Goal: Transaction & Acquisition: Book appointment/travel/reservation

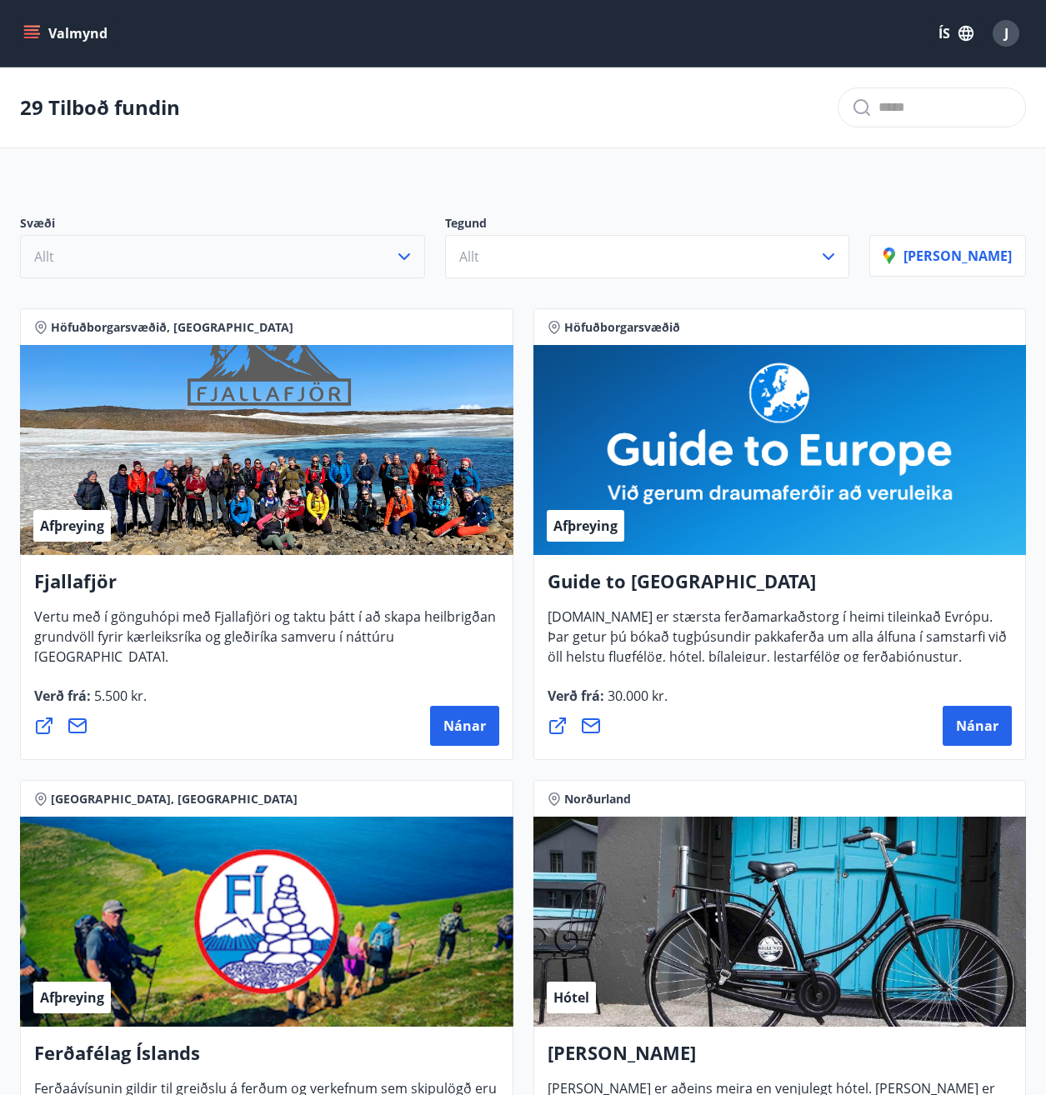
click at [372, 252] on button "Allt" at bounding box center [222, 256] width 405 height 43
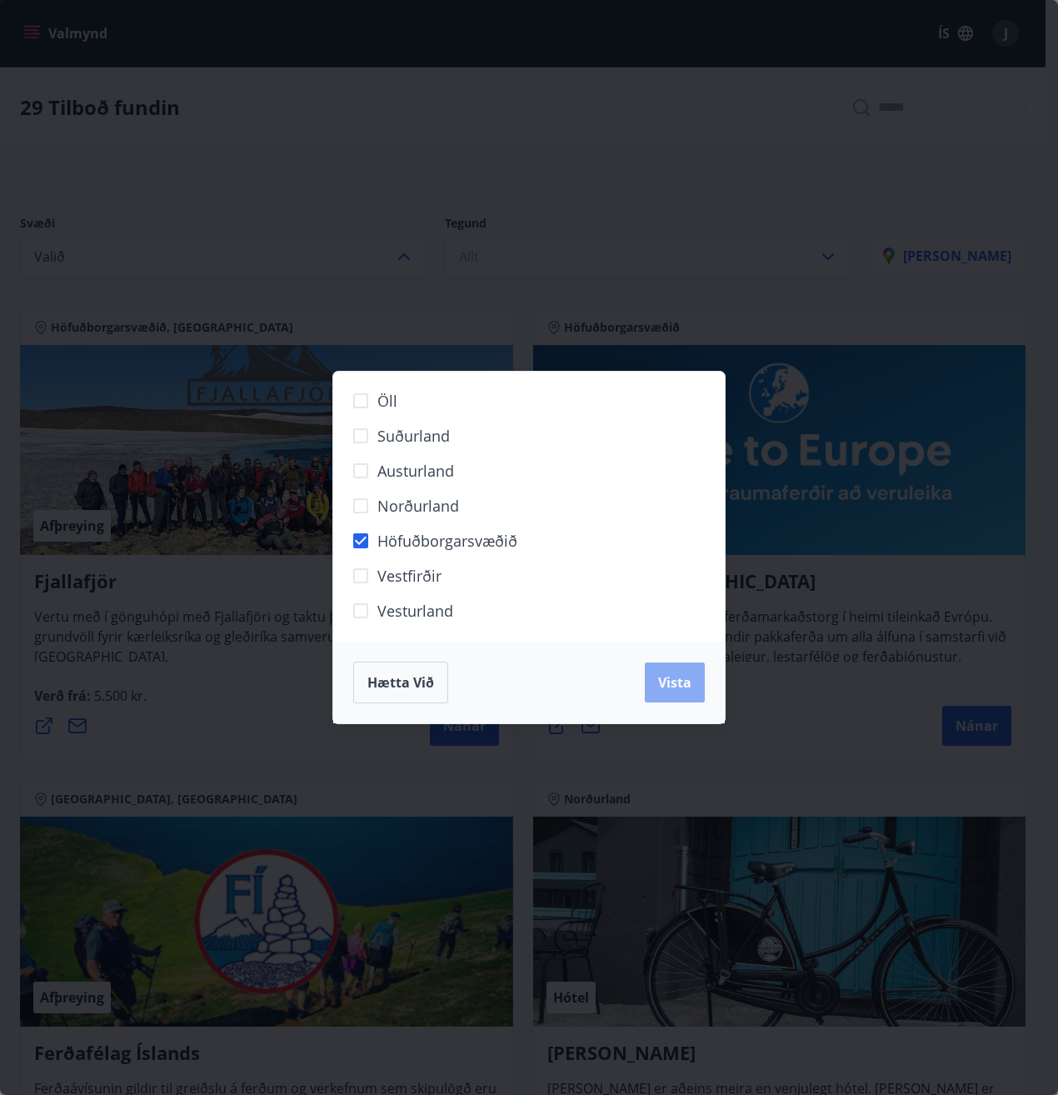
click at [672, 685] on span "Vista" at bounding box center [674, 682] width 33 height 18
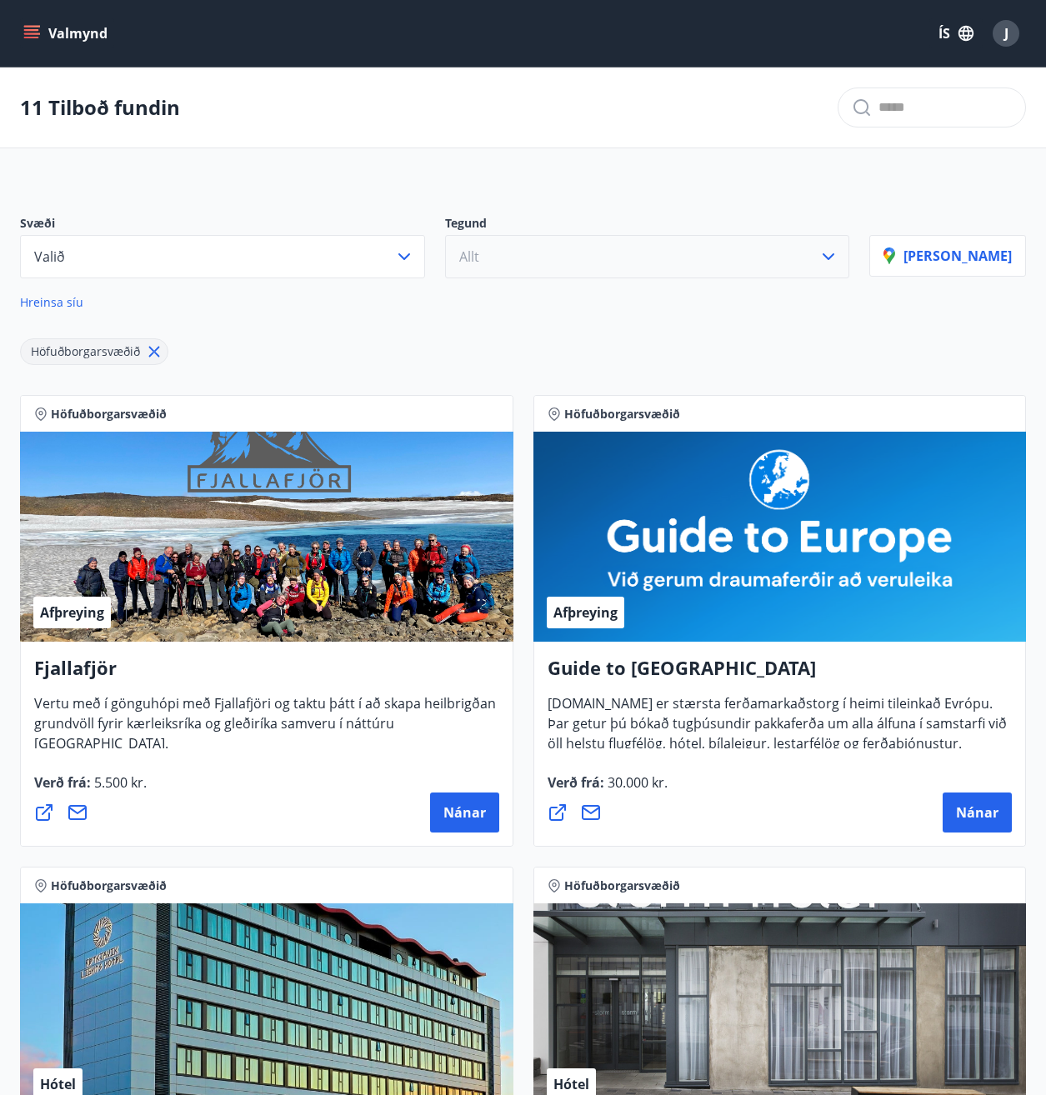
click at [577, 254] on button "Allt" at bounding box center [647, 256] width 405 height 43
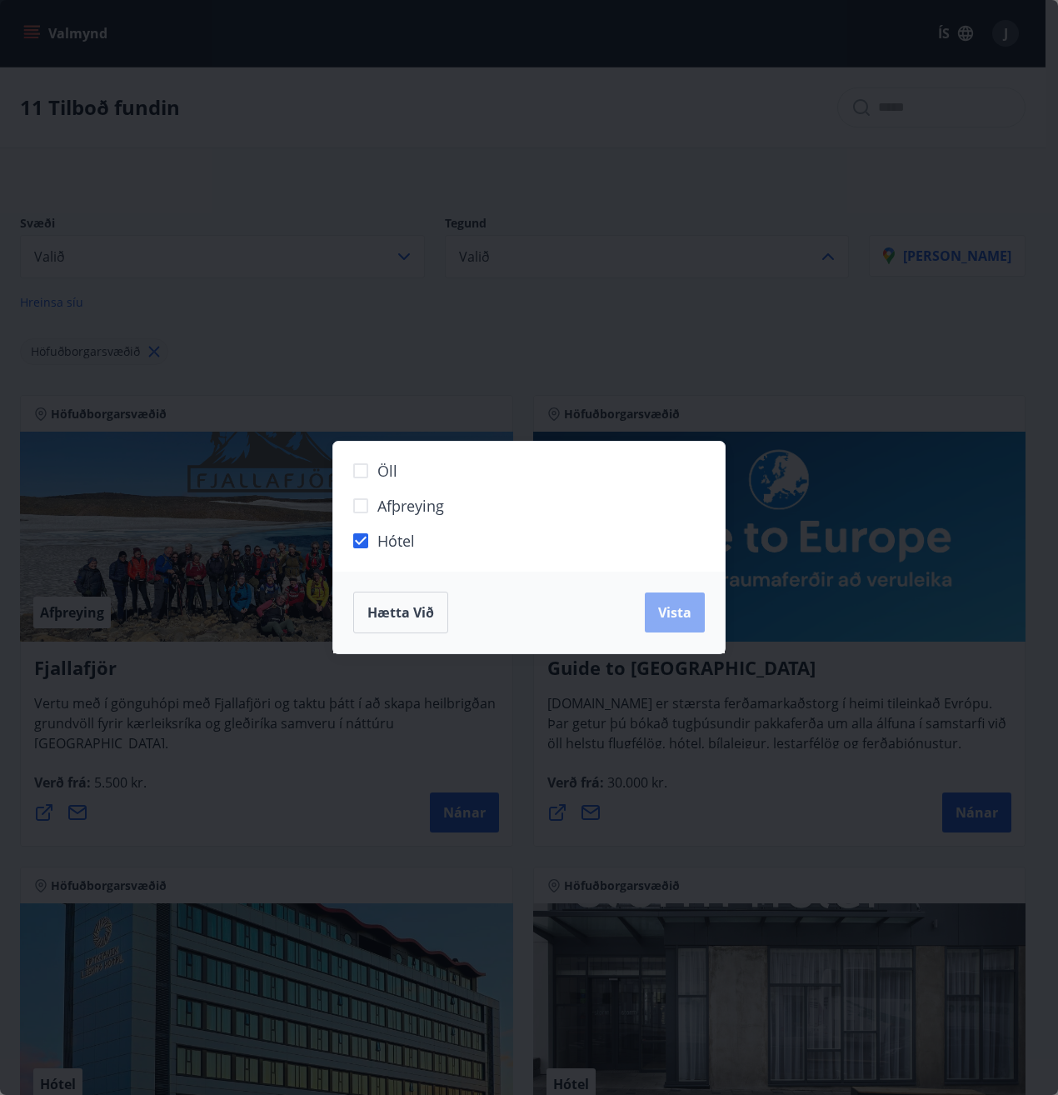
click at [666, 613] on span "Vista" at bounding box center [674, 612] width 33 height 18
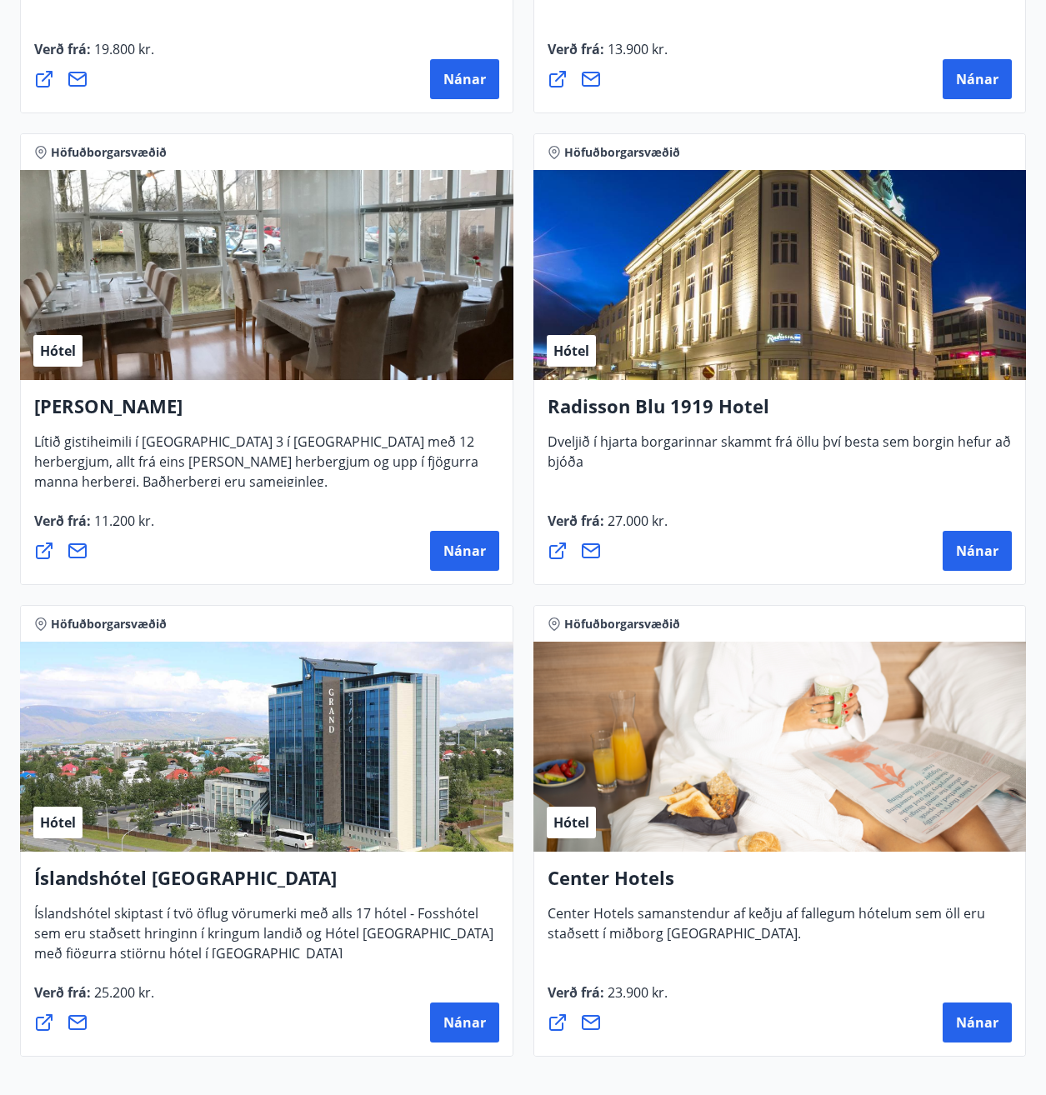
scroll to position [1050, 0]
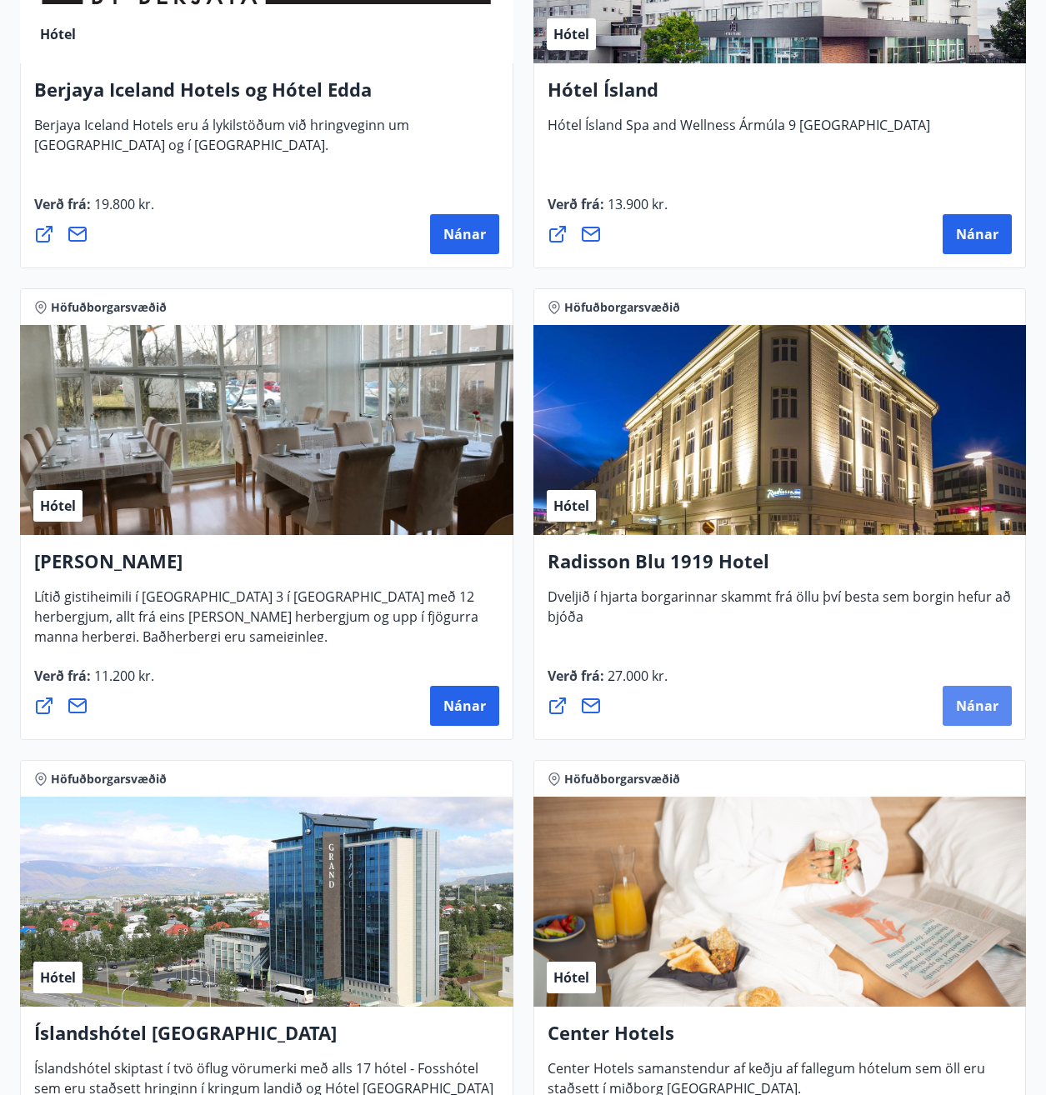
click at [988, 704] on span "Nánar" at bounding box center [977, 705] width 42 height 18
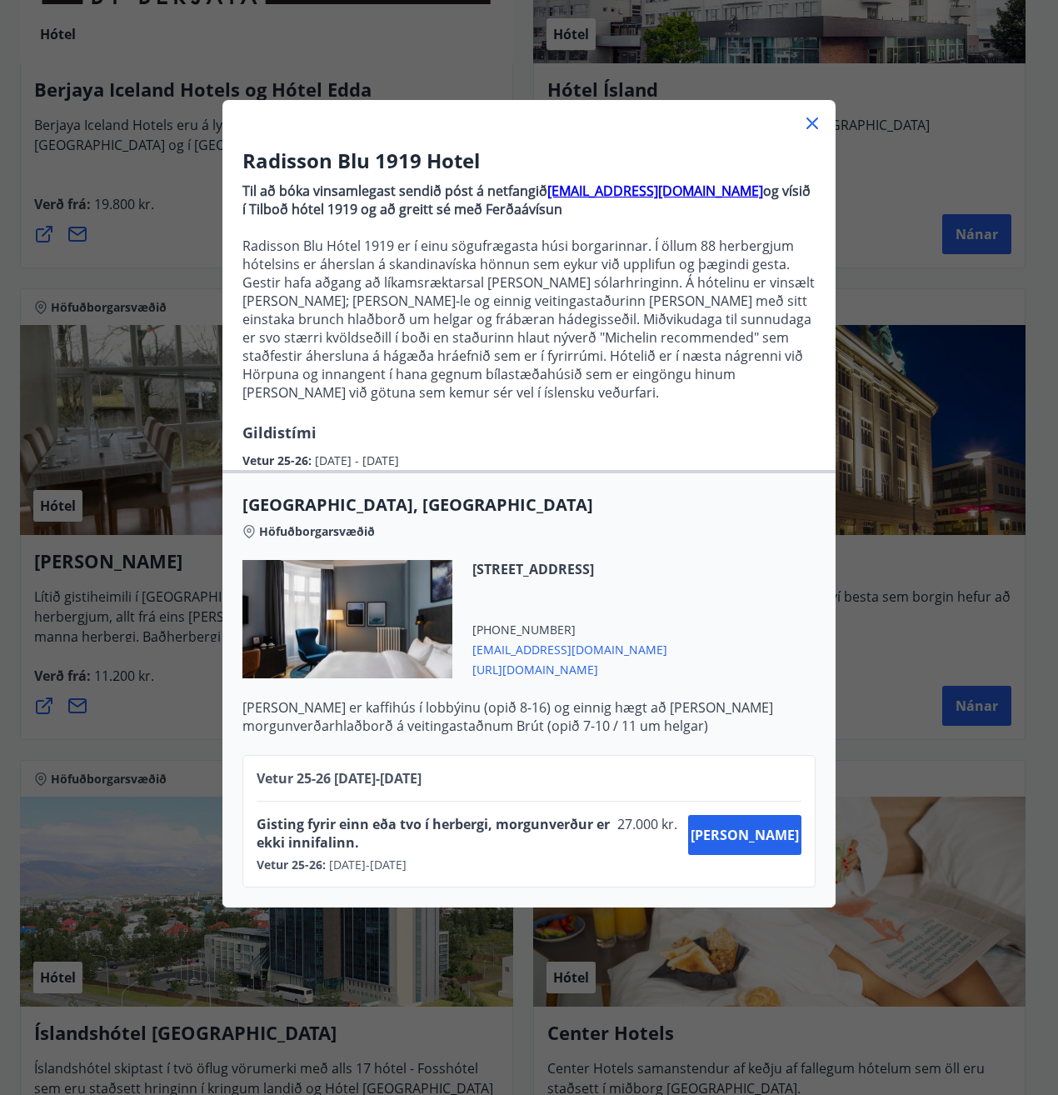
click at [809, 117] on icon at bounding box center [812, 123] width 20 height 20
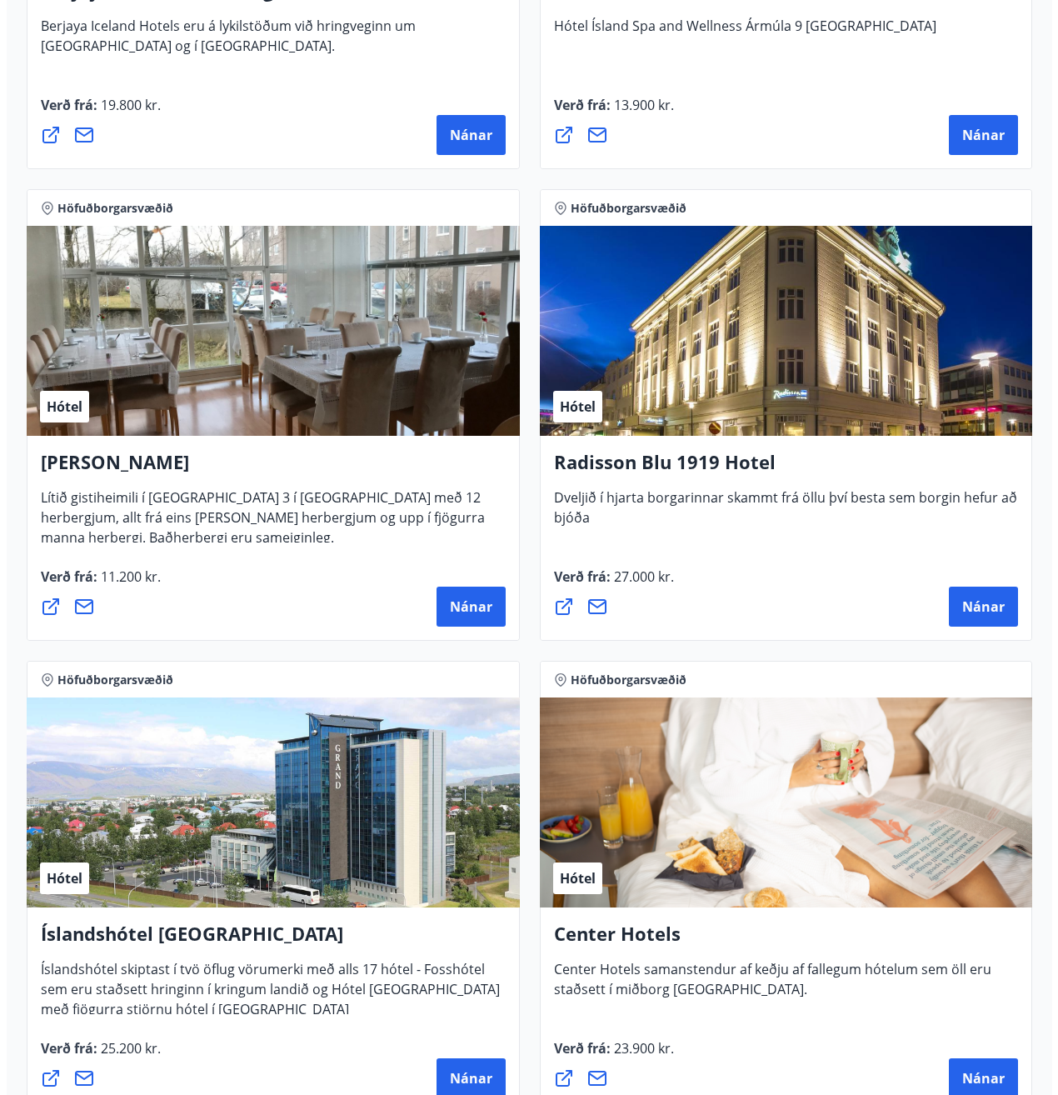
scroll to position [1300, 0]
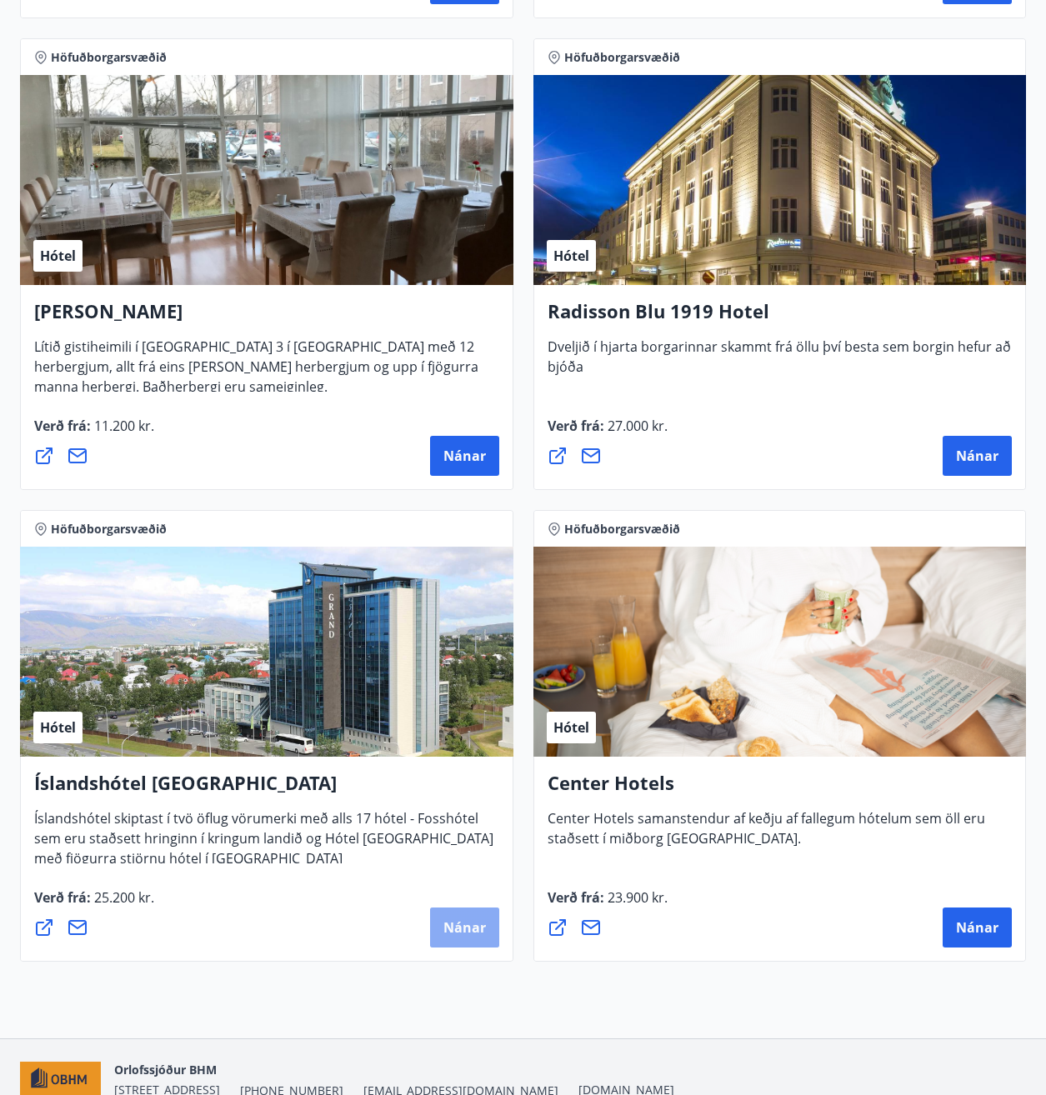
click at [474, 927] on span "Nánar" at bounding box center [464, 927] width 42 height 18
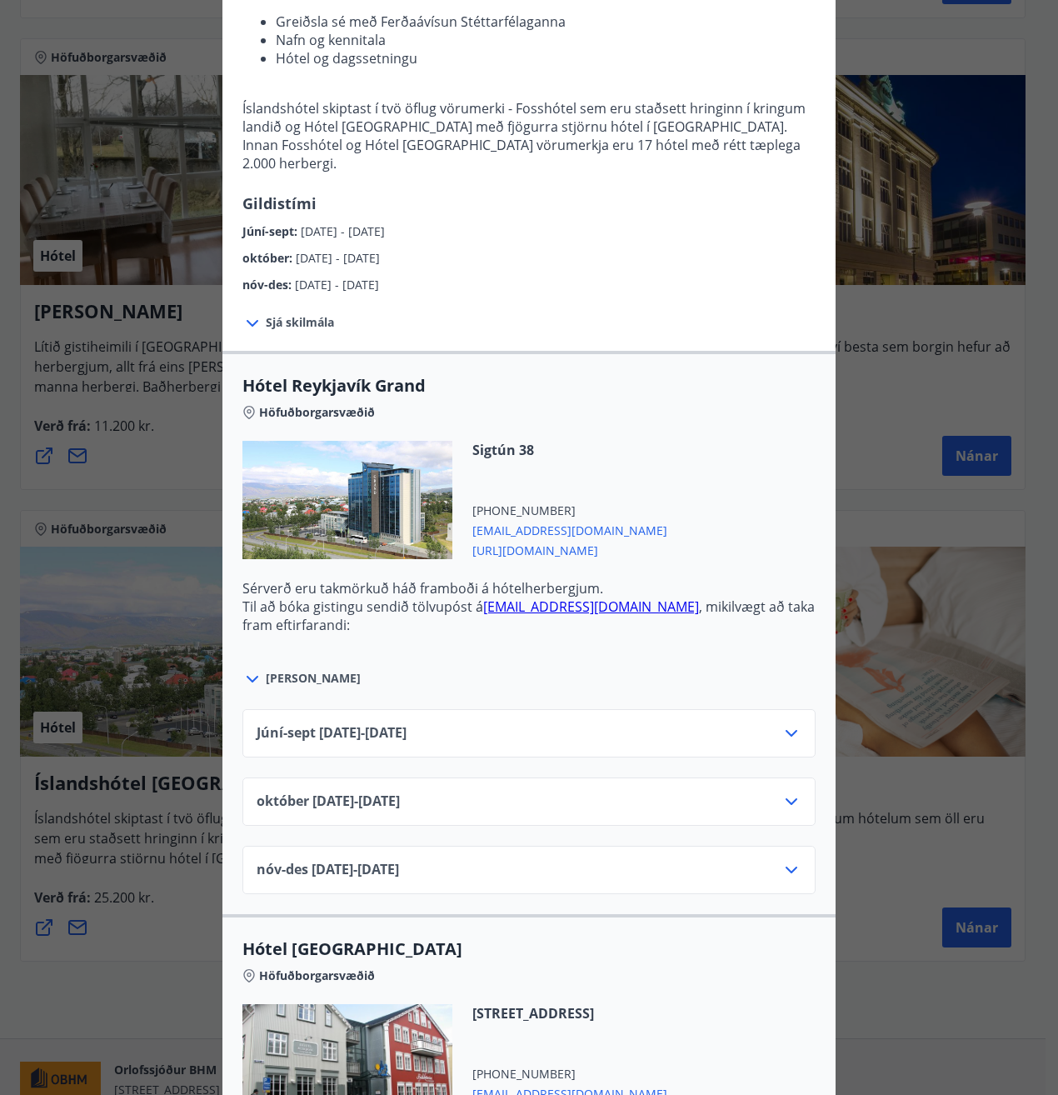
scroll to position [333, 0]
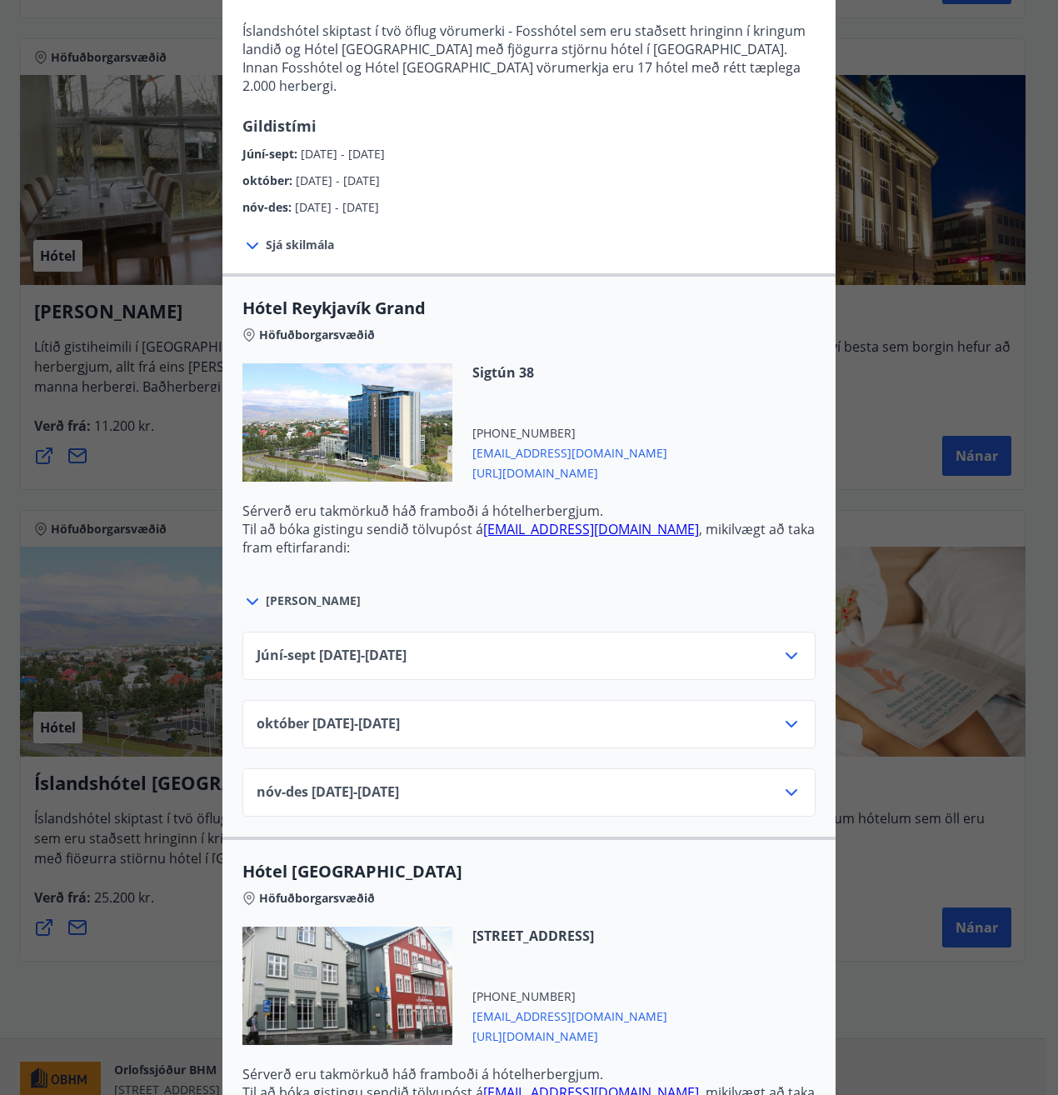
click at [791, 646] on icon at bounding box center [791, 656] width 20 height 20
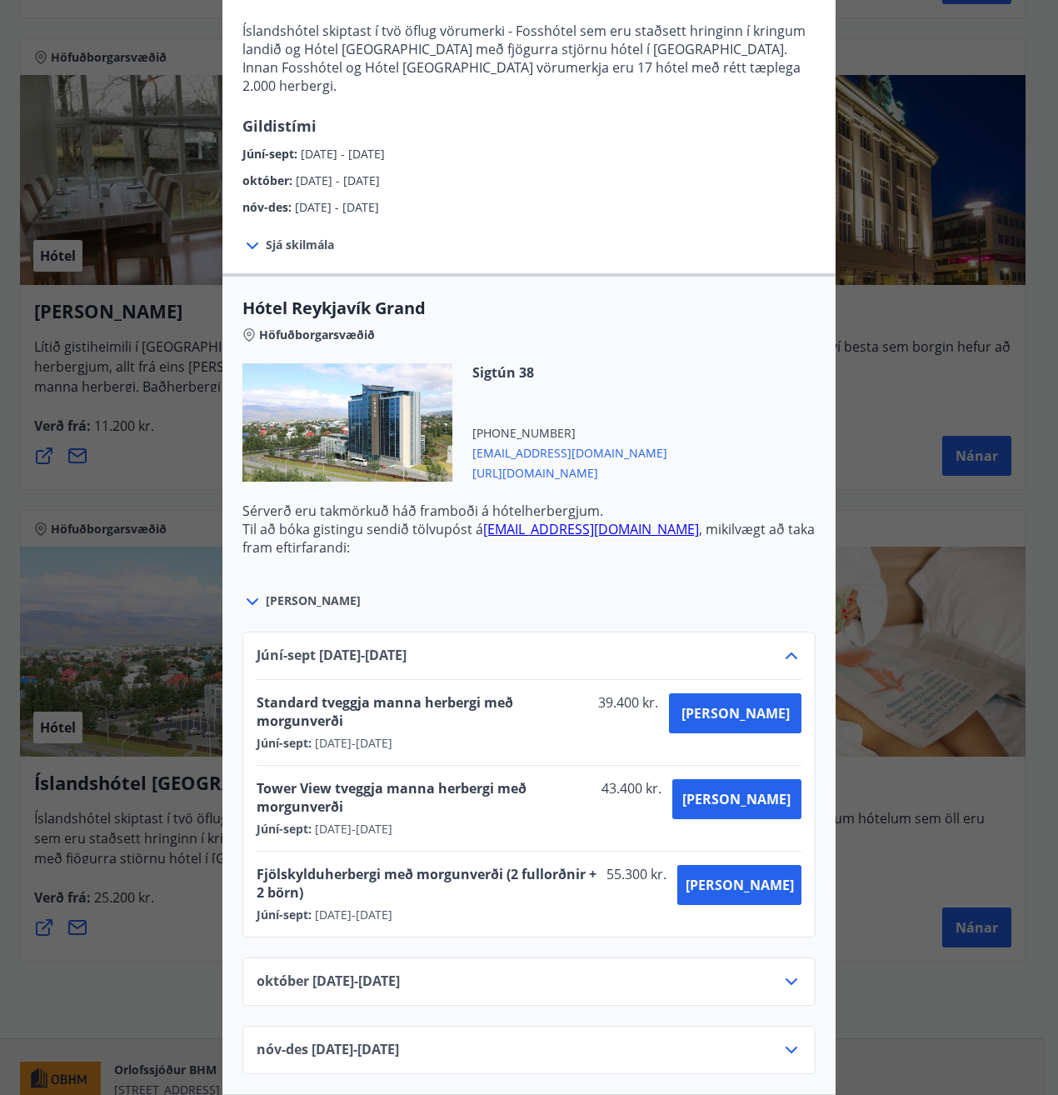
click at [791, 646] on icon at bounding box center [791, 656] width 20 height 20
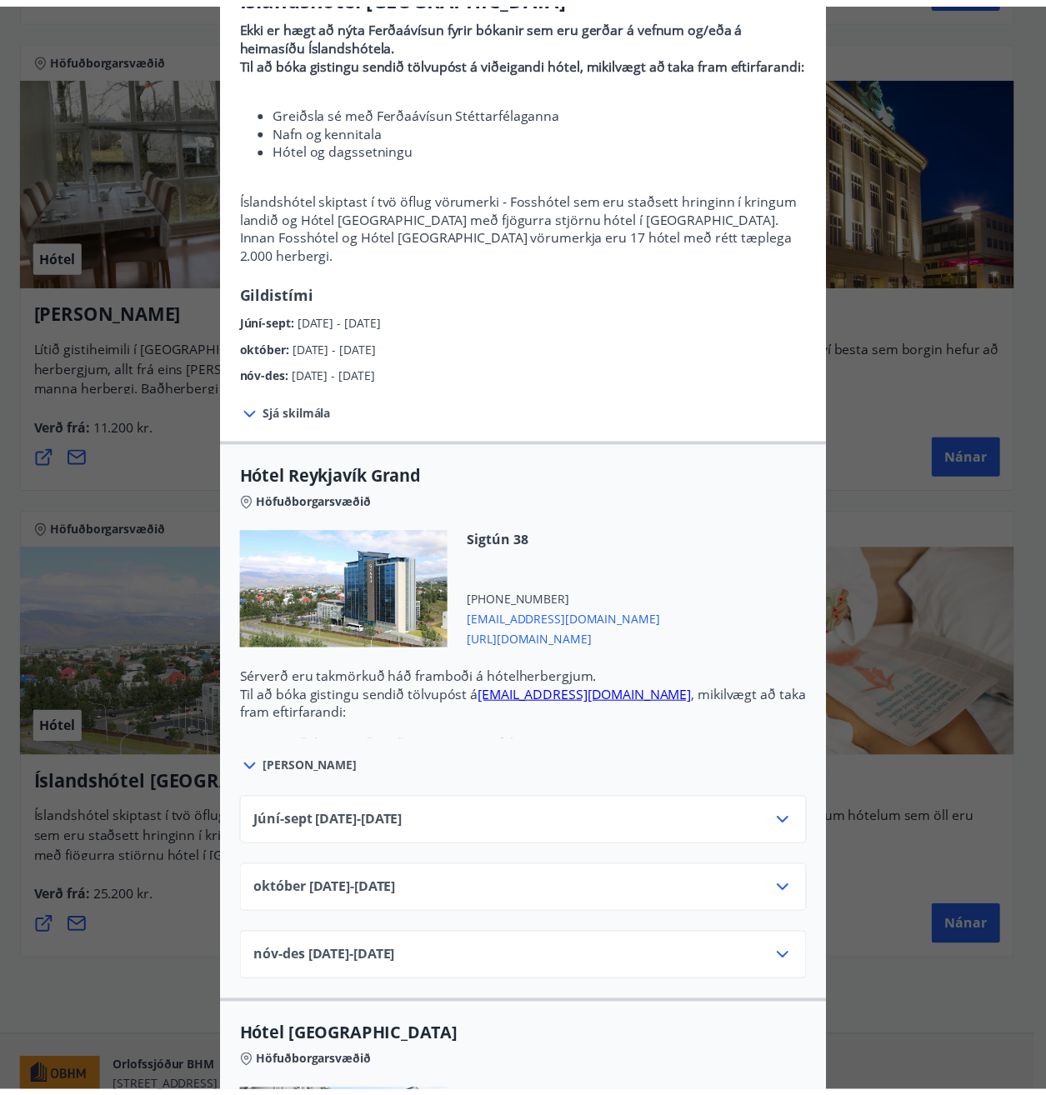
scroll to position [0, 0]
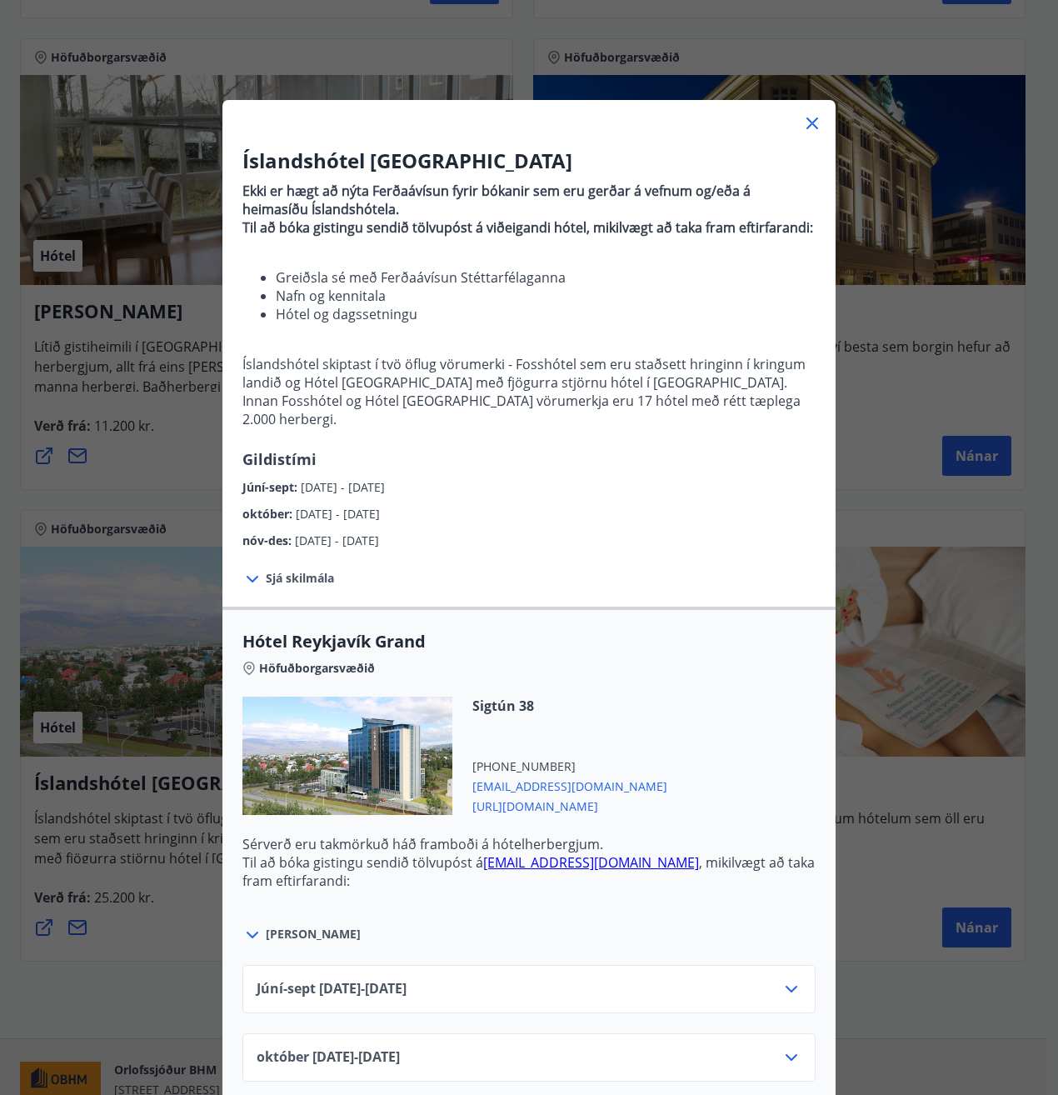
click at [803, 122] on icon at bounding box center [812, 123] width 20 height 20
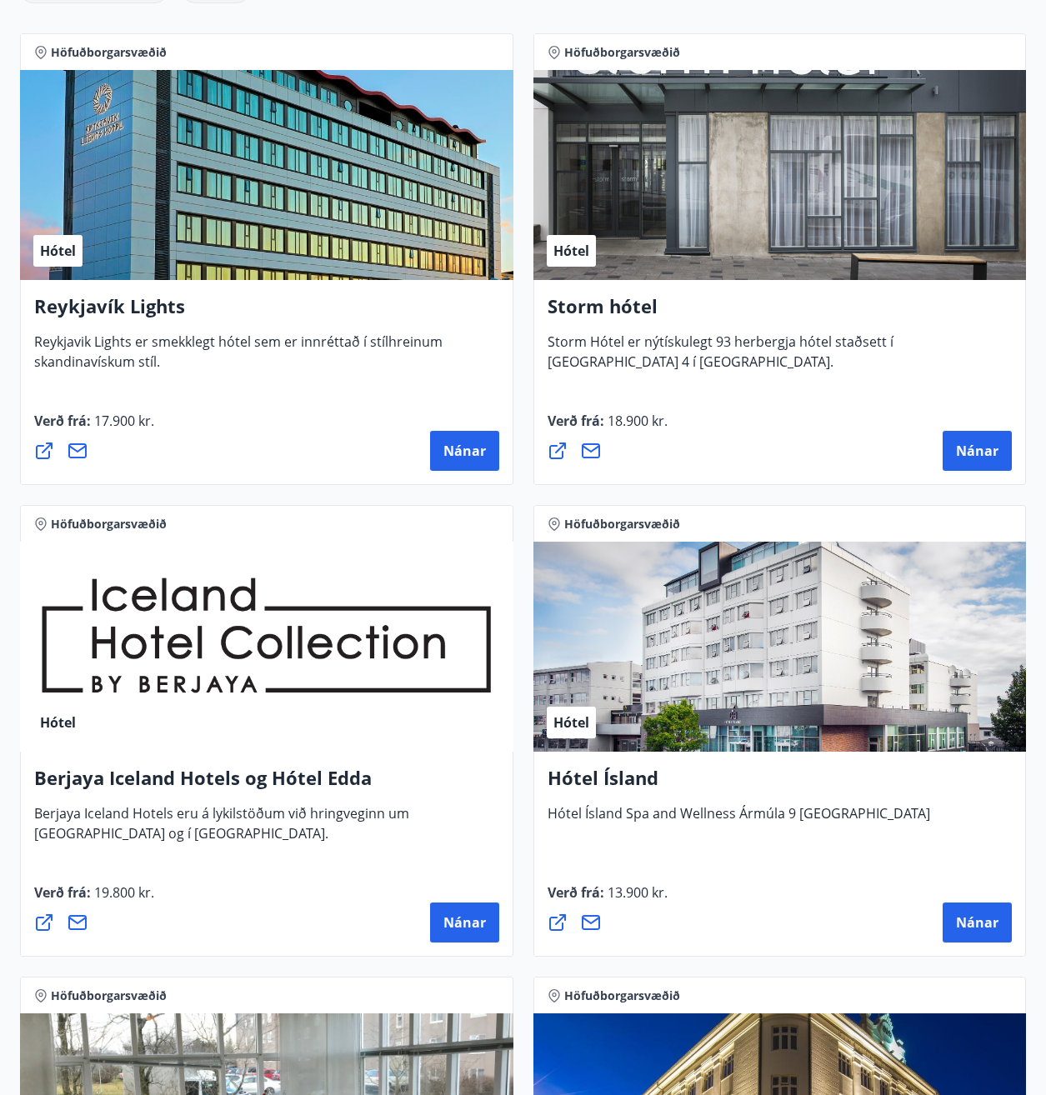
scroll to position [583, 0]
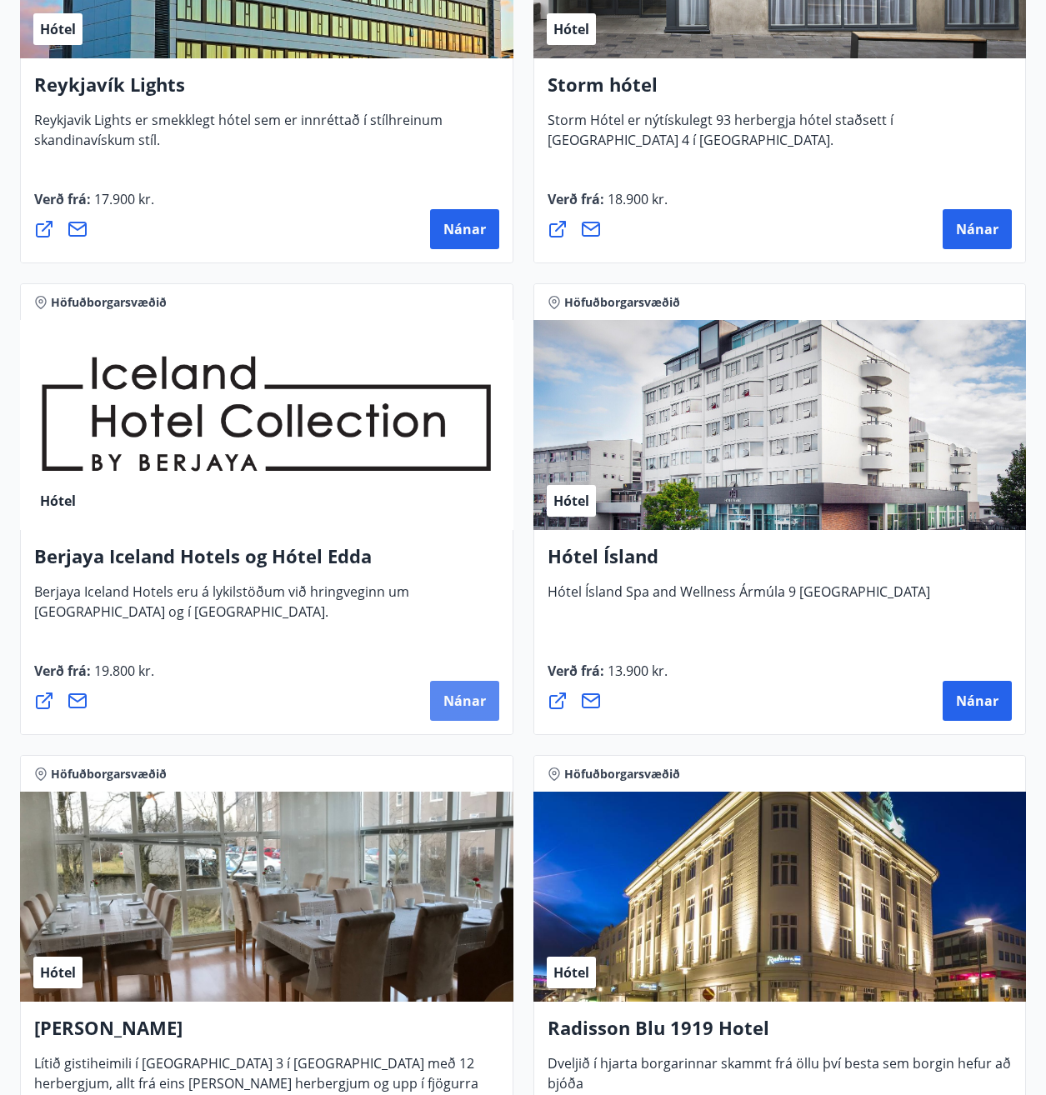
click at [451, 705] on span "Nánar" at bounding box center [464, 700] width 42 height 18
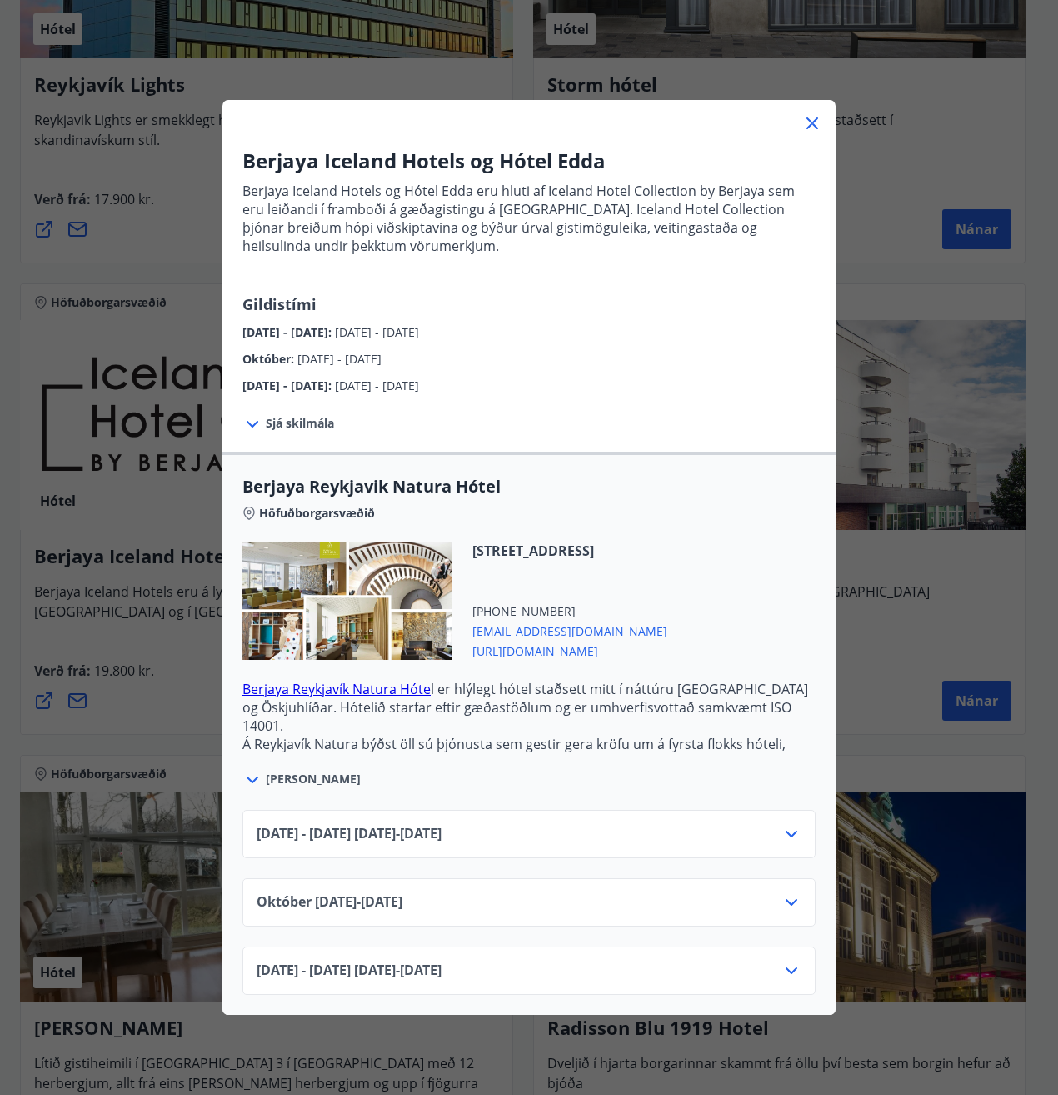
click at [781, 839] on icon at bounding box center [791, 834] width 20 height 20
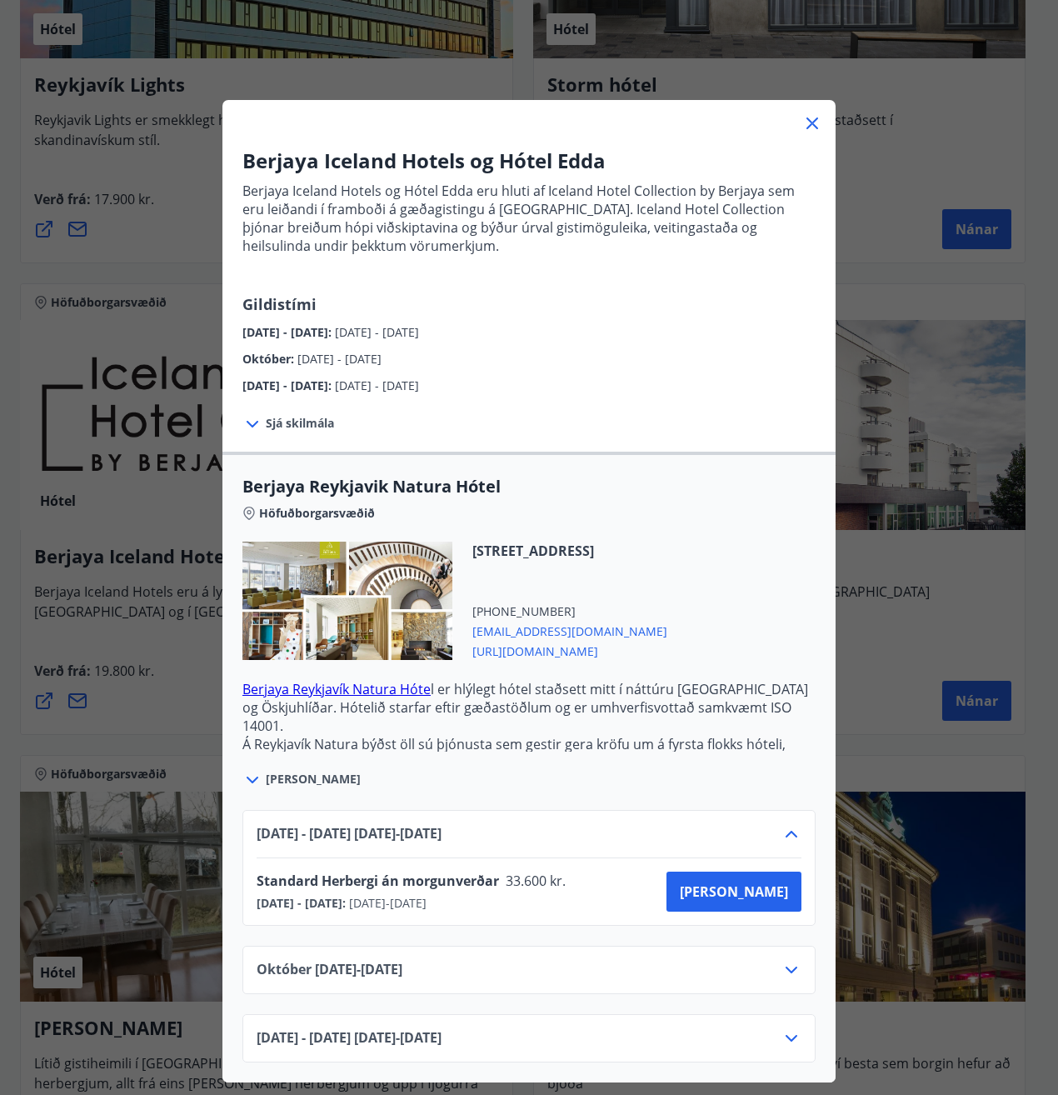
drag, startPoint x: 786, startPoint y: 836, endPoint x: 794, endPoint y: 791, distance: 45.6
click at [792, 826] on icon at bounding box center [791, 834] width 20 height 20
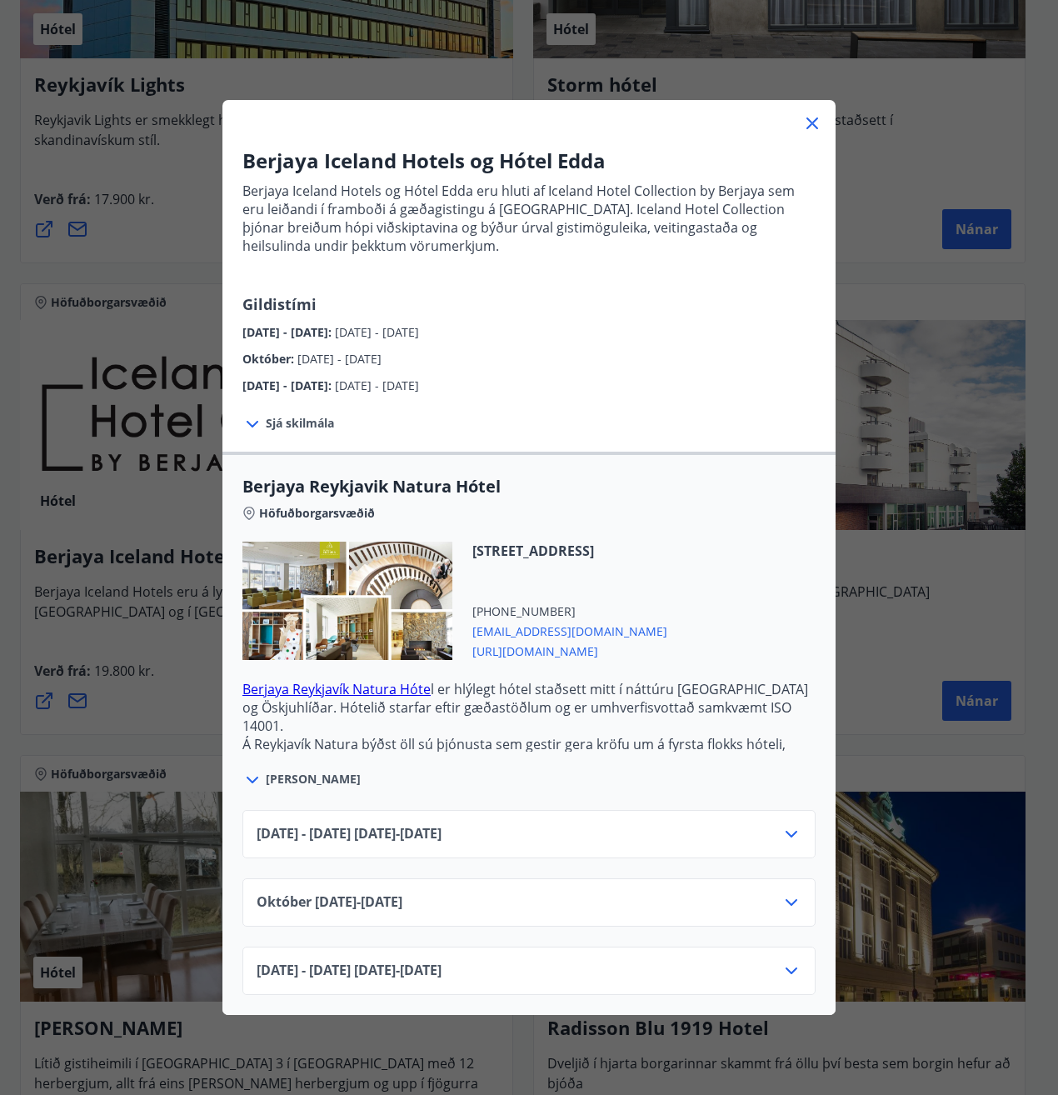
drag, startPoint x: 800, startPoint y: 124, endPoint x: 733, endPoint y: 200, distance: 100.9
click at [802, 129] on icon at bounding box center [812, 123] width 20 height 20
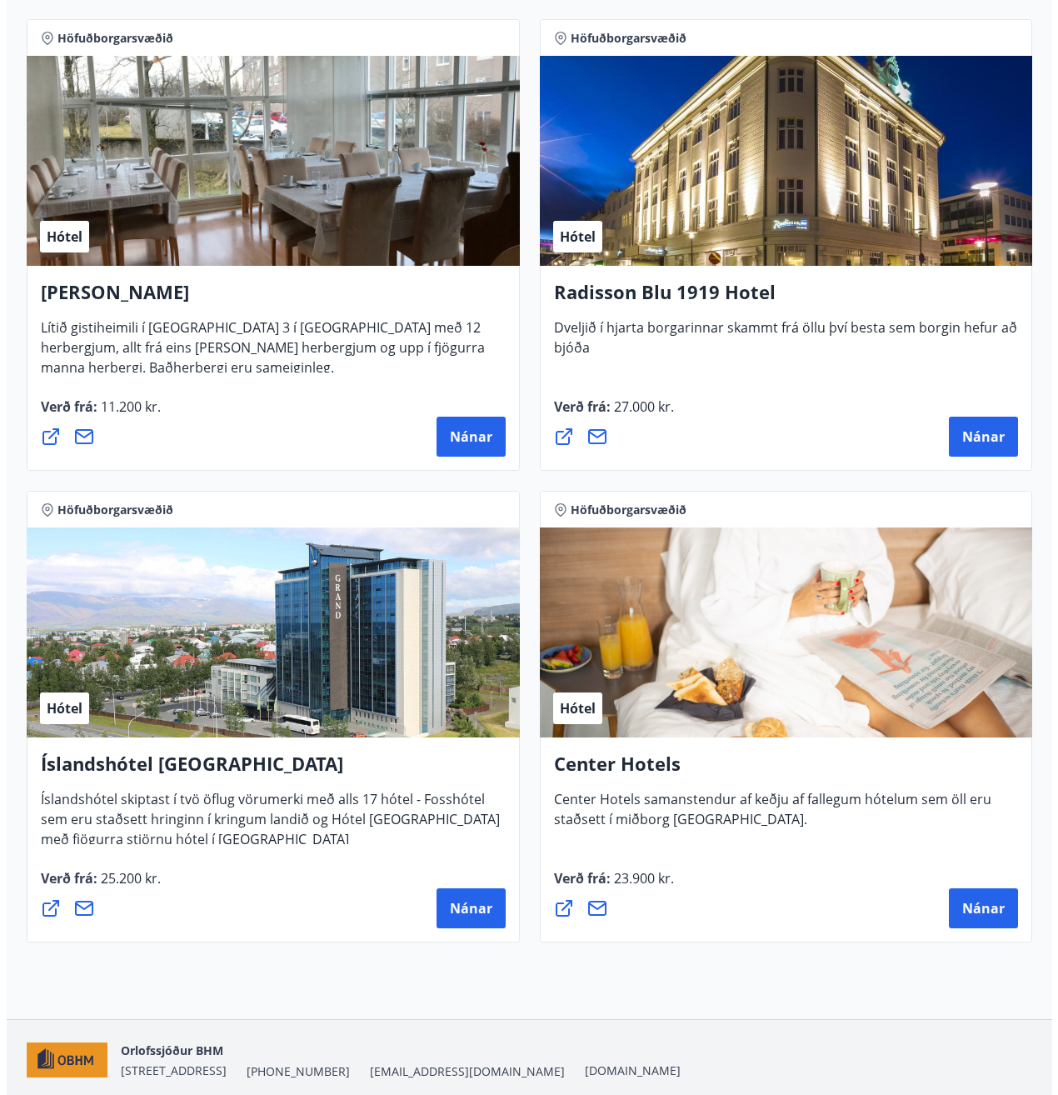
scroll to position [1383, 0]
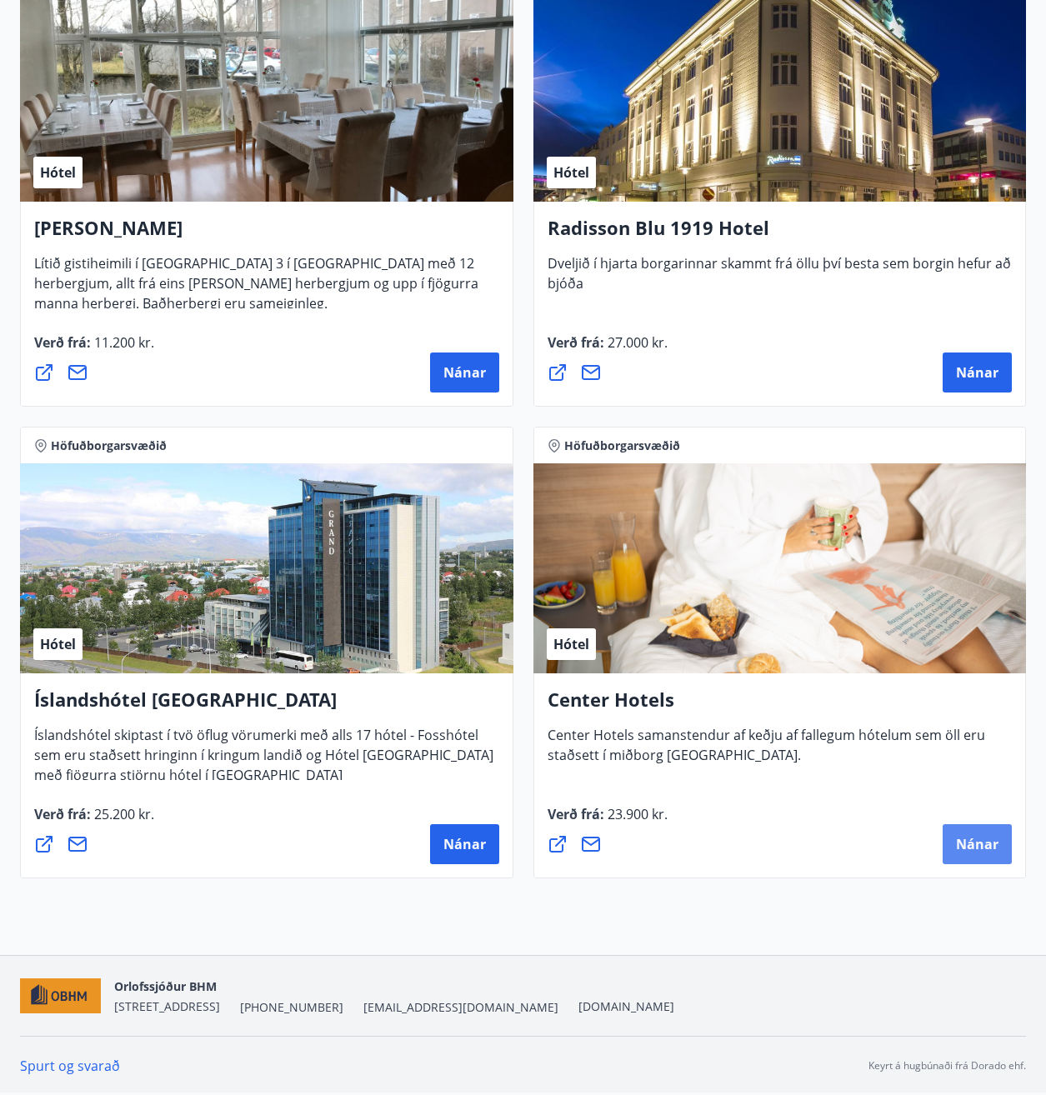
click at [981, 846] on span "Nánar" at bounding box center [977, 844] width 42 height 18
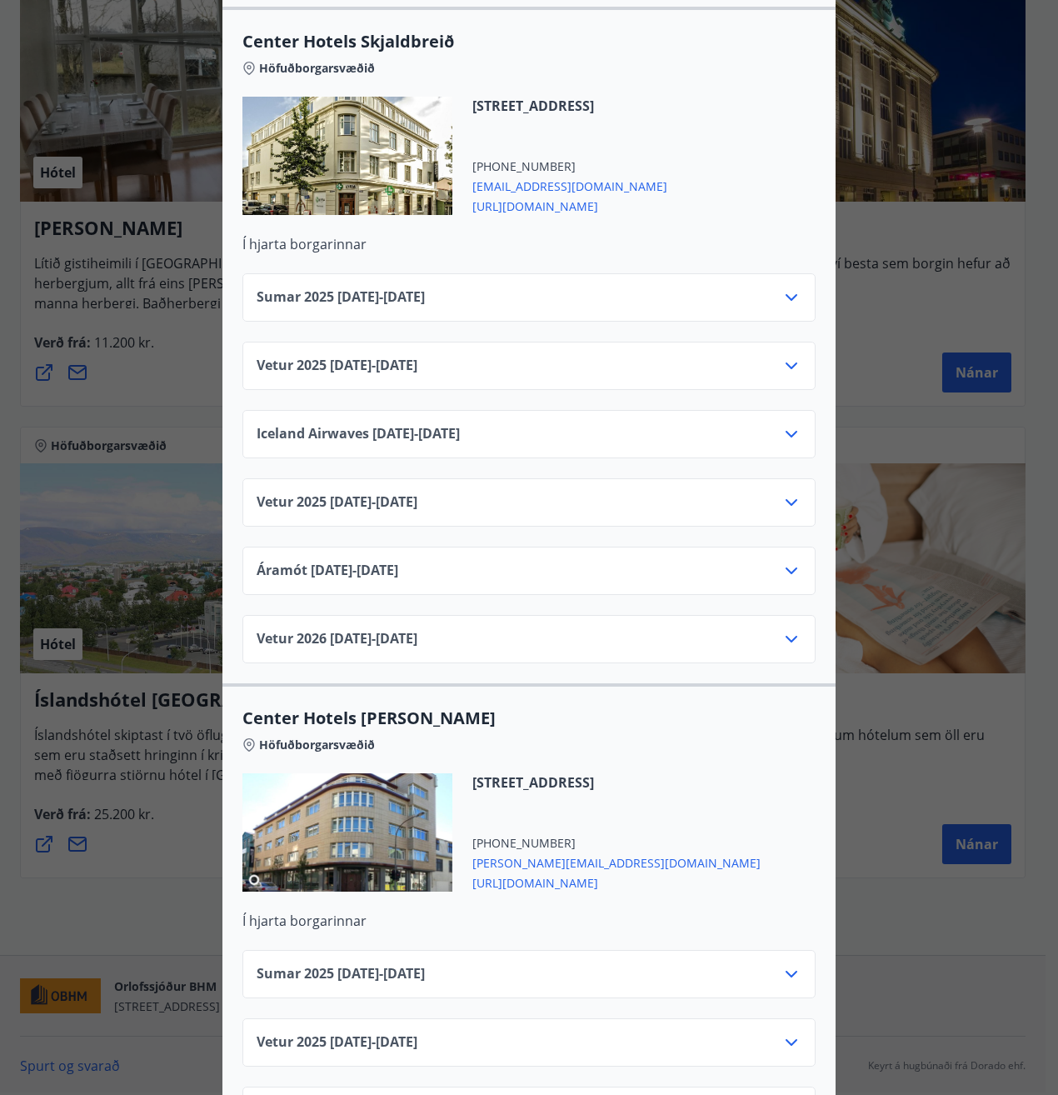
scroll to position [5008, 0]
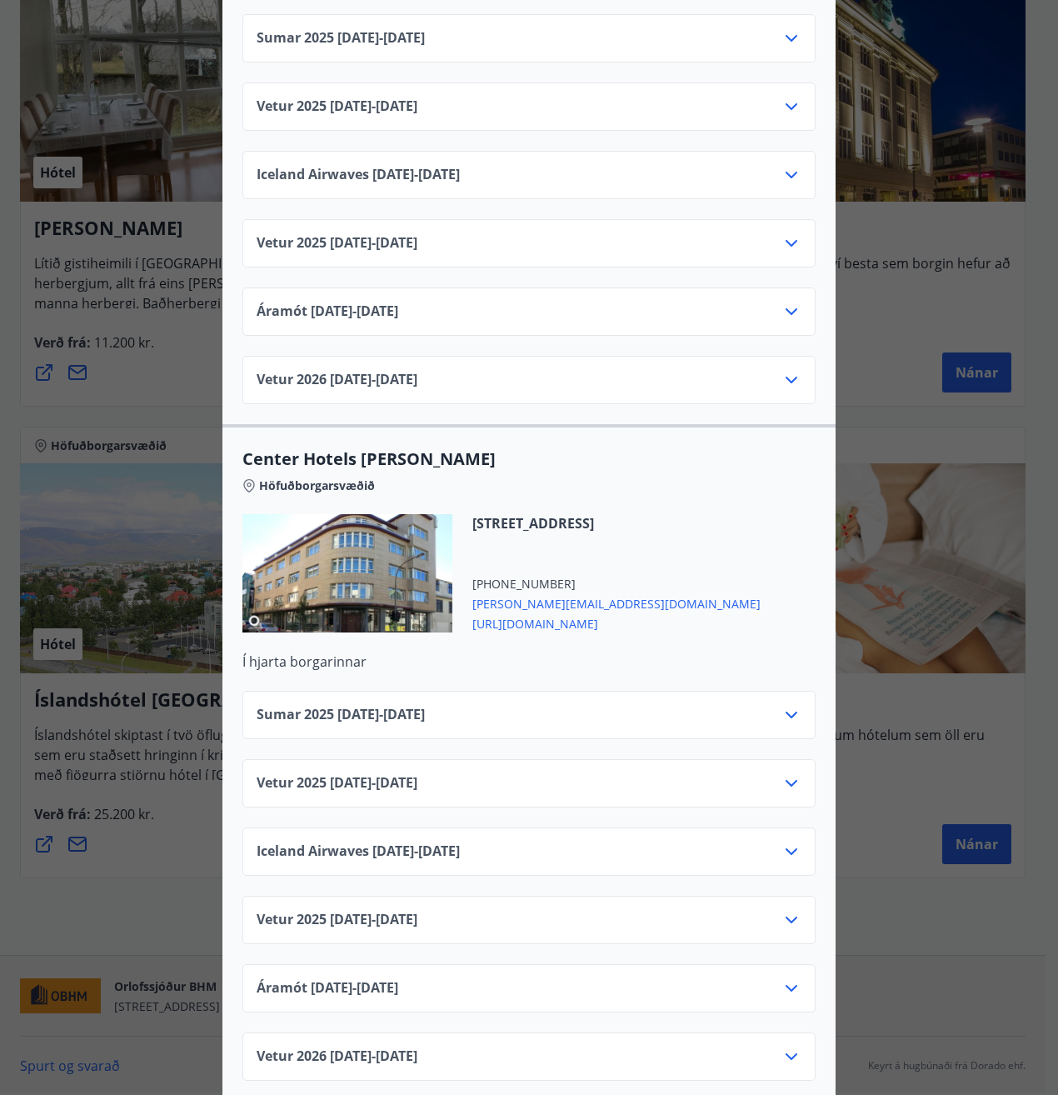
click at [781, 705] on icon at bounding box center [791, 715] width 20 height 20
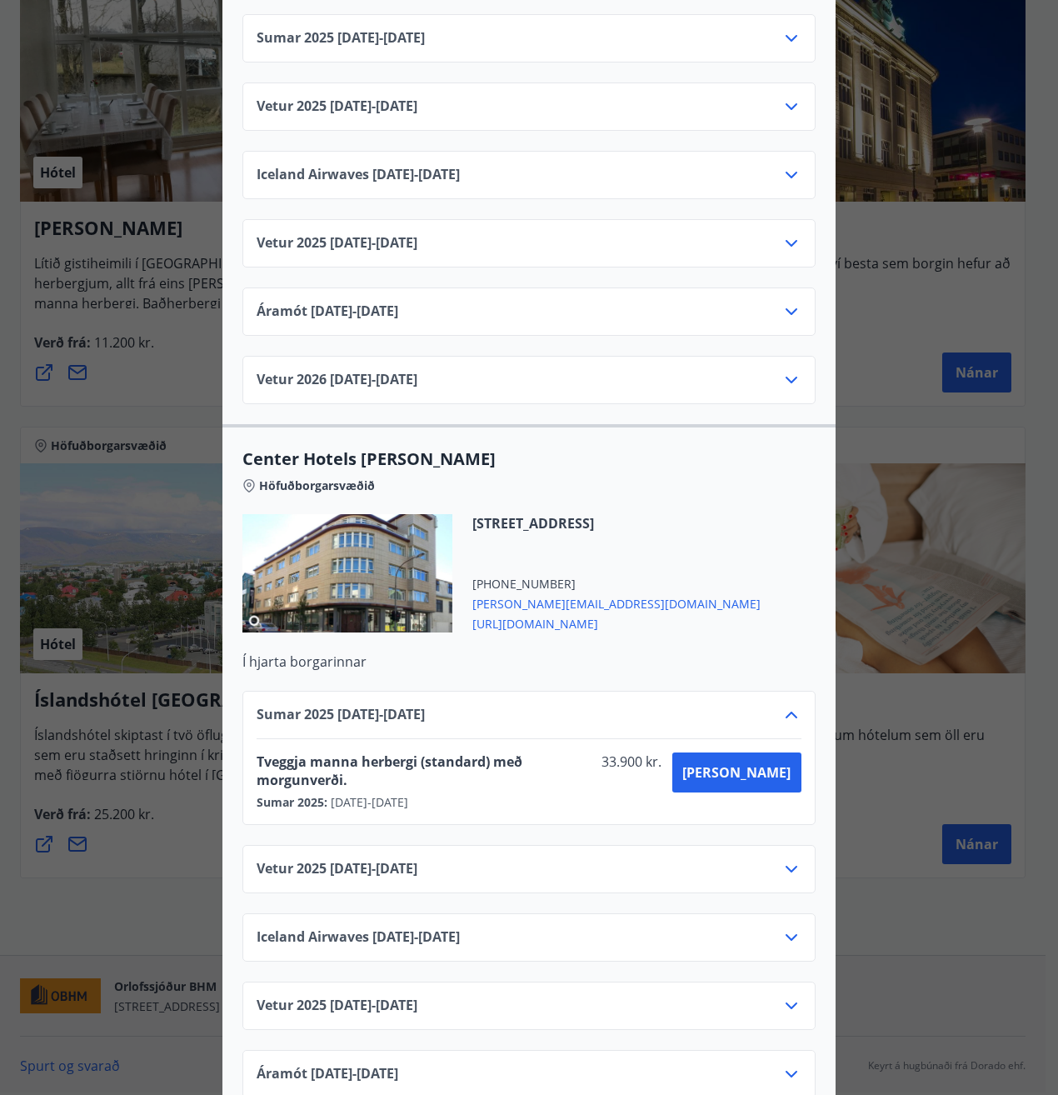
click at [781, 705] on icon at bounding box center [791, 715] width 20 height 20
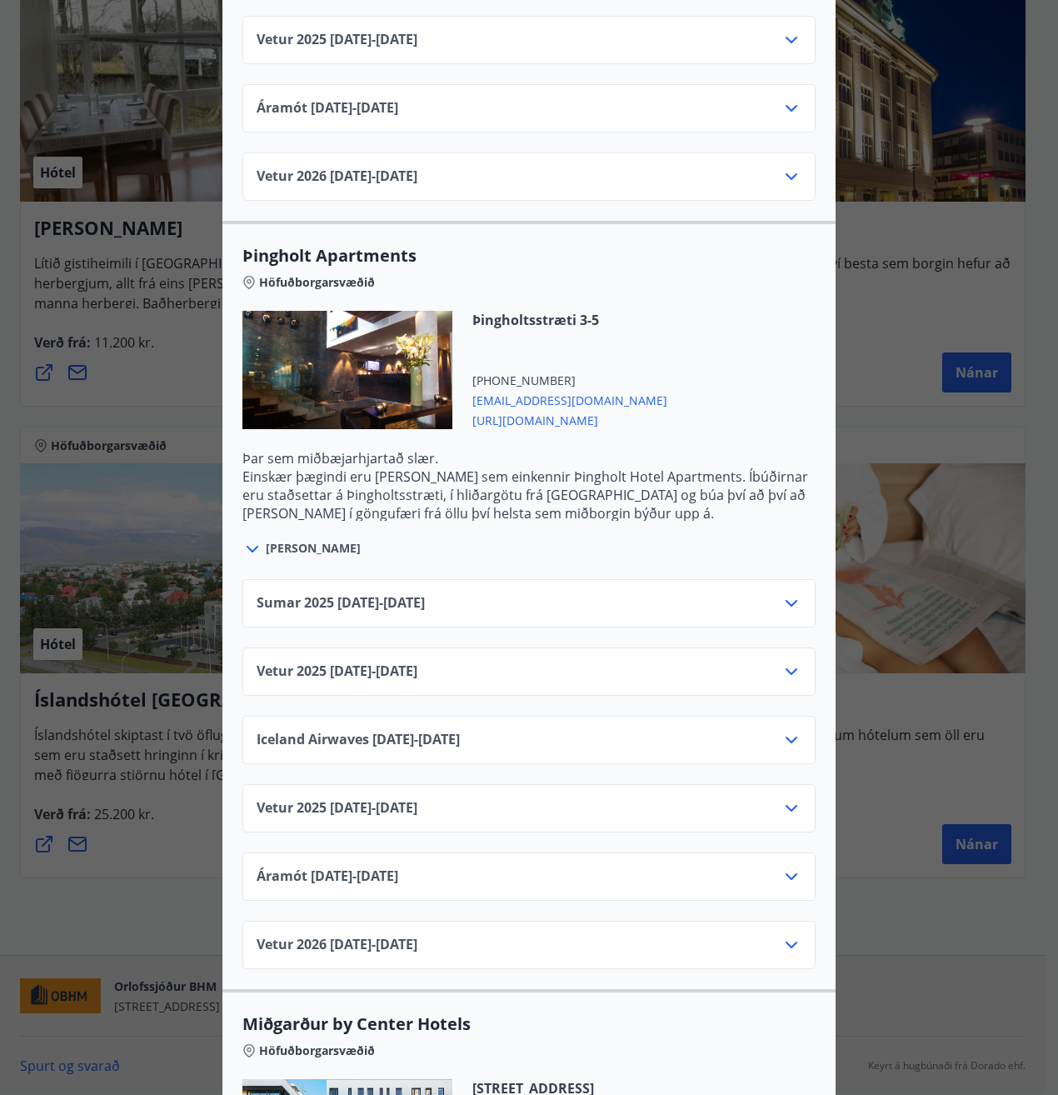
scroll to position [3092, 0]
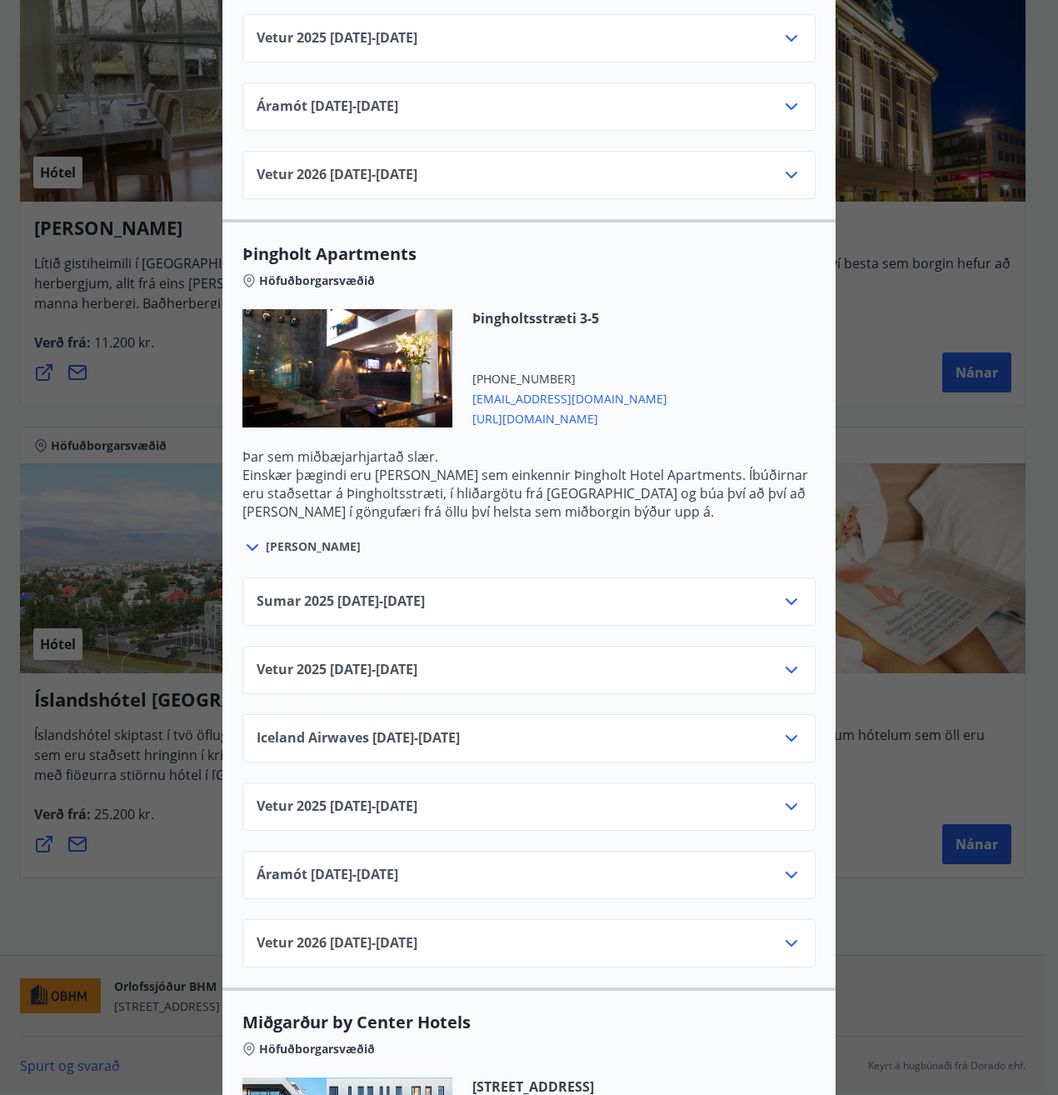
click at [786, 592] on icon at bounding box center [791, 602] width 20 height 20
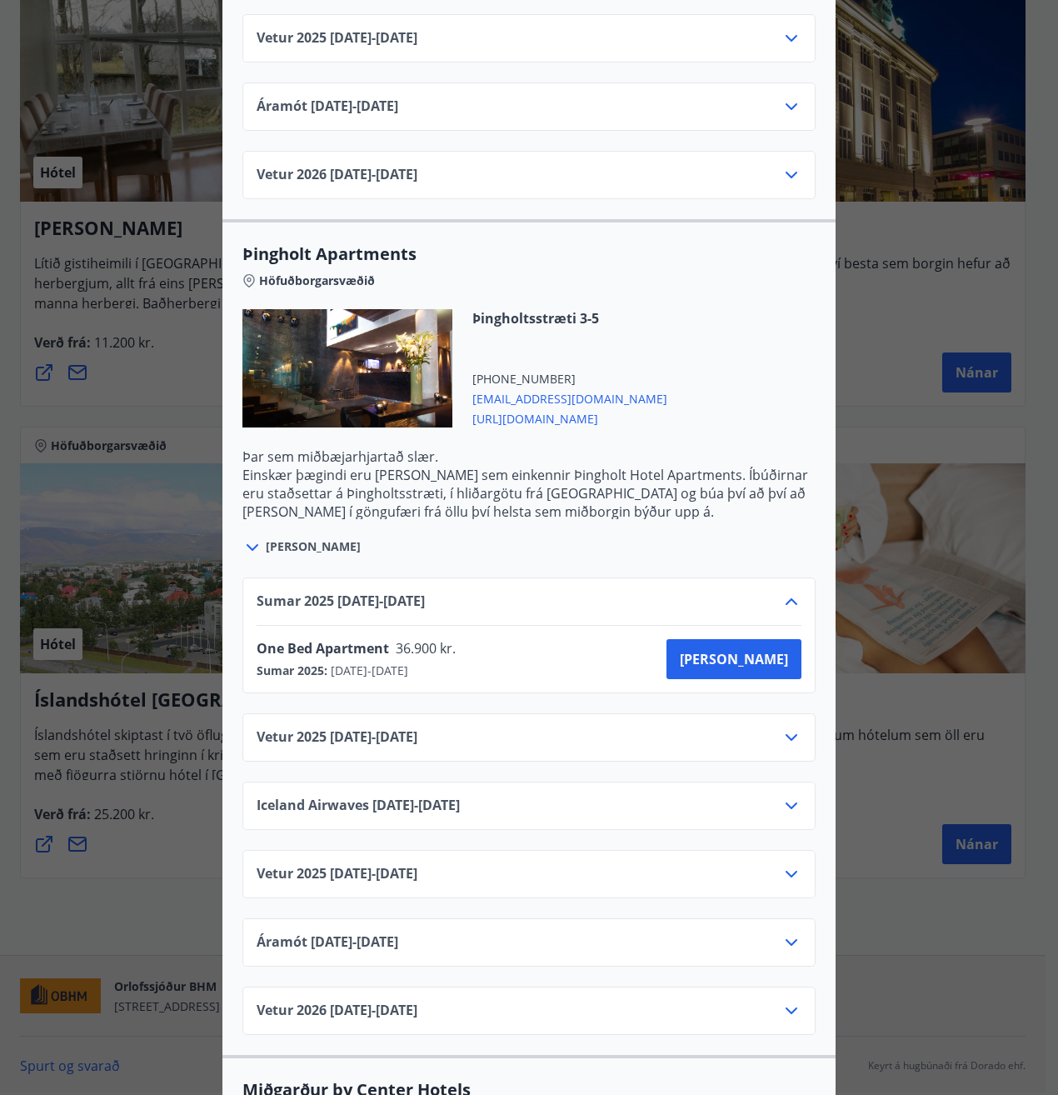
click at [786, 592] on icon at bounding box center [791, 602] width 20 height 20
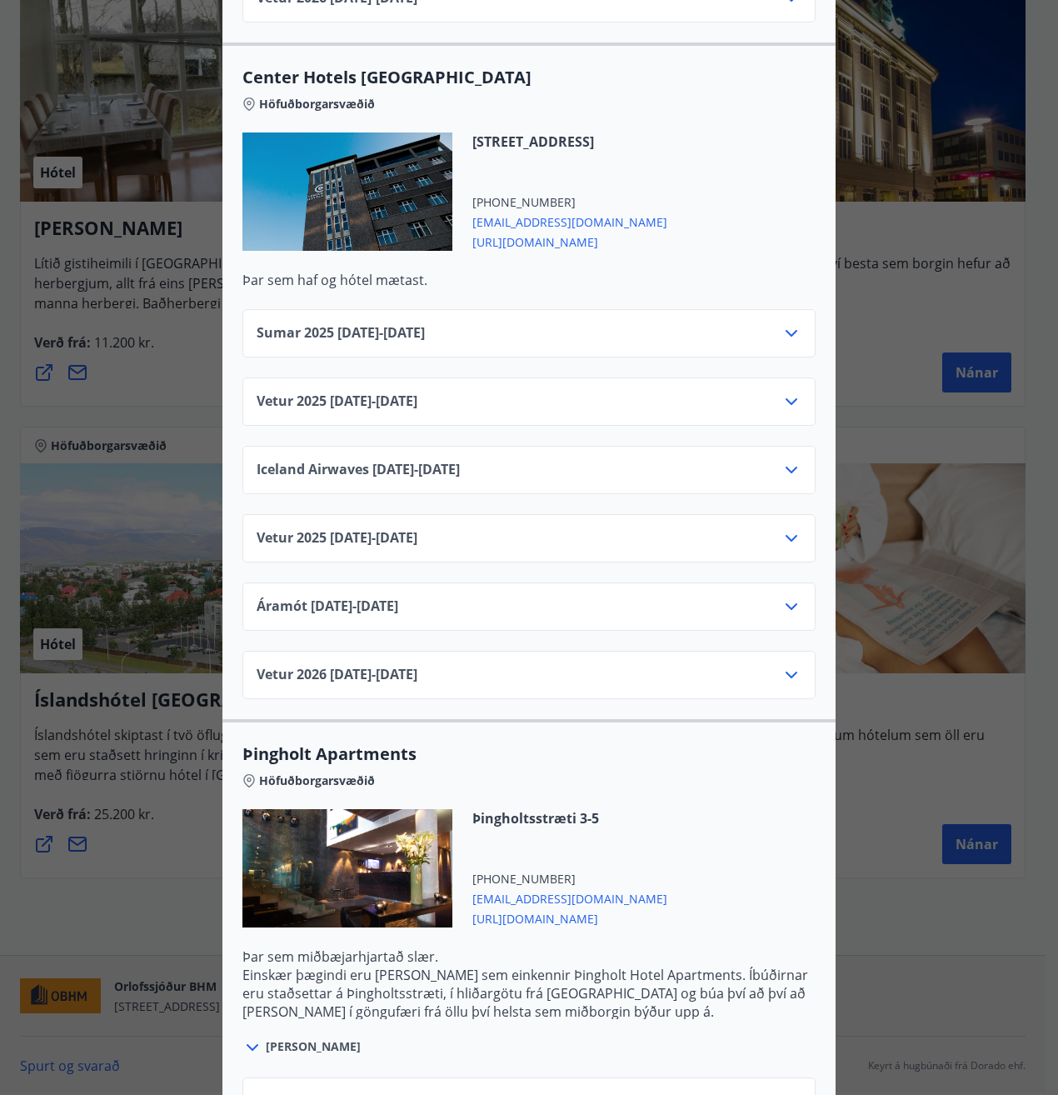
scroll to position [2342, 0]
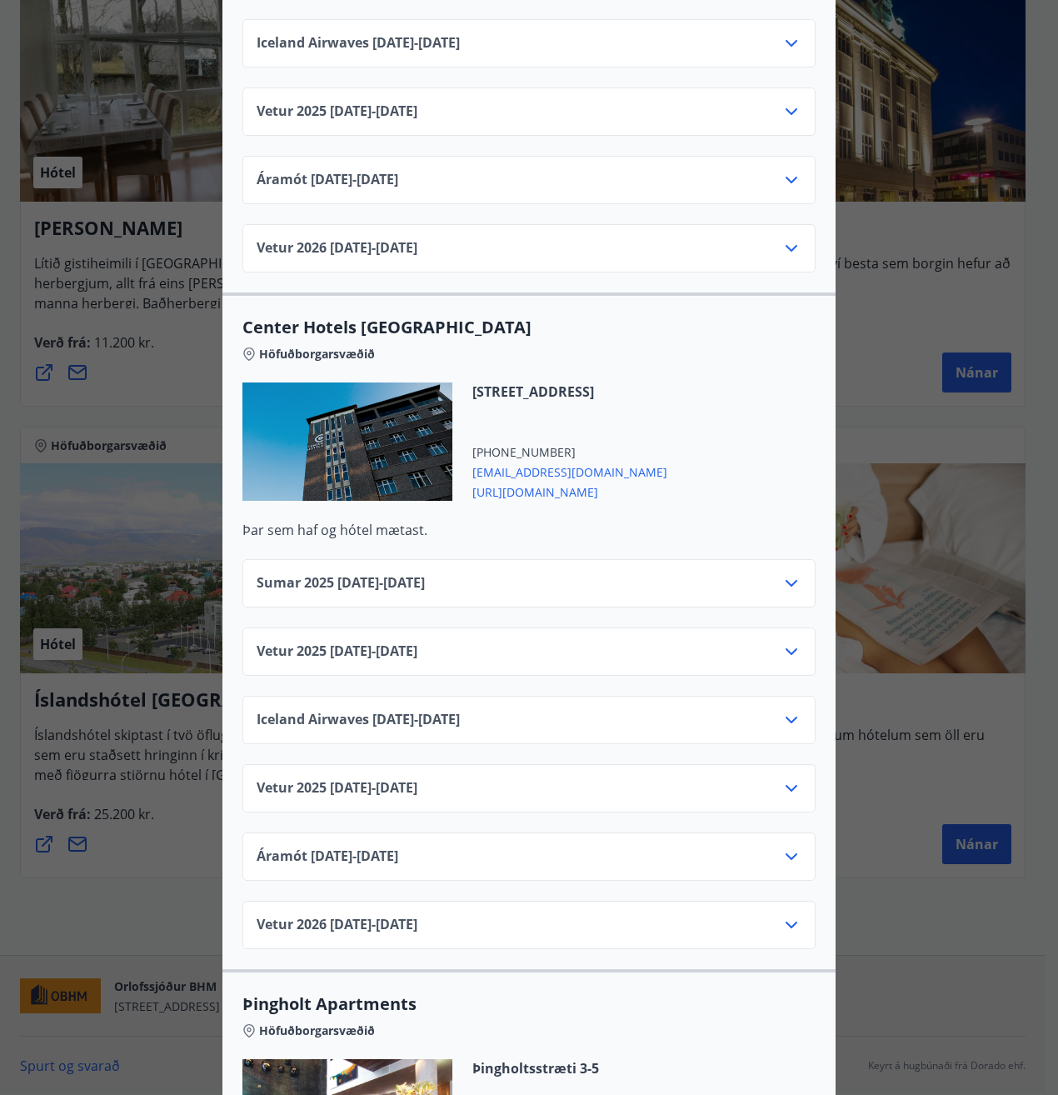
click at [787, 573] on icon at bounding box center [791, 583] width 20 height 20
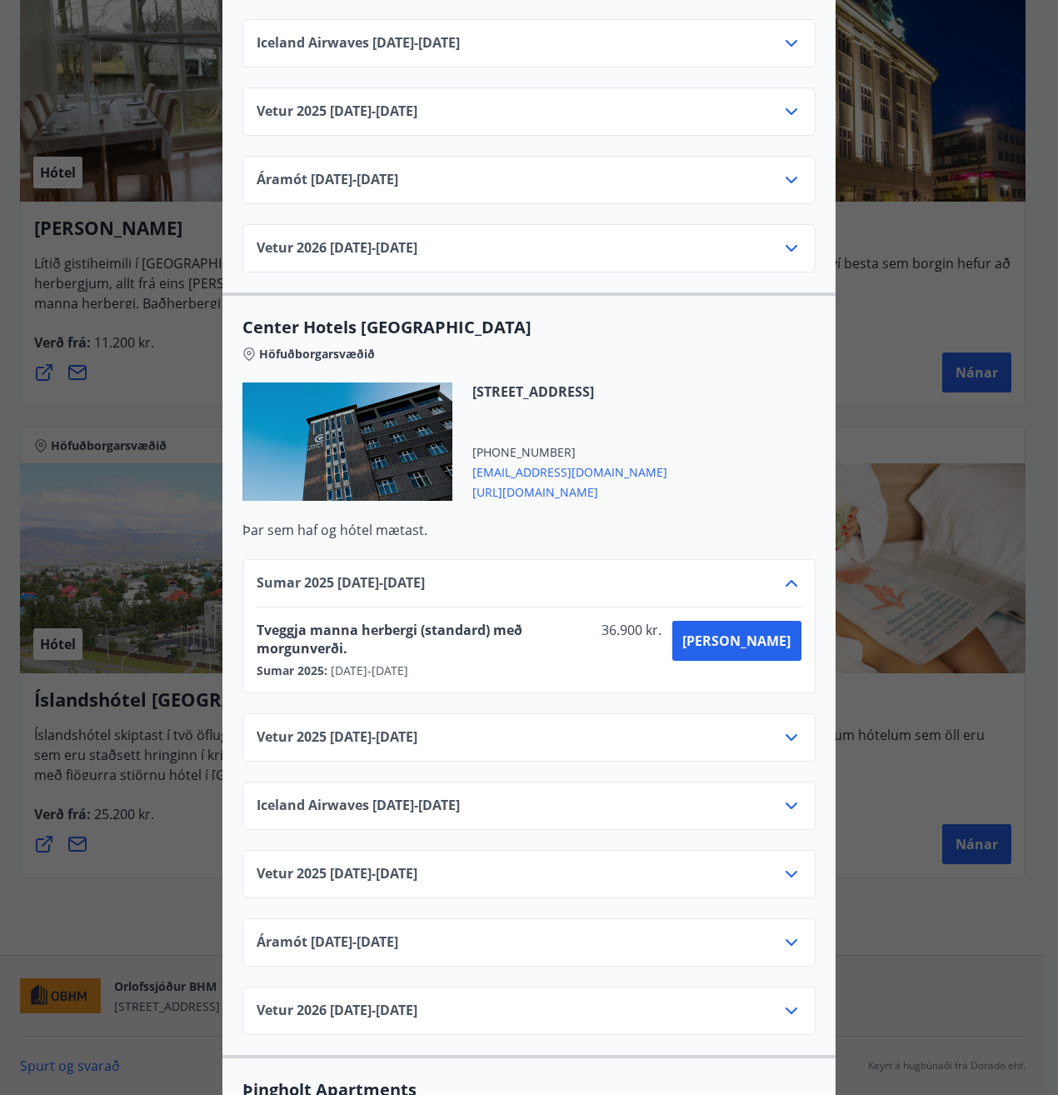
click at [781, 573] on icon at bounding box center [791, 583] width 20 height 20
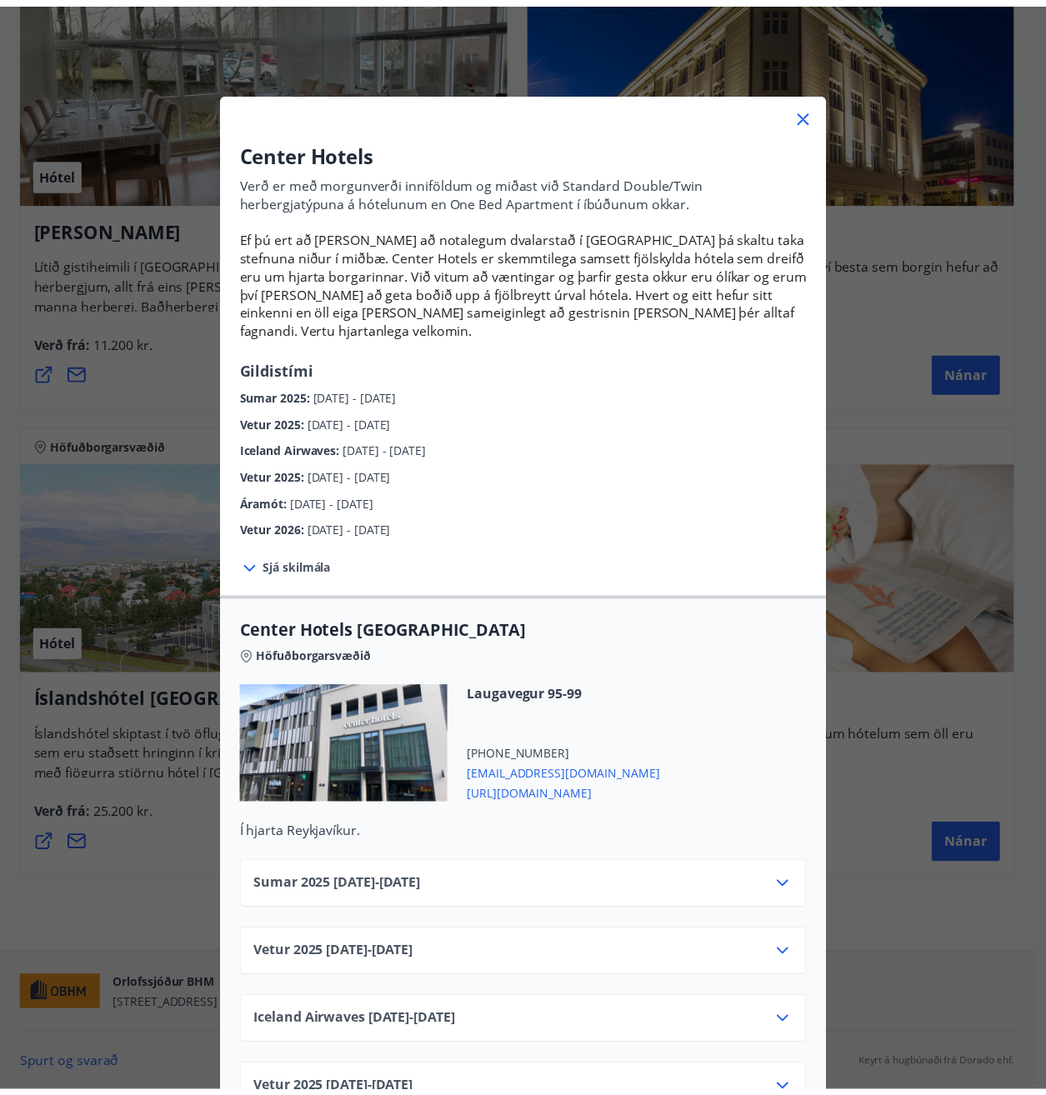
scroll to position [0, 0]
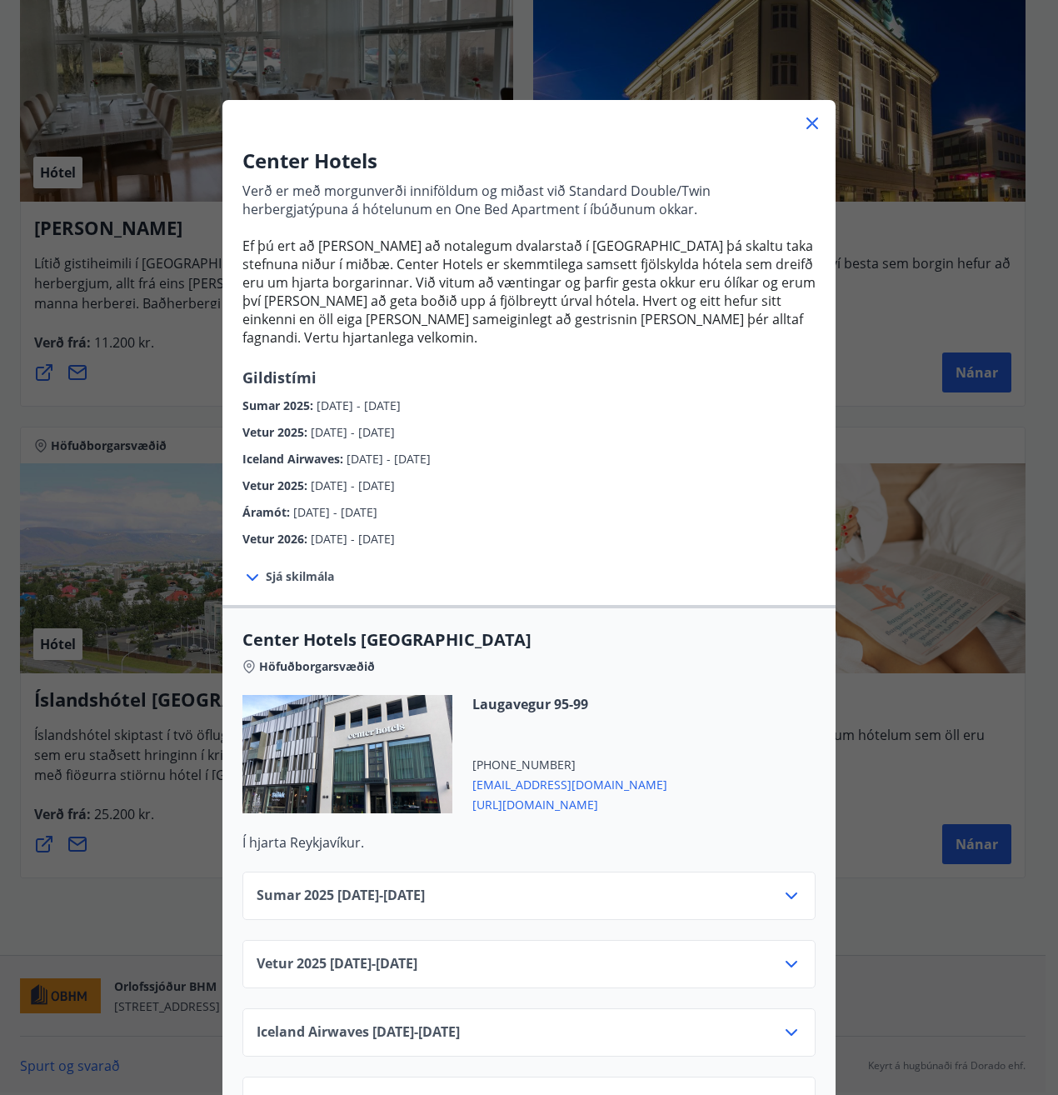
drag, startPoint x: 803, startPoint y: 122, endPoint x: 794, endPoint y: 145, distance: 25.1
click at [803, 121] on icon at bounding box center [812, 123] width 20 height 20
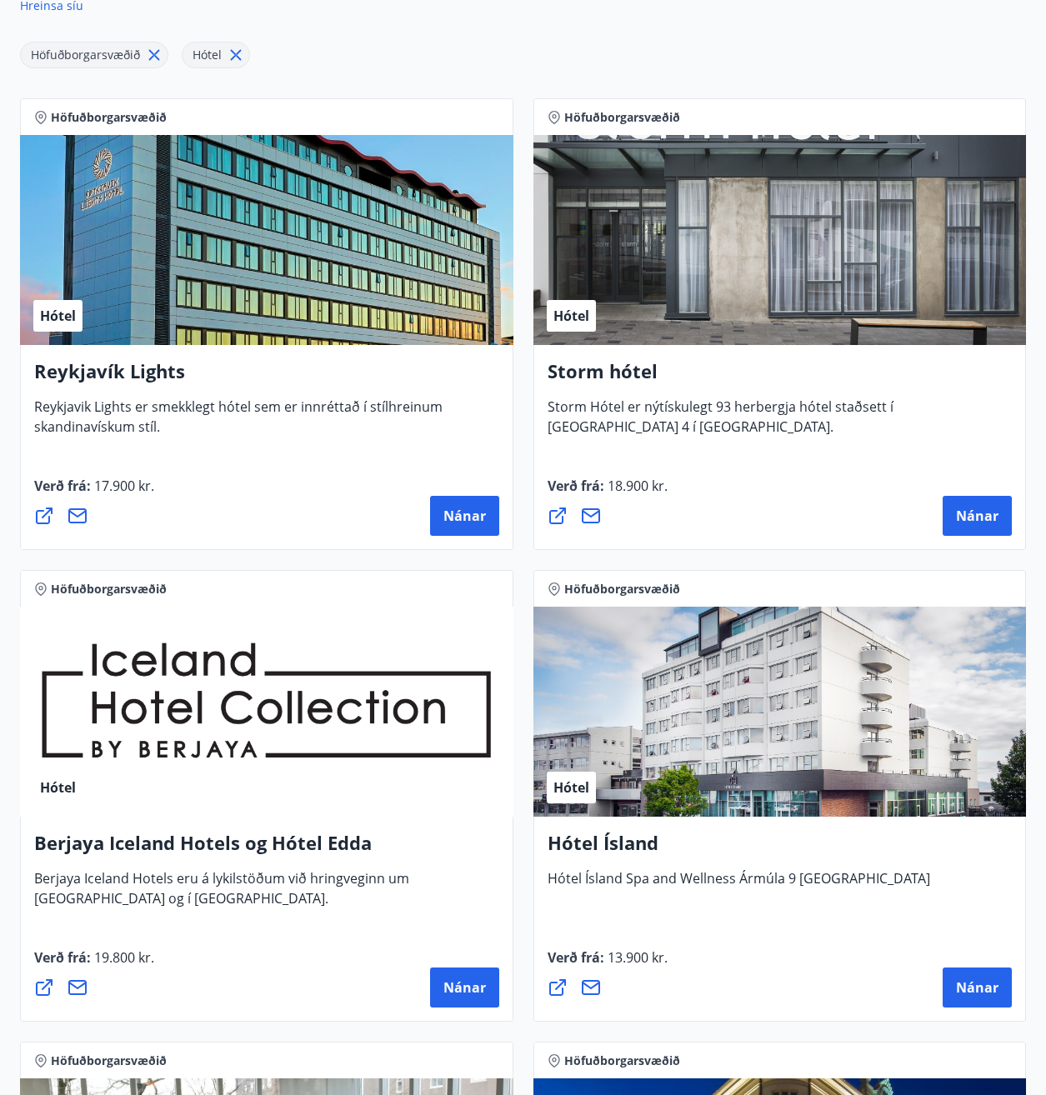
scroll to position [217, 0]
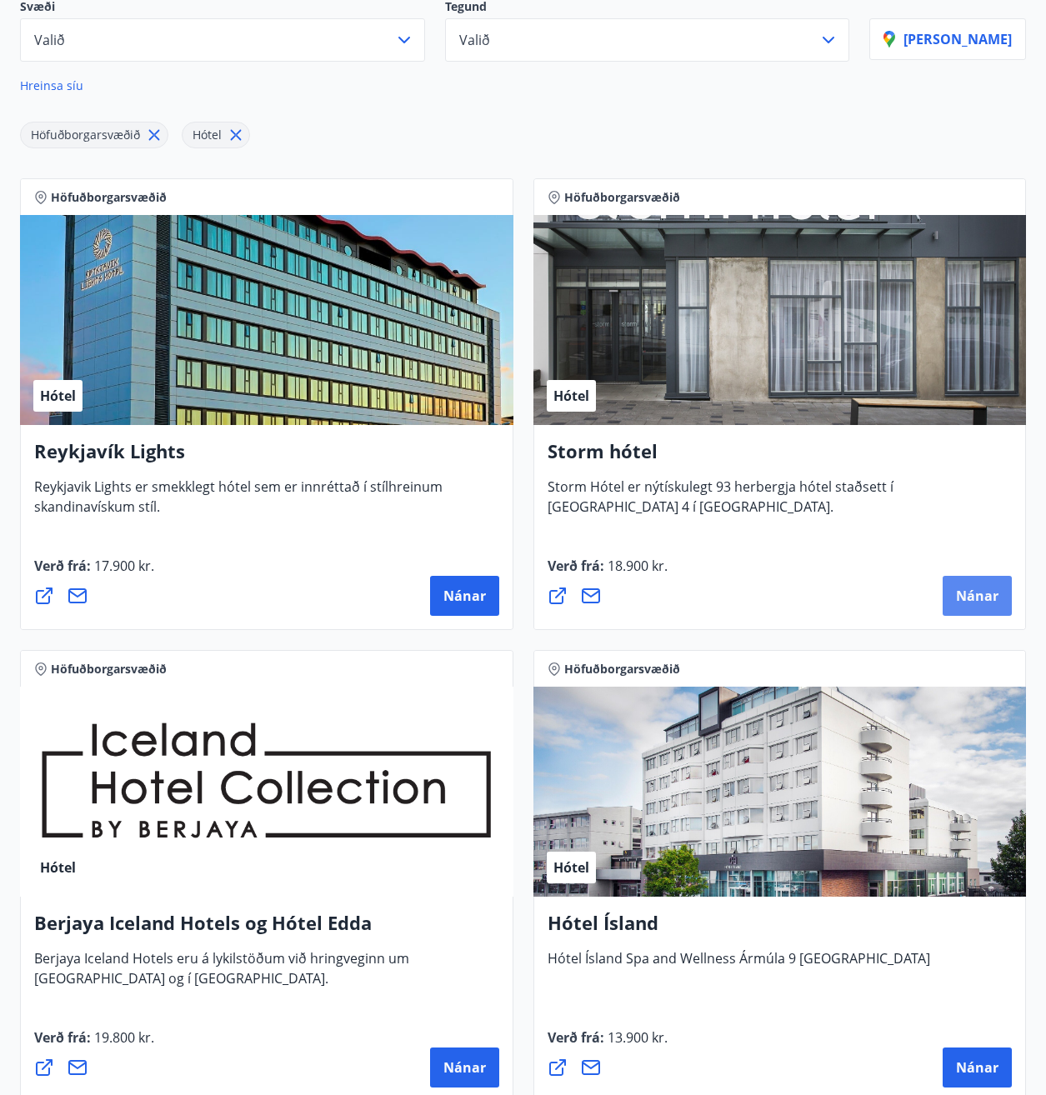
click at [971, 595] on span "Nánar" at bounding box center [977, 596] width 42 height 18
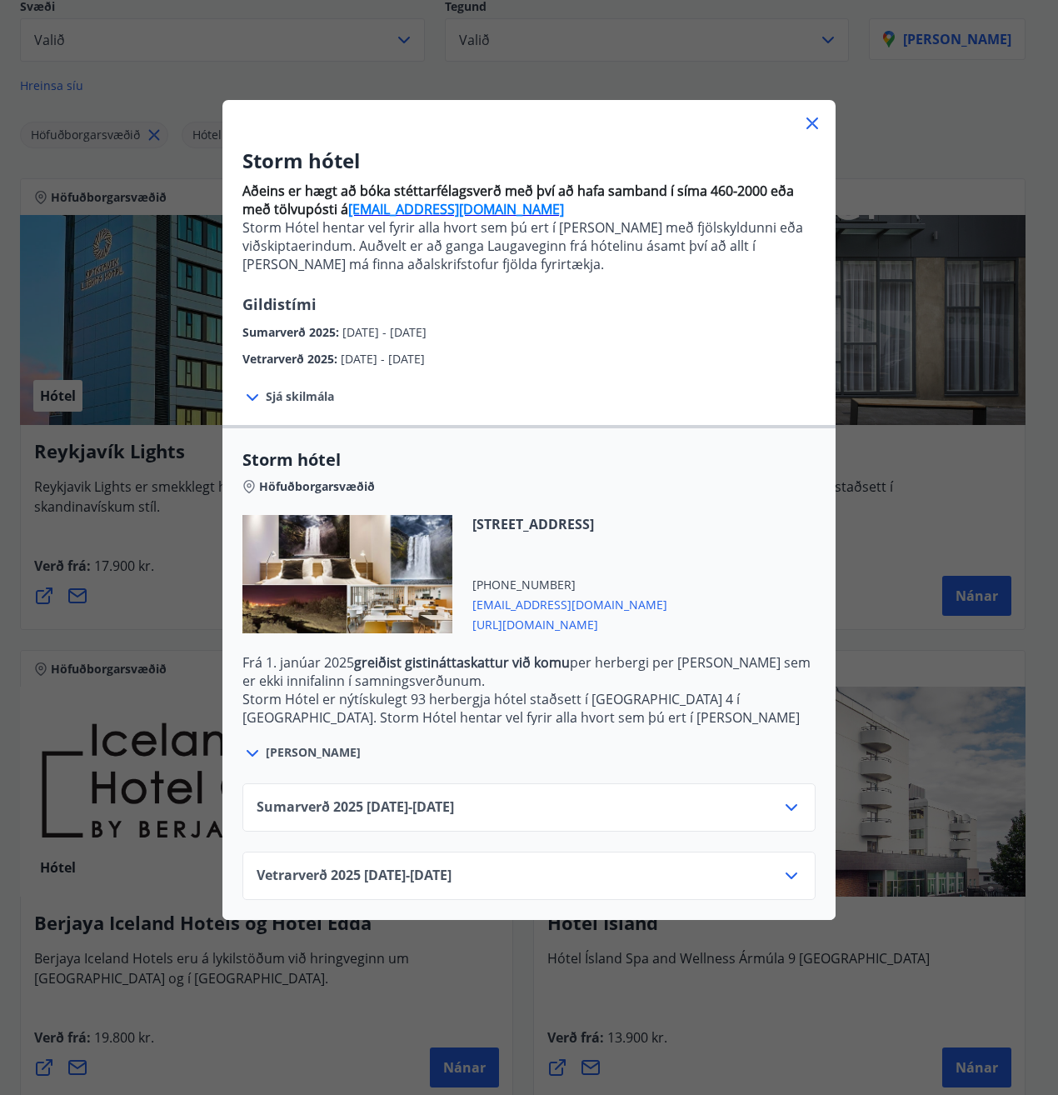
click at [781, 802] on icon at bounding box center [791, 807] width 20 height 20
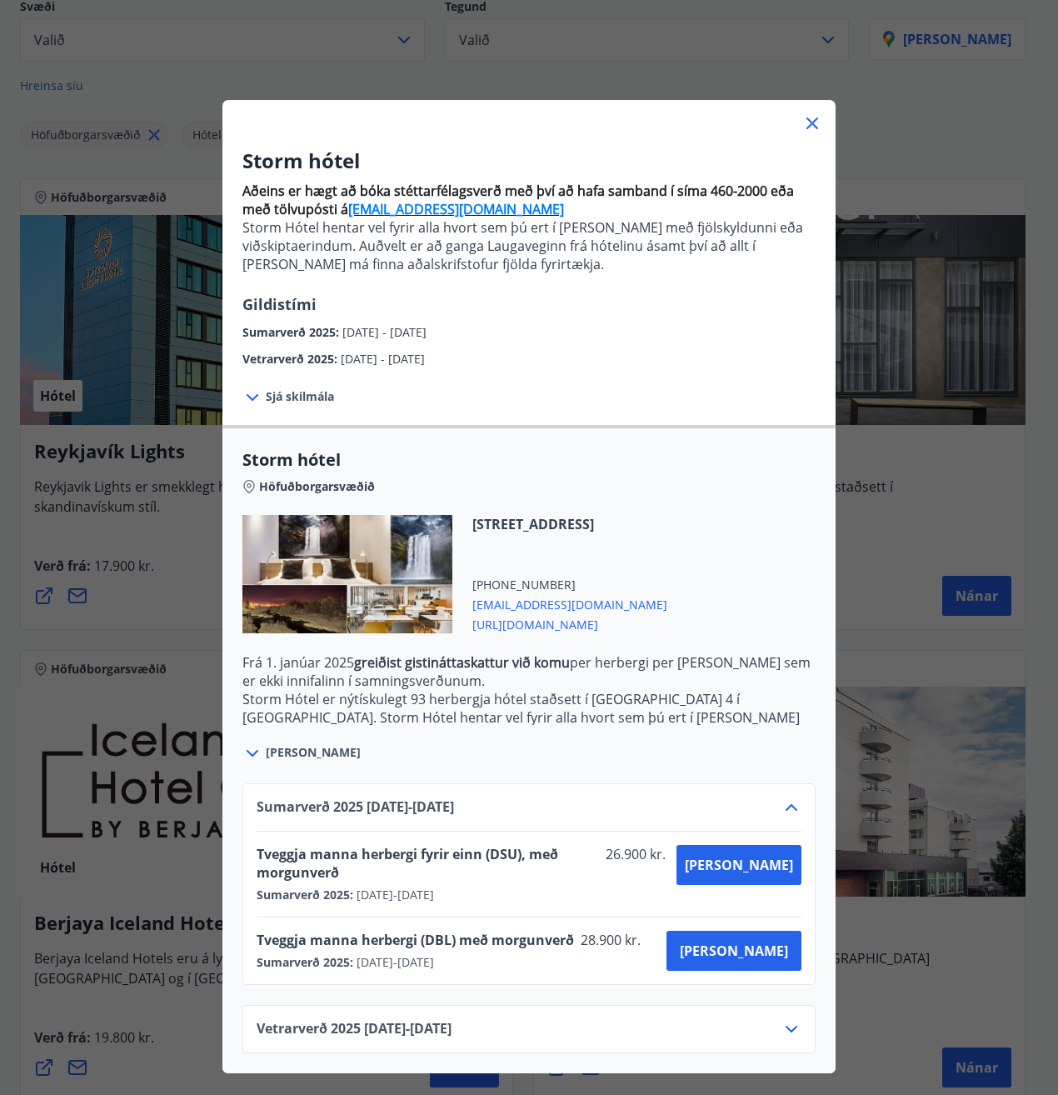
click at [575, 627] on span "[URL][DOMAIN_NAME]" at bounding box center [569, 623] width 195 height 20
drag, startPoint x: 812, startPoint y: 121, endPoint x: 798, endPoint y: 187, distance: 67.3
click at [811, 124] on icon at bounding box center [812, 123] width 20 height 20
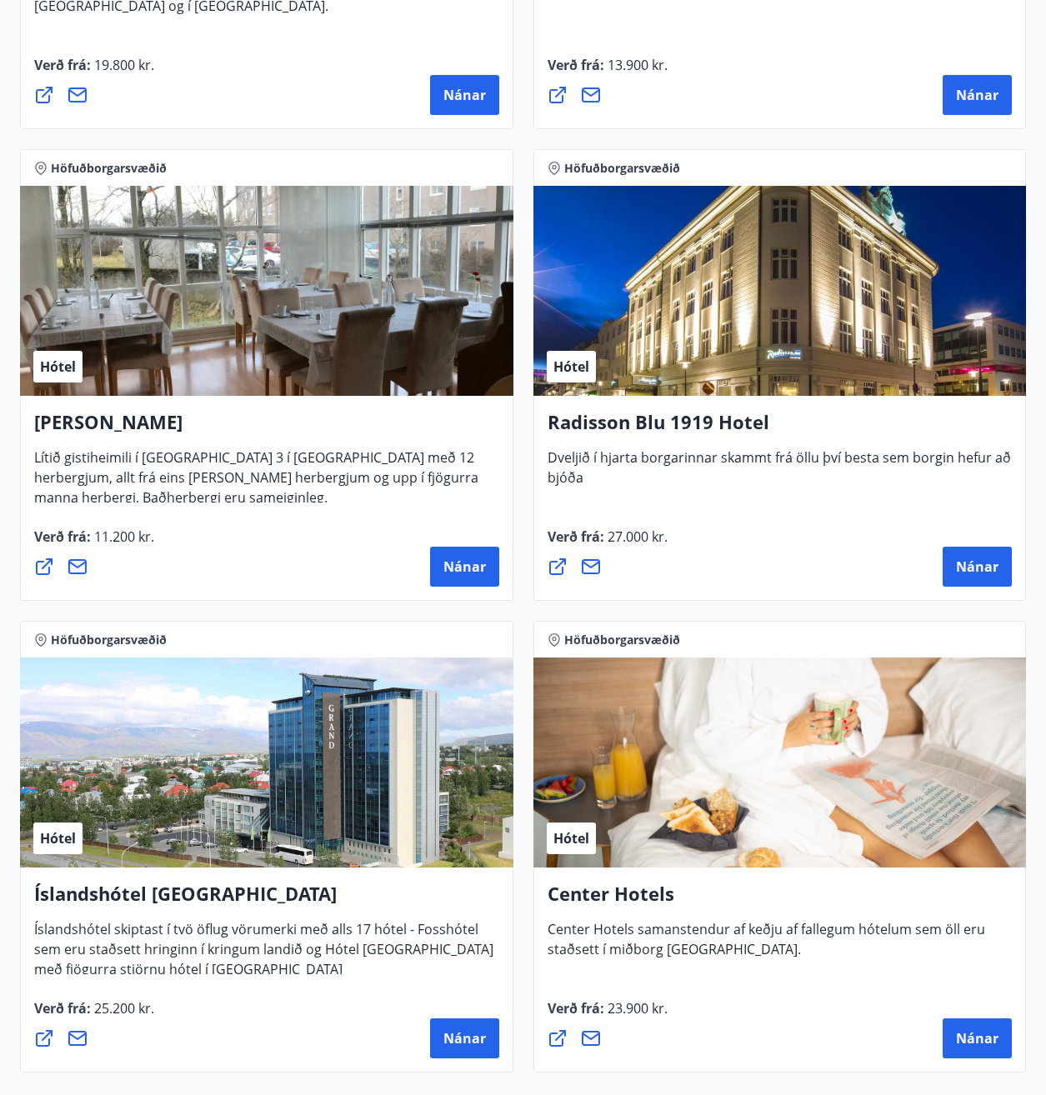
scroll to position [1216, 0]
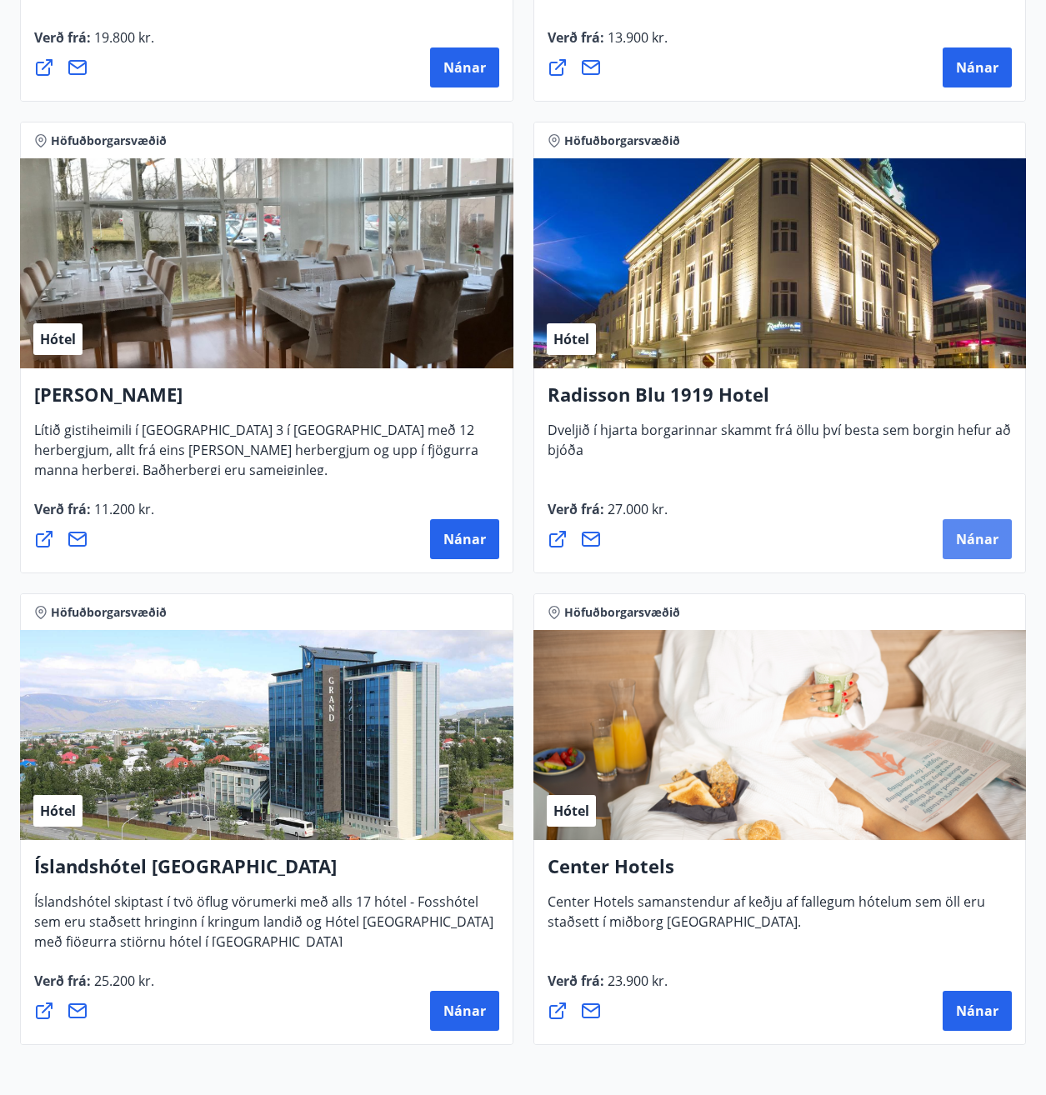
click at [981, 533] on span "Nánar" at bounding box center [977, 539] width 42 height 18
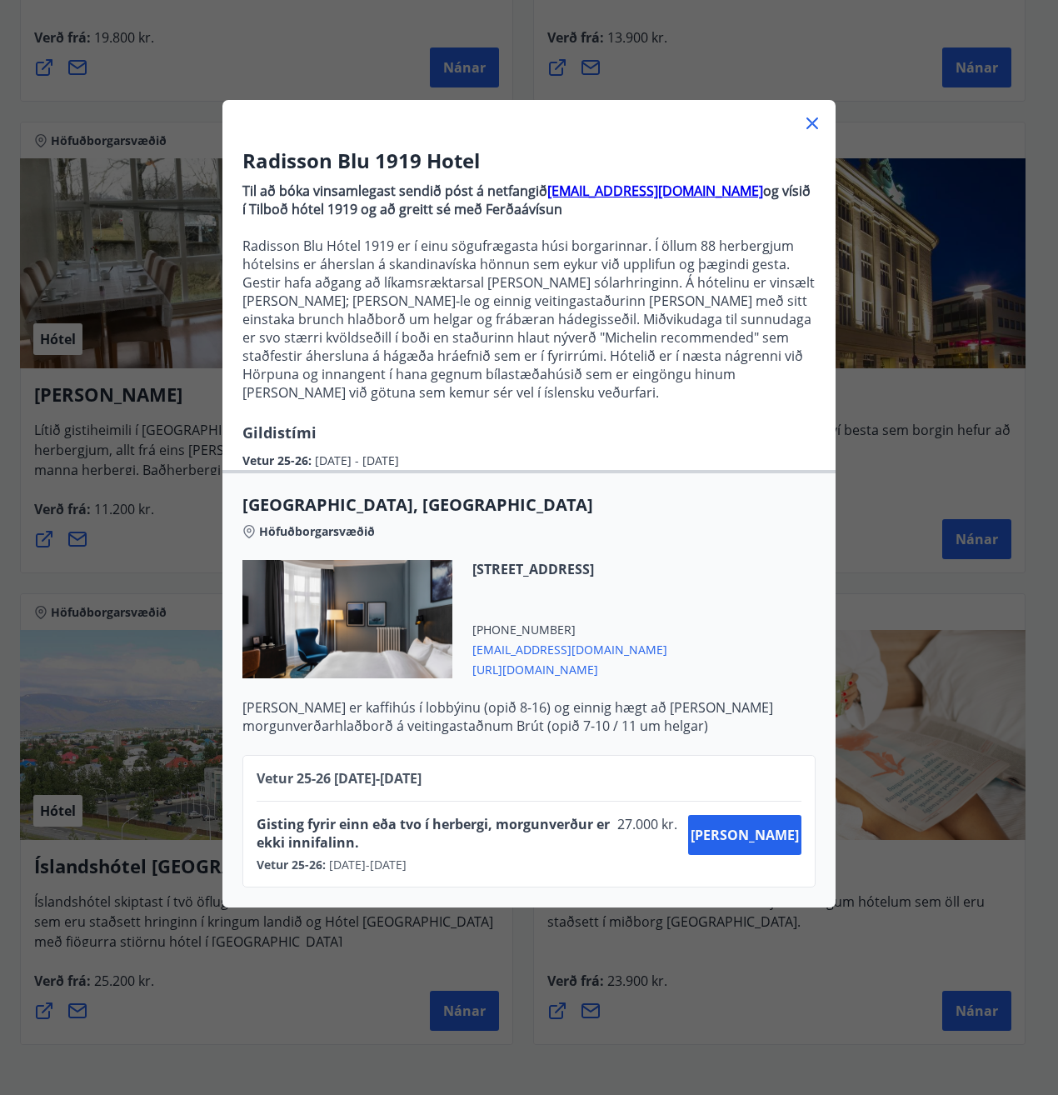
drag, startPoint x: 806, startPoint y: 120, endPoint x: 791, endPoint y: 259, distance: 139.9
click at [806, 121] on icon at bounding box center [812, 123] width 20 height 20
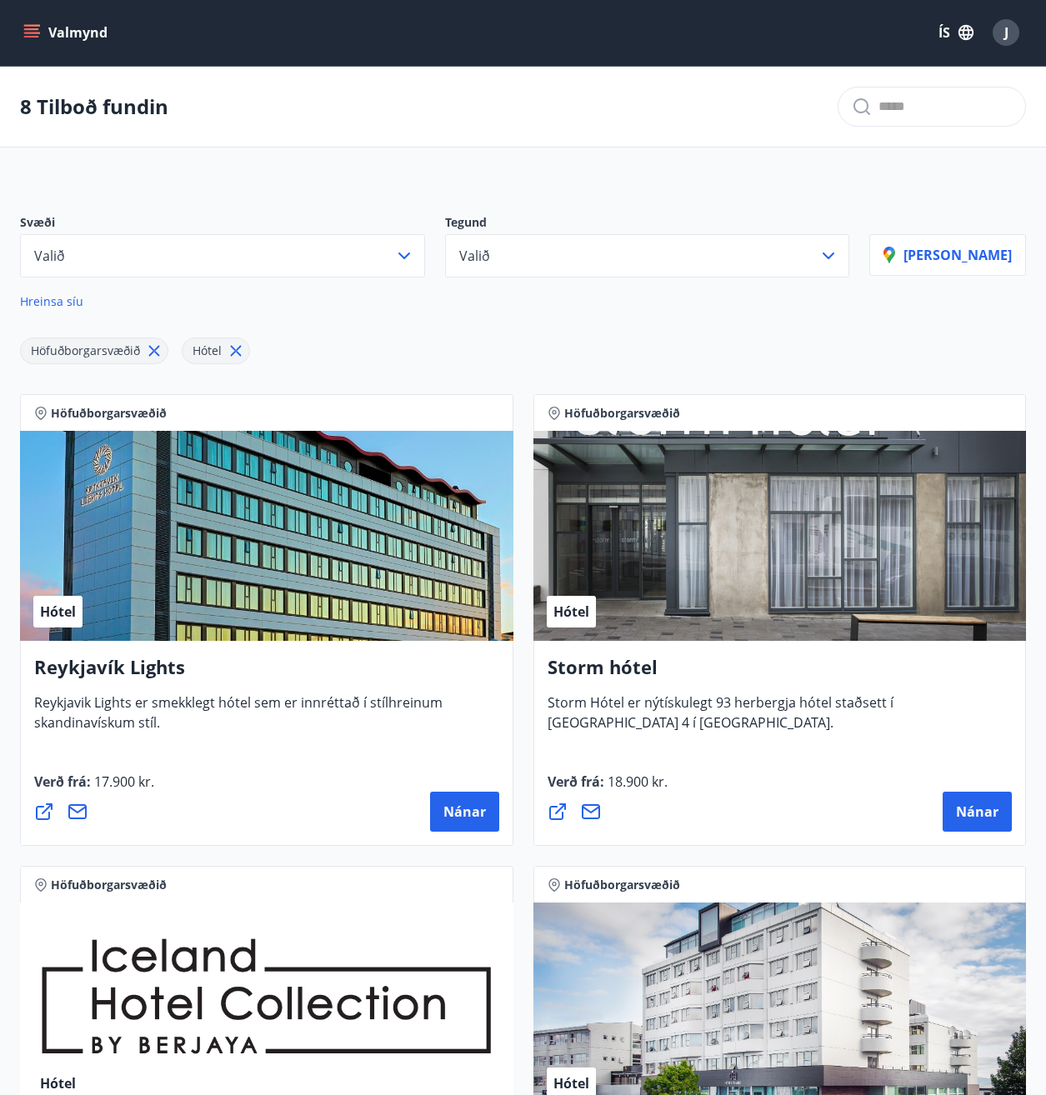
scroll to position [0, 0]
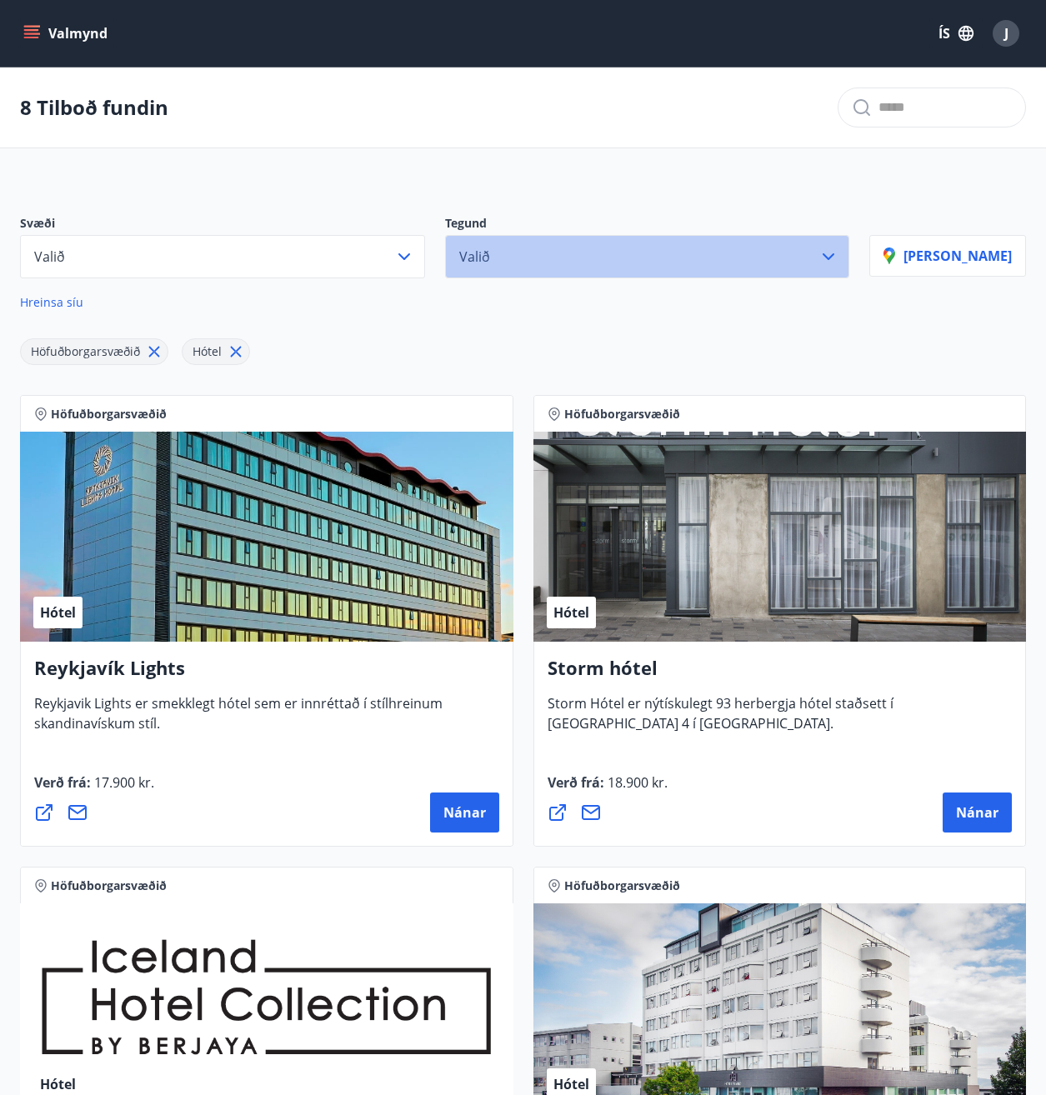
click at [749, 260] on button "Valið" at bounding box center [647, 256] width 405 height 43
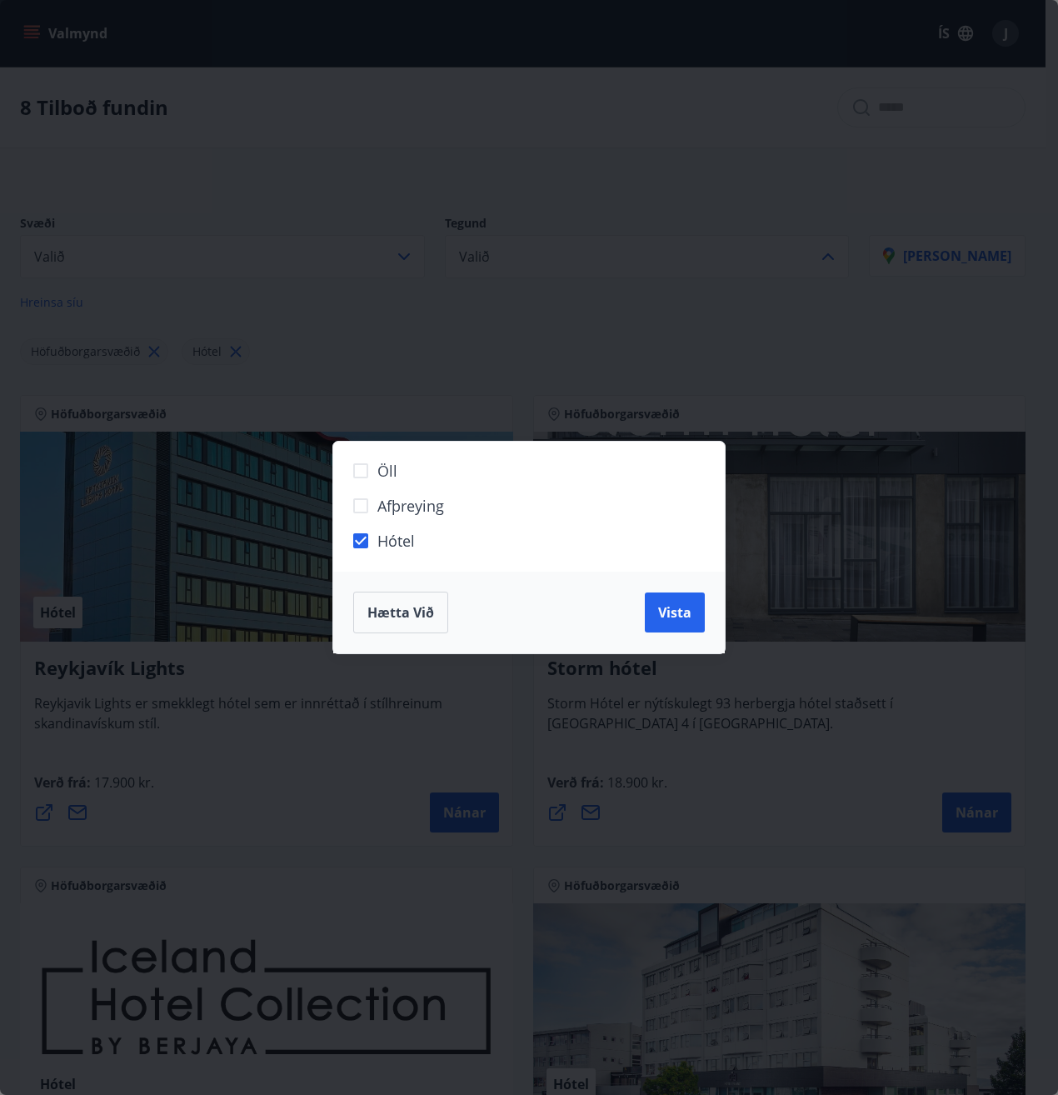
drag, startPoint x: 696, startPoint y: 602, endPoint x: 858, endPoint y: 581, distance: 163.8
click at [701, 600] on button "Vista" at bounding box center [675, 612] width 60 height 40
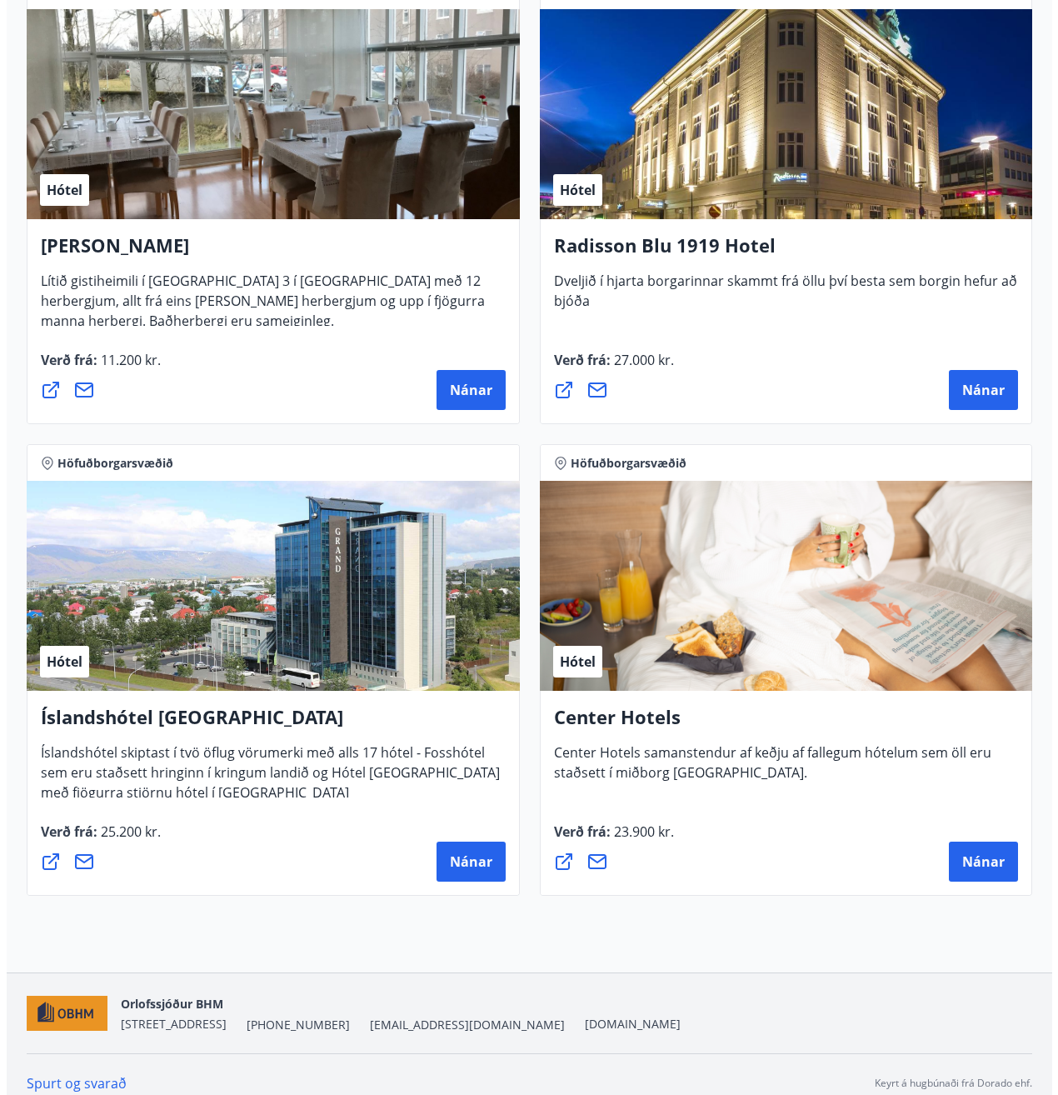
scroll to position [1383, 0]
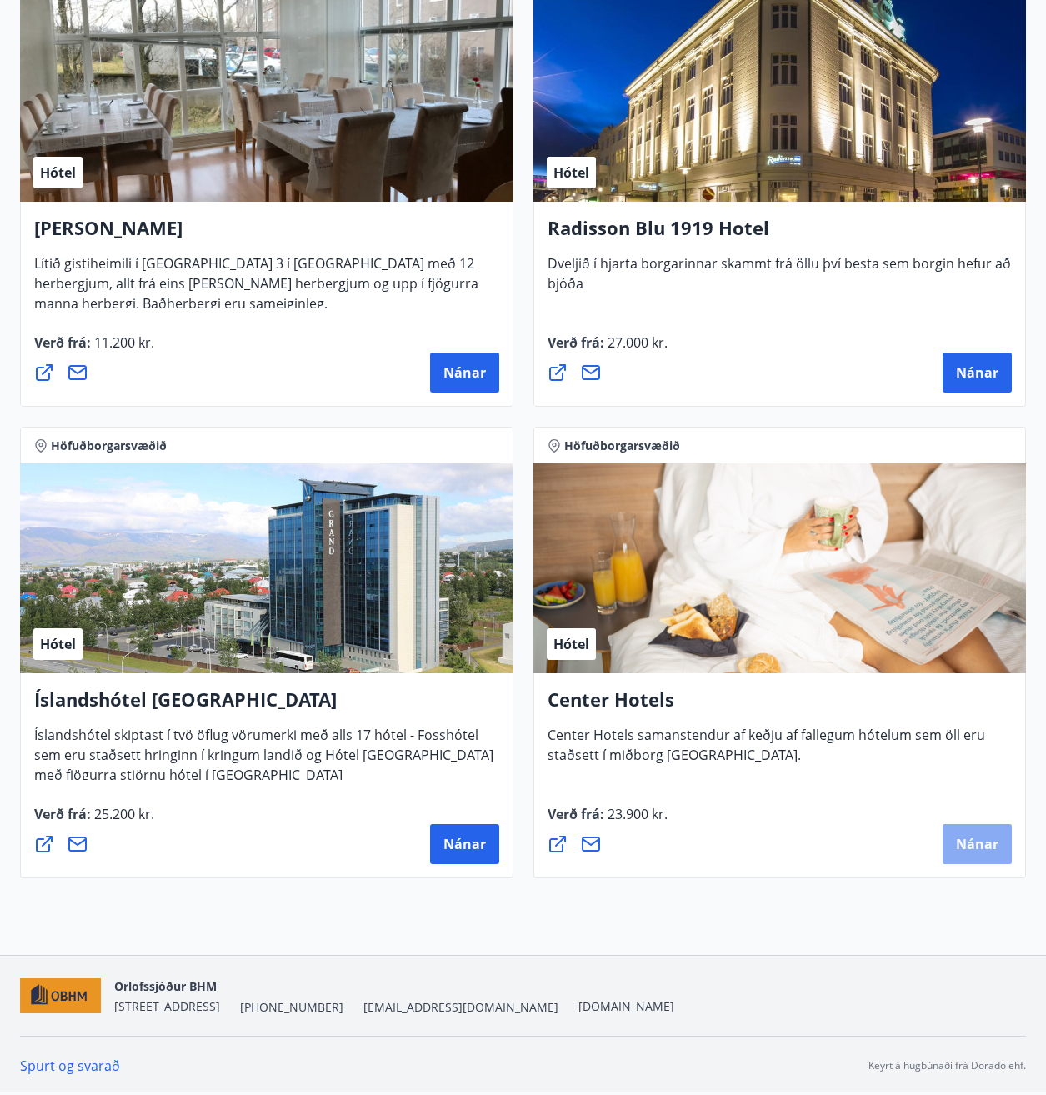
click at [961, 837] on span "Nánar" at bounding box center [977, 844] width 42 height 18
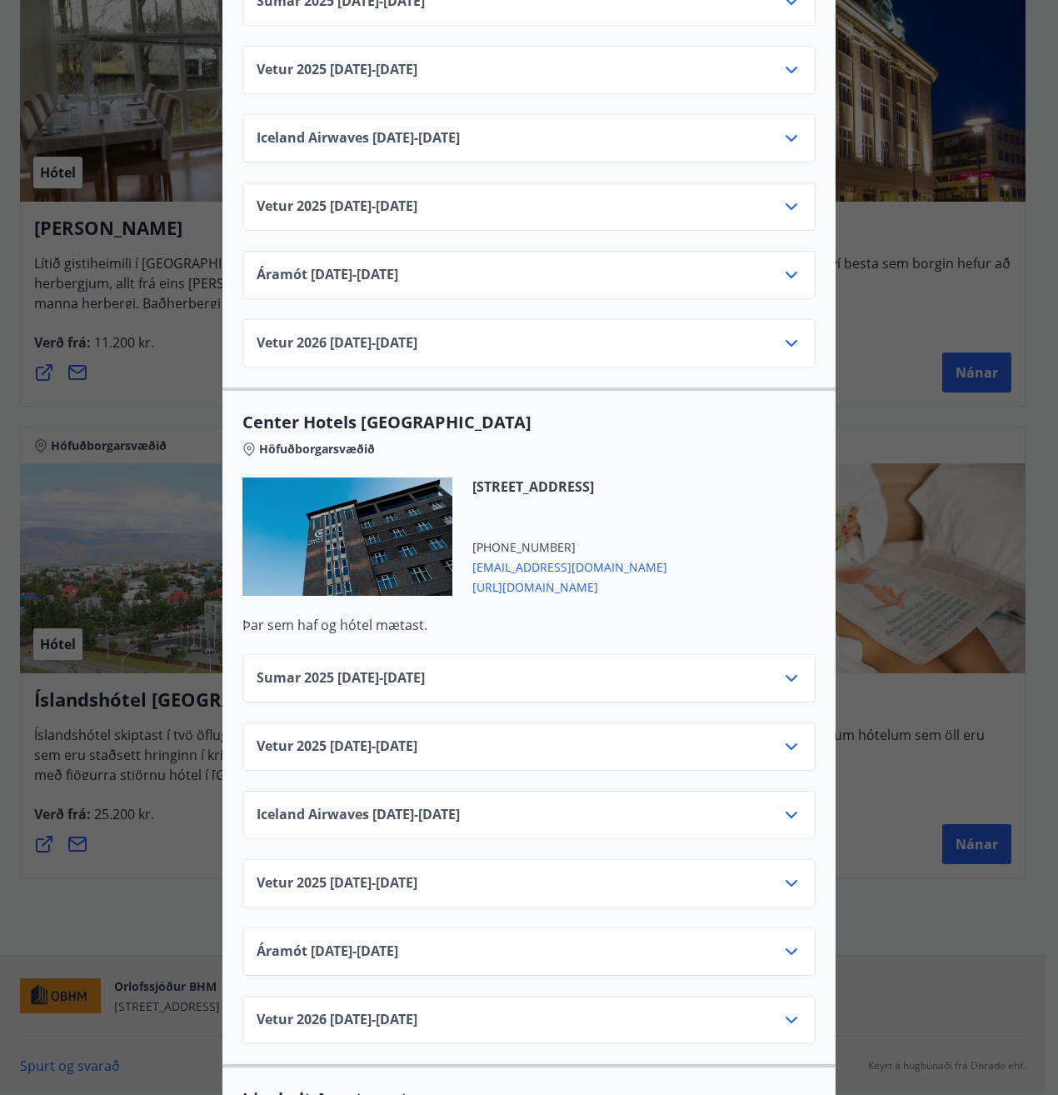
scroll to position [2249, 0]
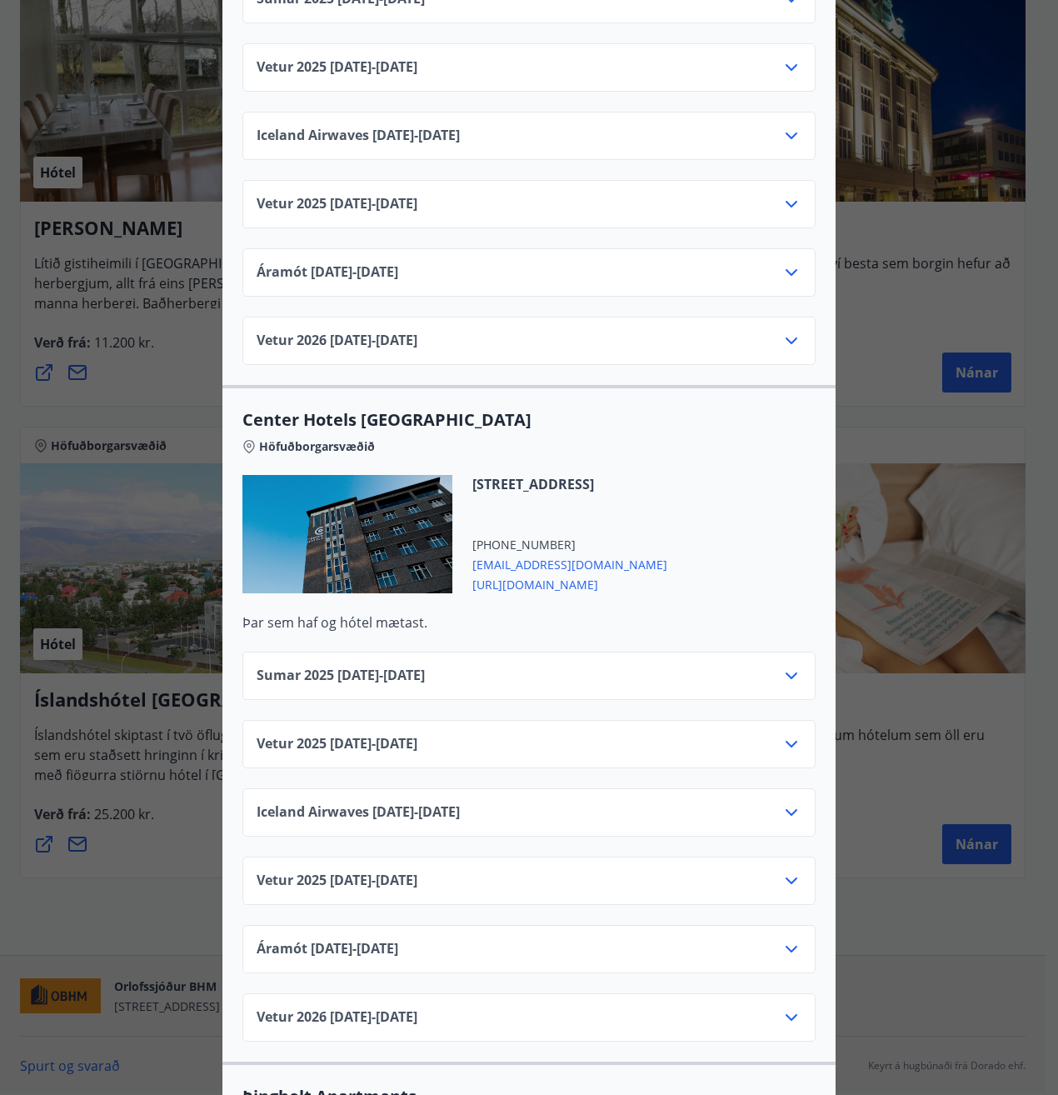
click at [781, 666] on icon at bounding box center [791, 676] width 20 height 20
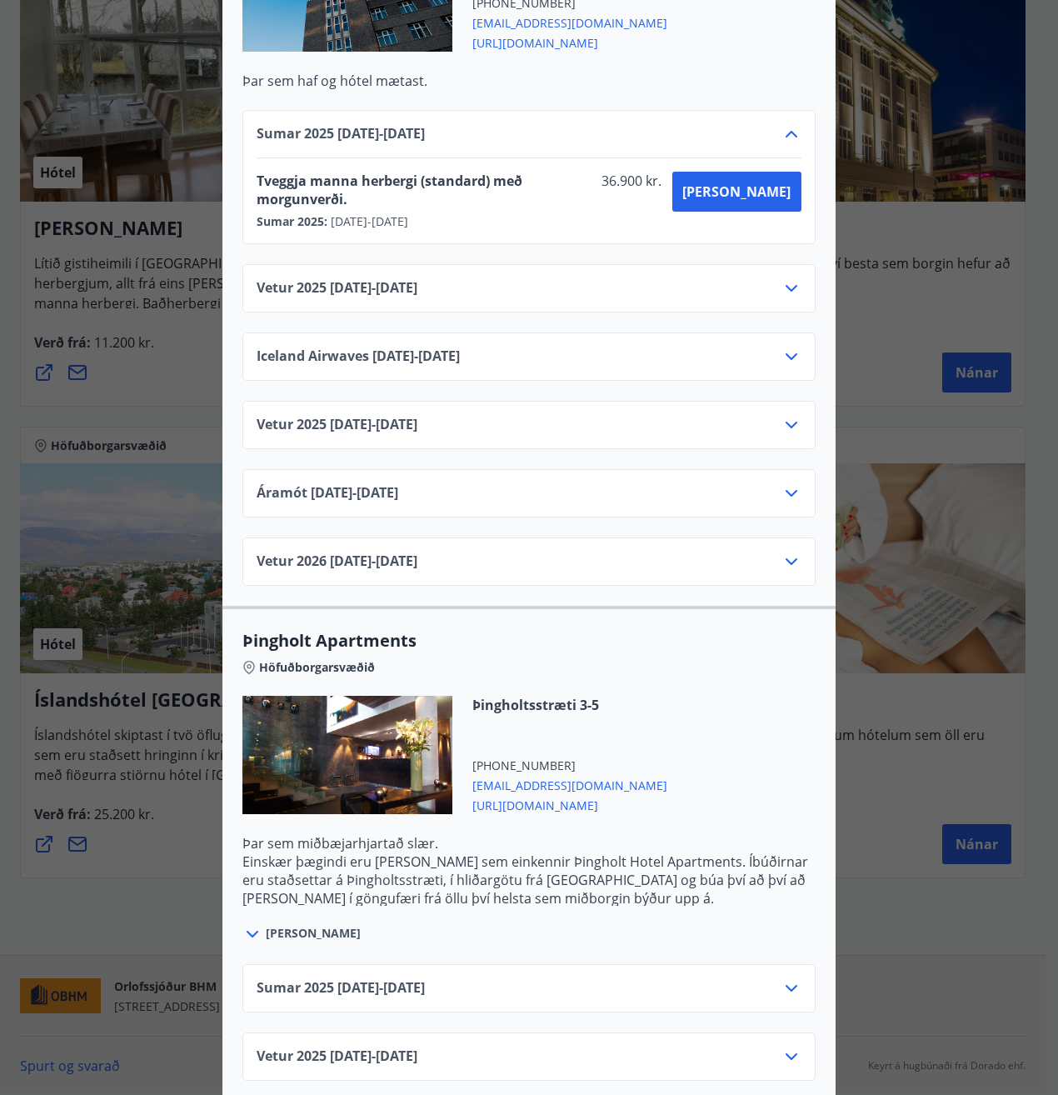
scroll to position [2999, 0]
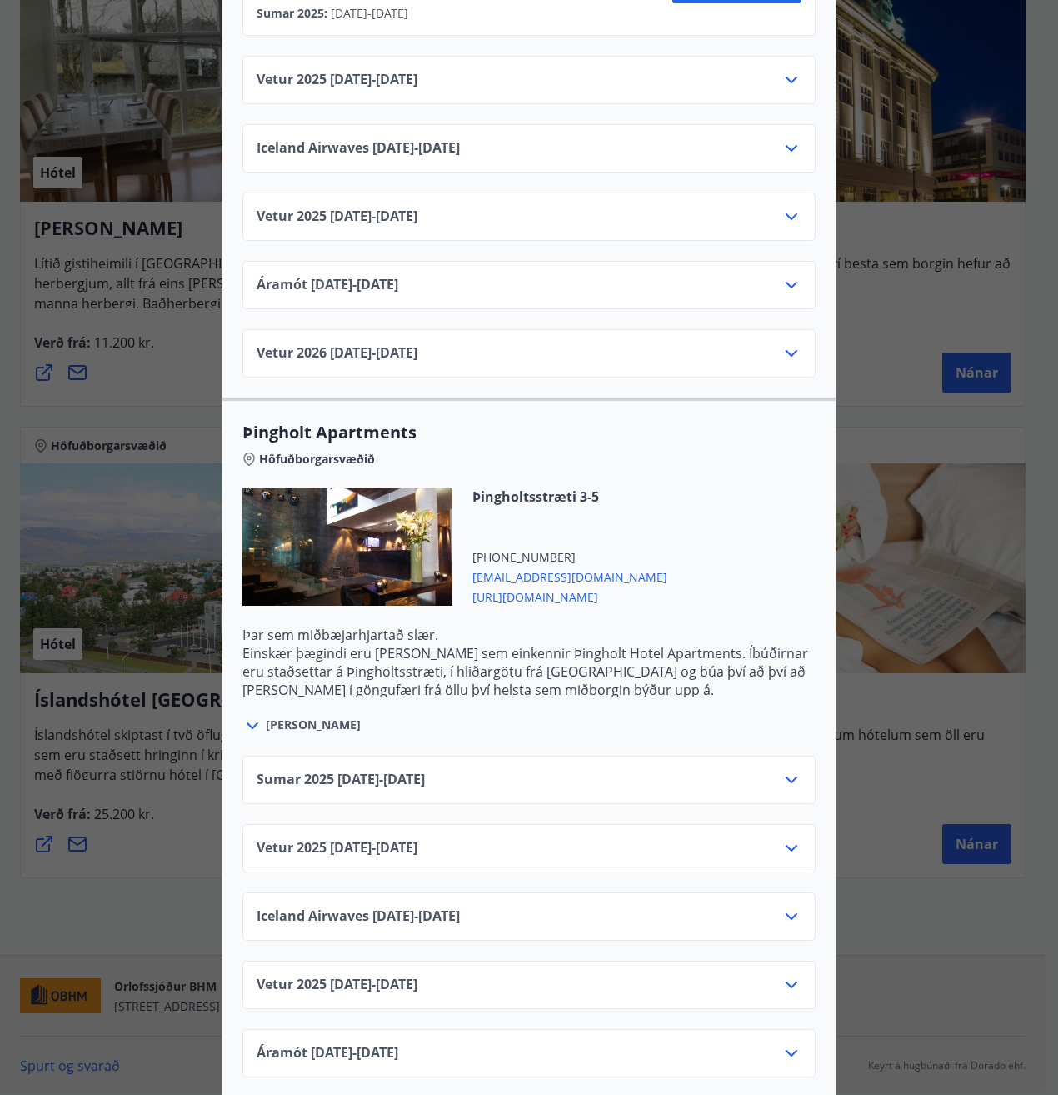
click at [774, 756] on div "Sumar [PHONE_NUMBER][DATE] - [DATE]" at bounding box center [528, 780] width 573 height 48
click at [781, 770] on icon at bounding box center [791, 780] width 20 height 20
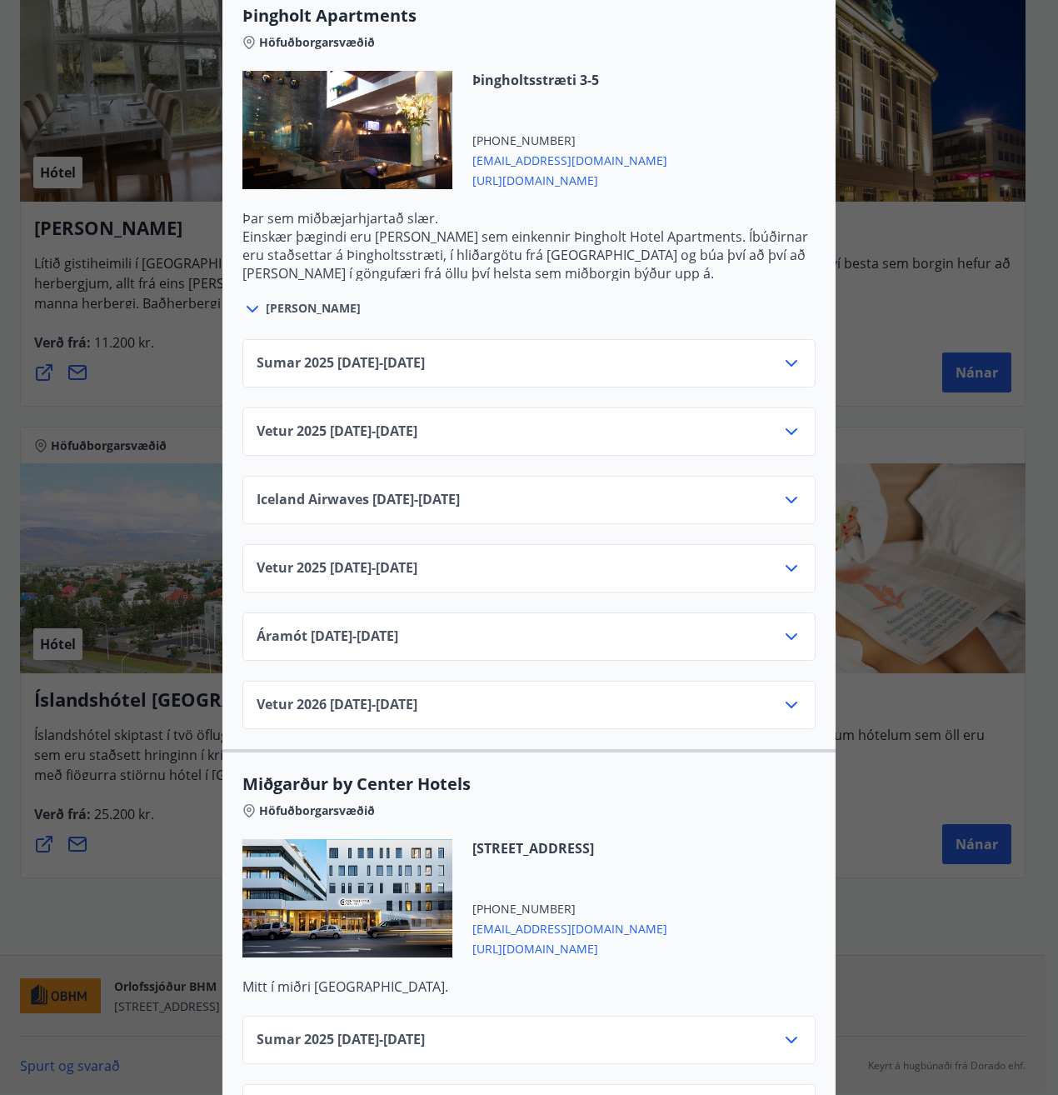
scroll to position [3832, 0]
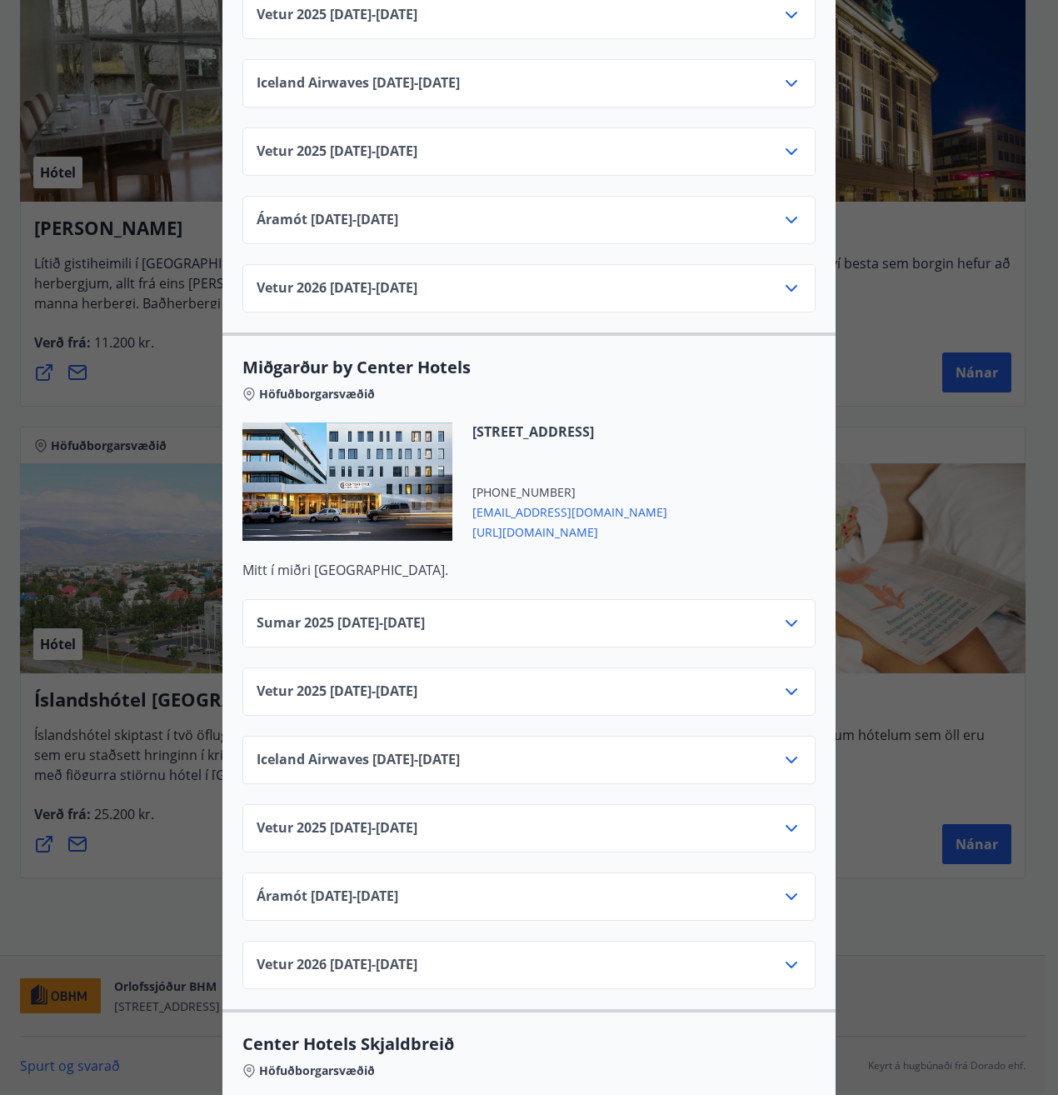
click at [789, 613] on icon at bounding box center [791, 623] width 20 height 20
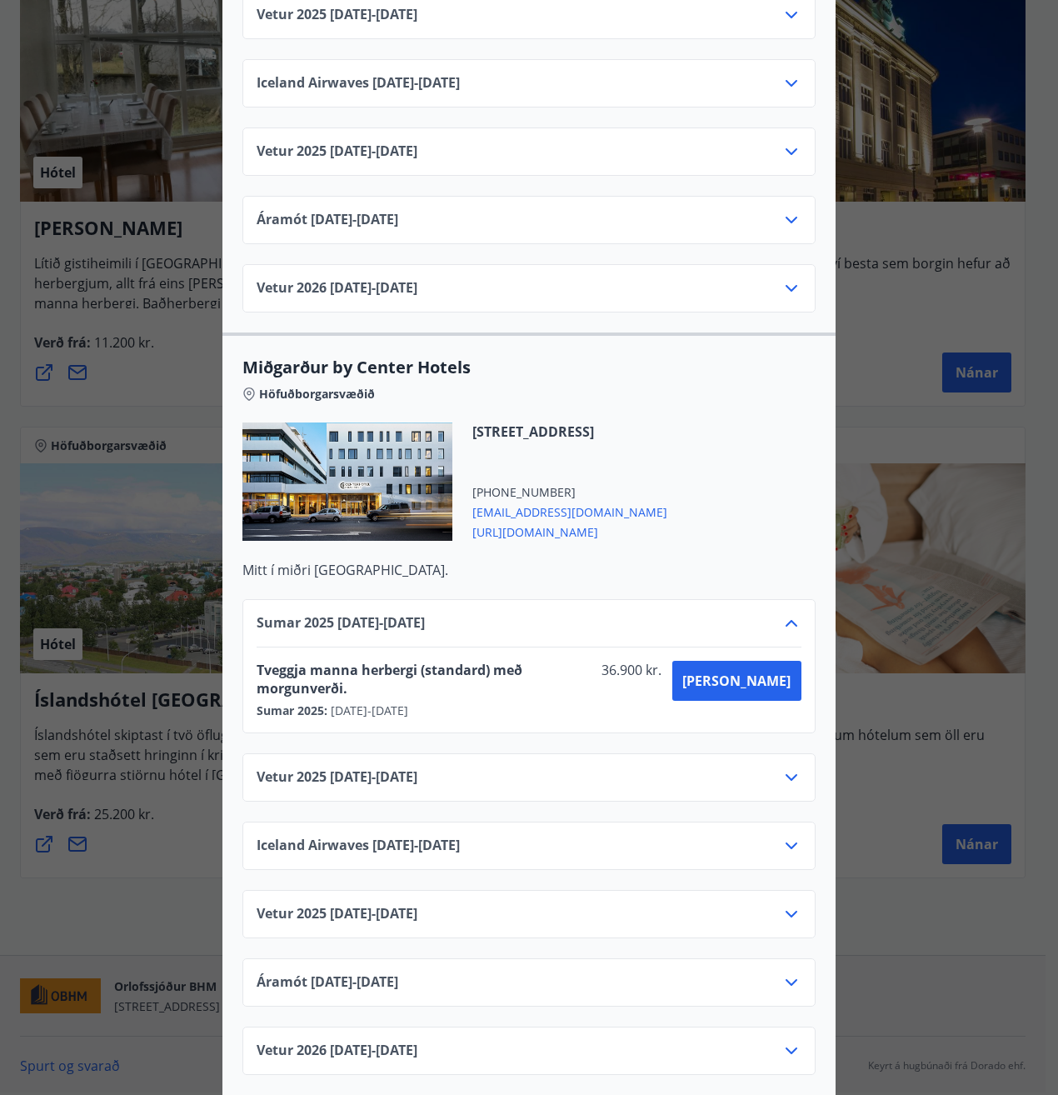
click at [789, 613] on icon at bounding box center [791, 623] width 20 height 20
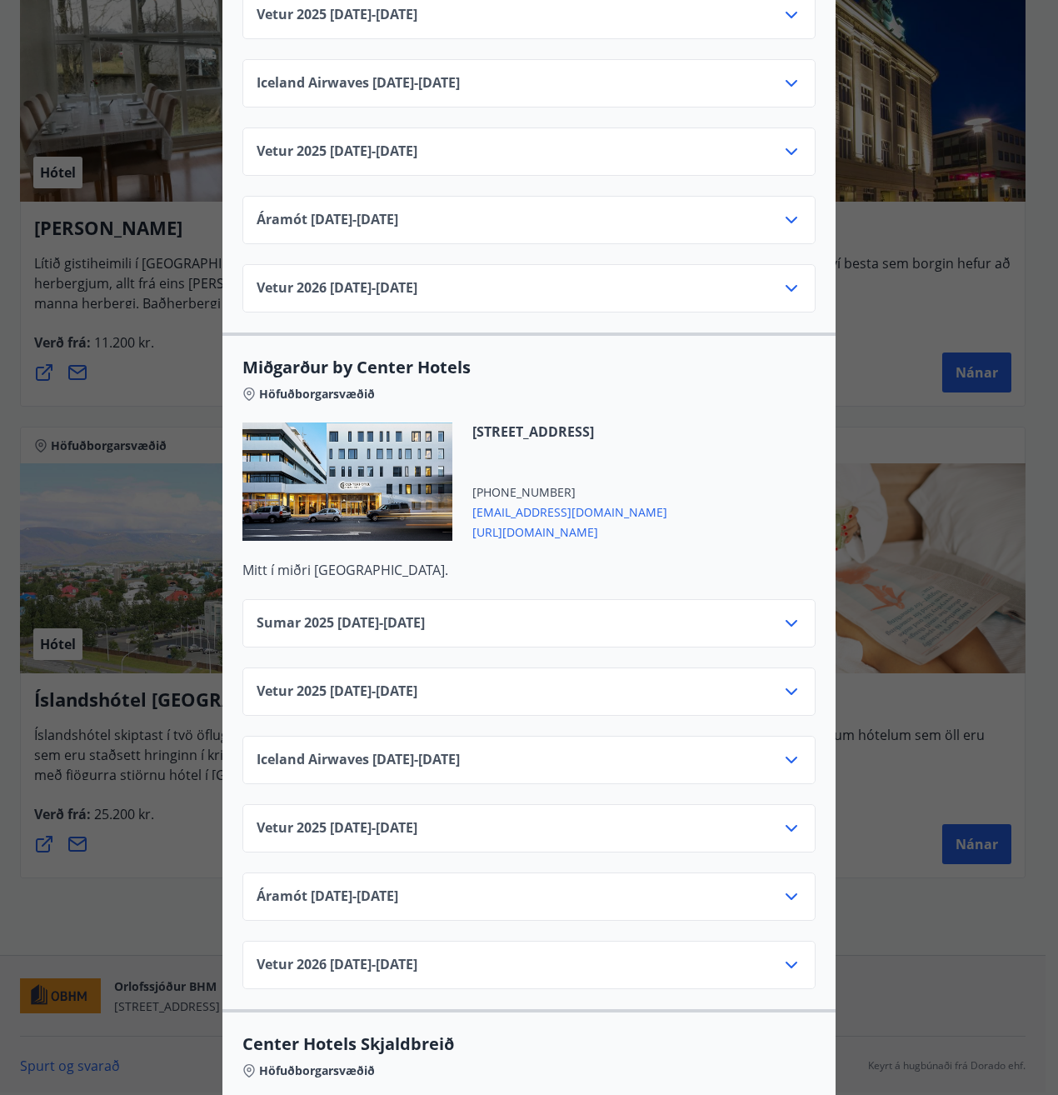
click at [781, 613] on icon at bounding box center [791, 623] width 20 height 20
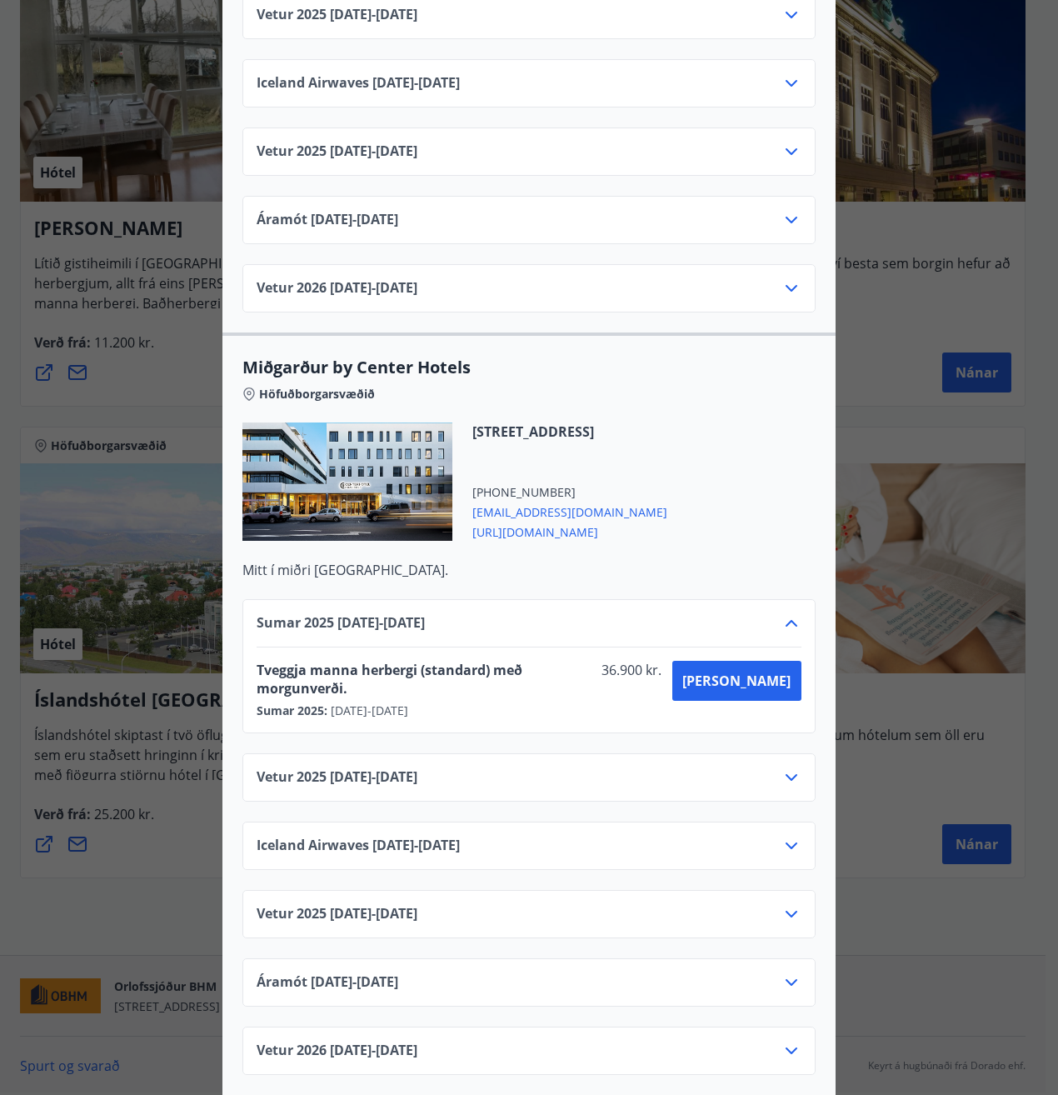
click at [781, 613] on icon at bounding box center [791, 623] width 20 height 20
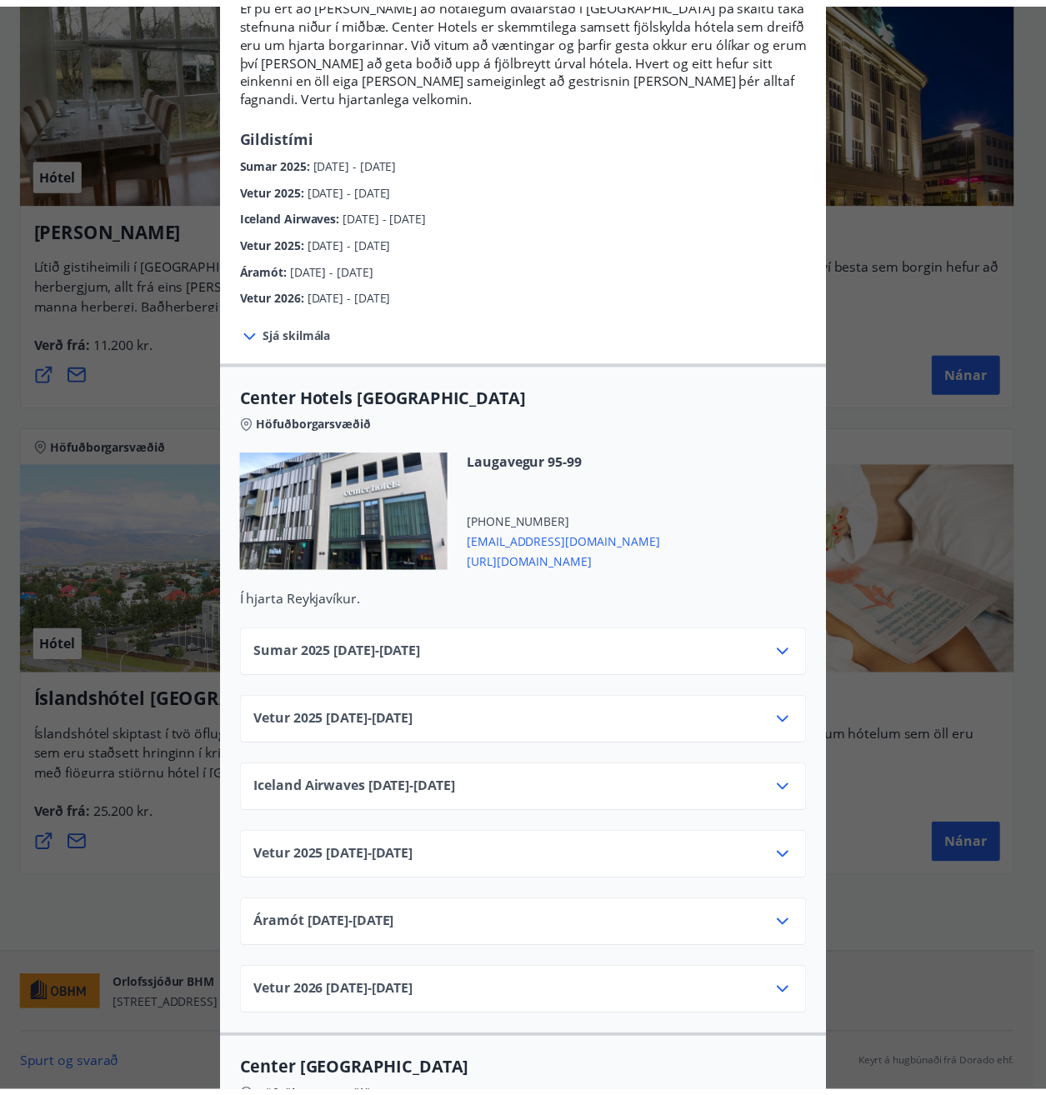
scroll to position [0, 0]
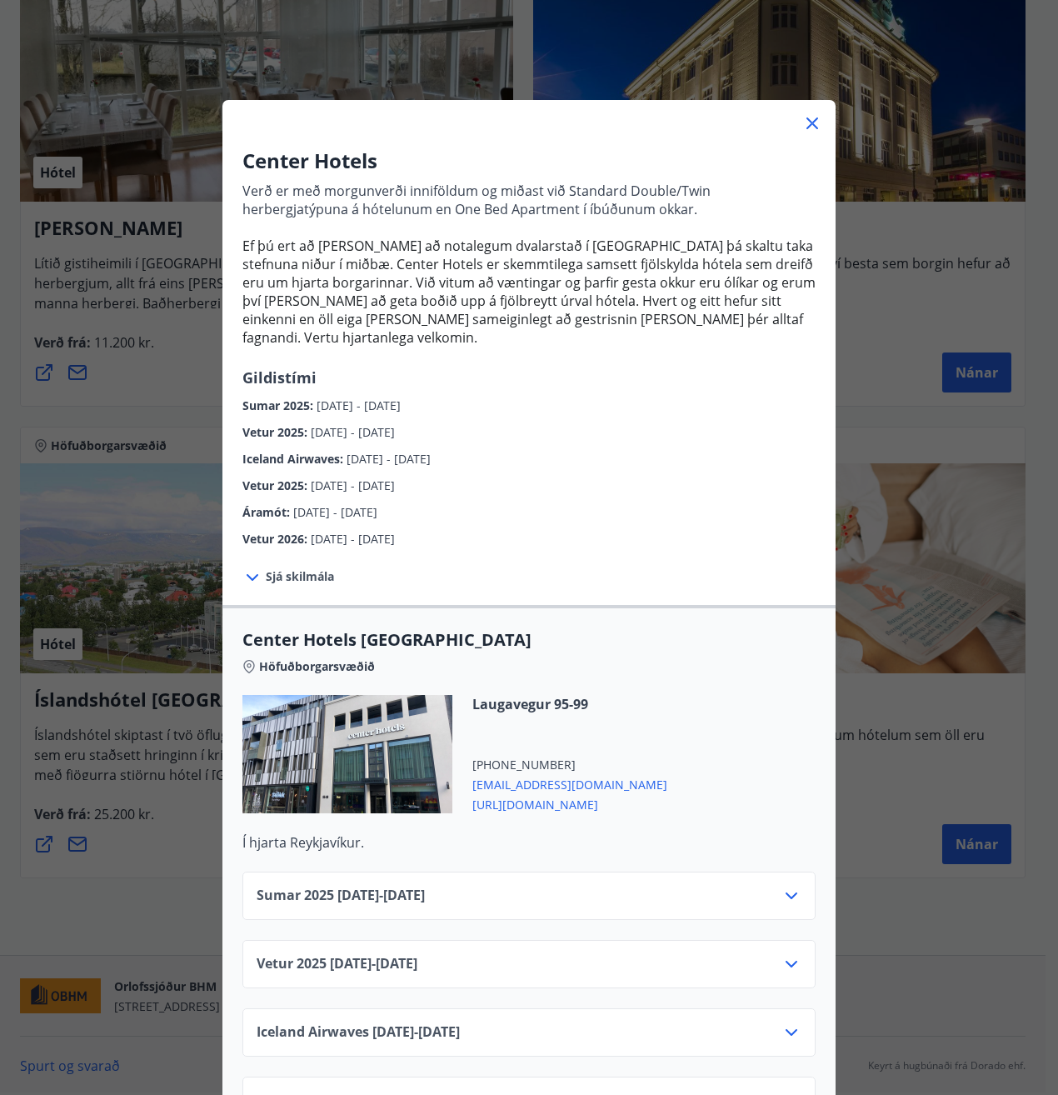
click at [802, 123] on icon at bounding box center [812, 123] width 20 height 20
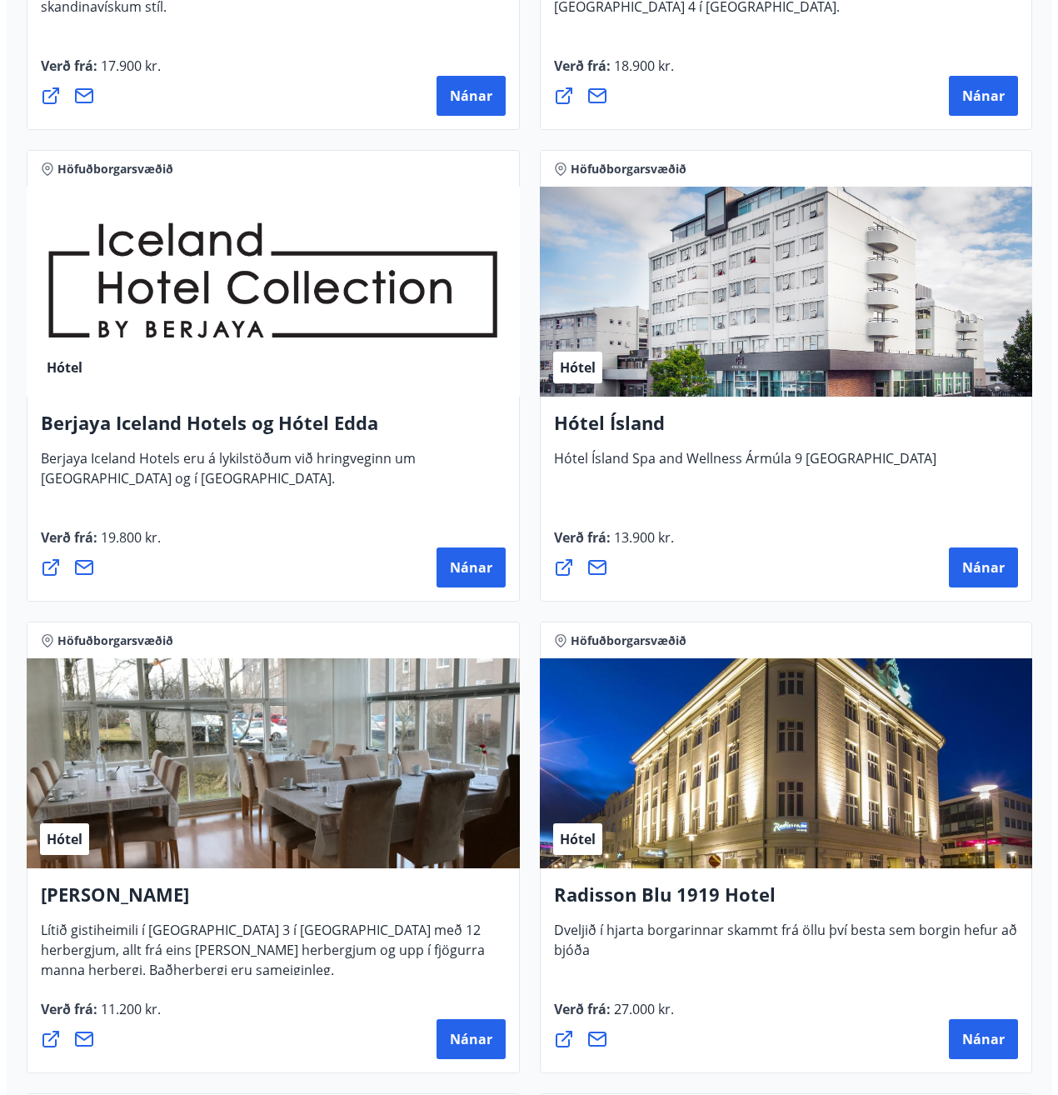
scroll to position [383, 0]
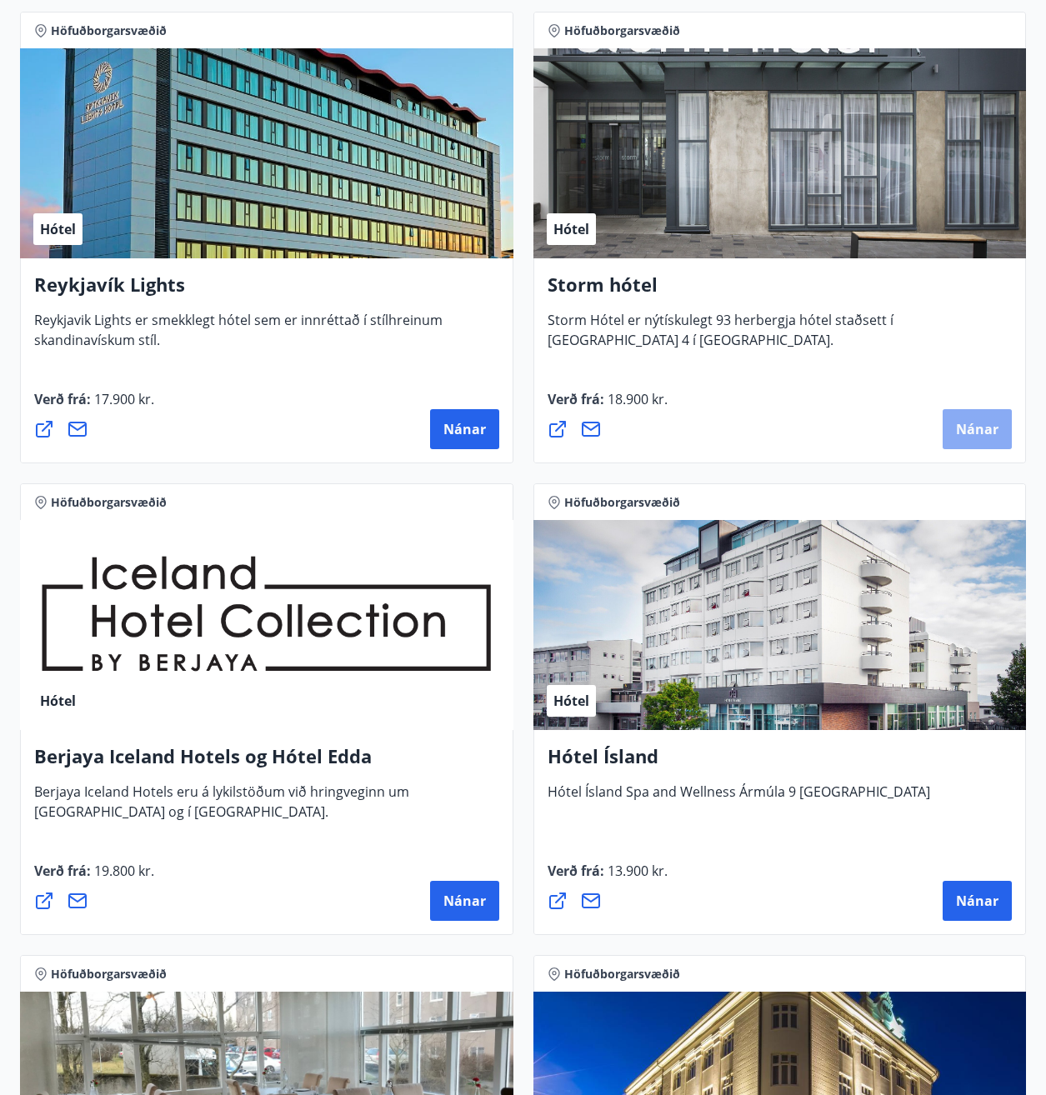
click at [968, 417] on button "Nánar" at bounding box center [976, 429] width 69 height 40
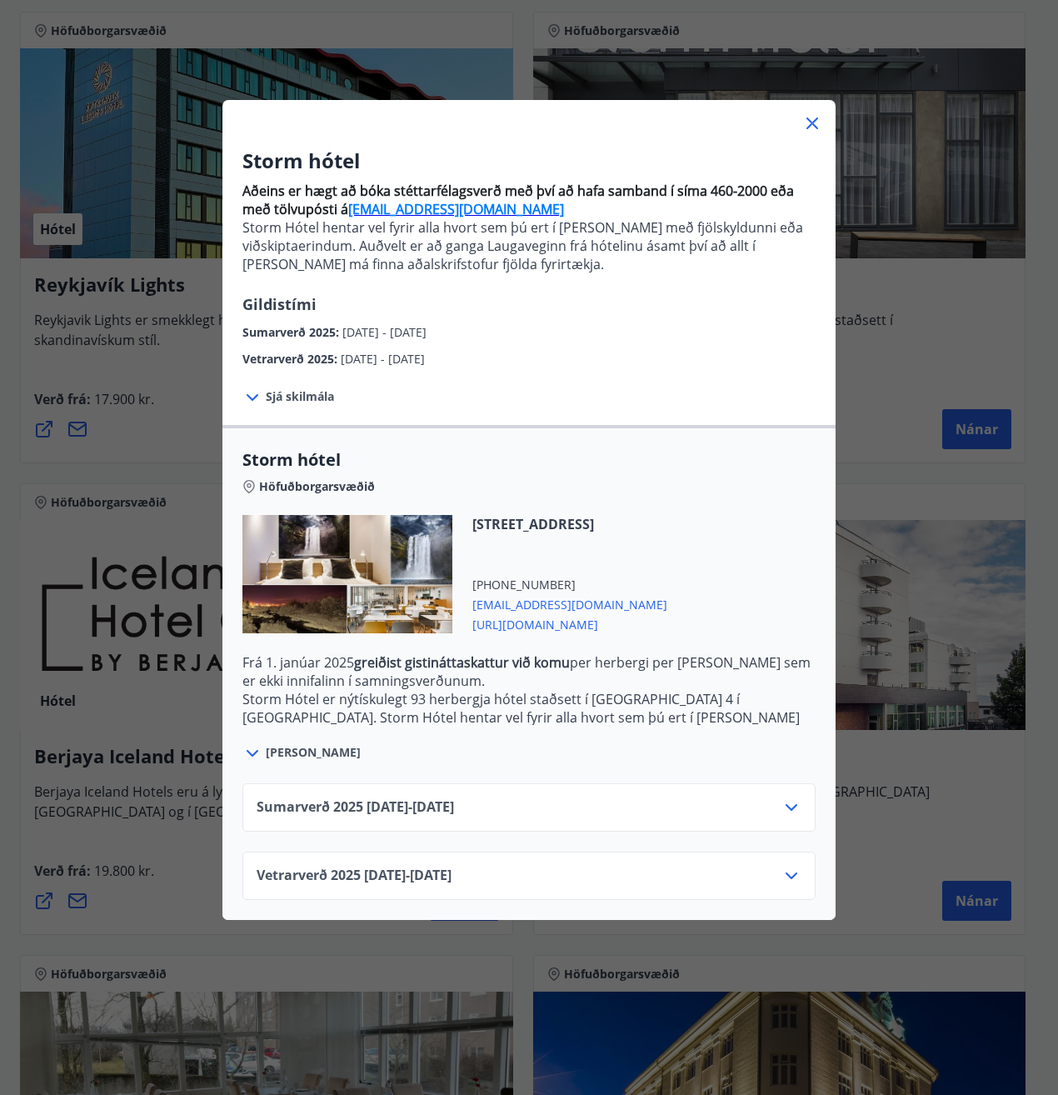
click at [791, 807] on icon at bounding box center [791, 807] width 20 height 20
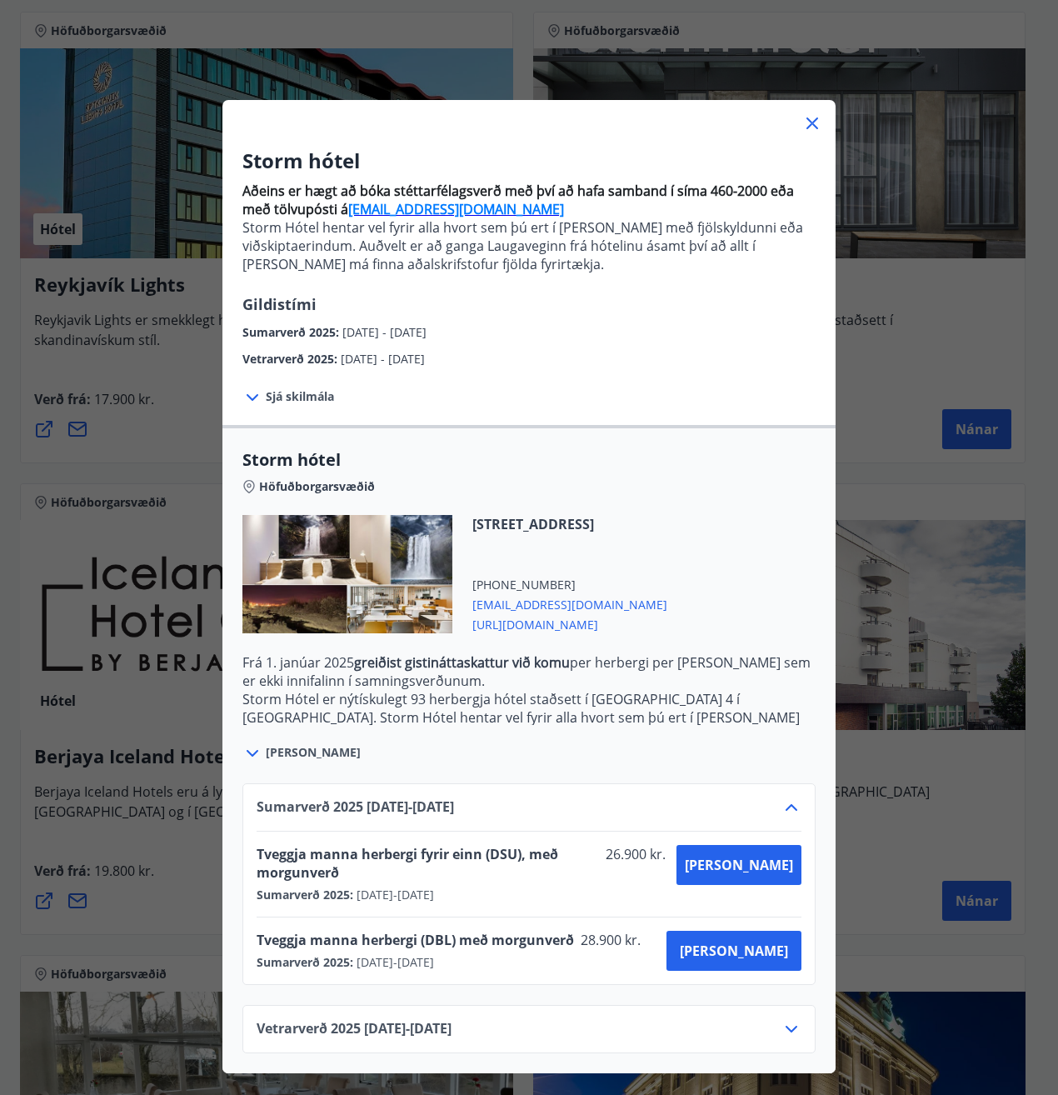
click at [791, 807] on icon at bounding box center [791, 807] width 20 height 20
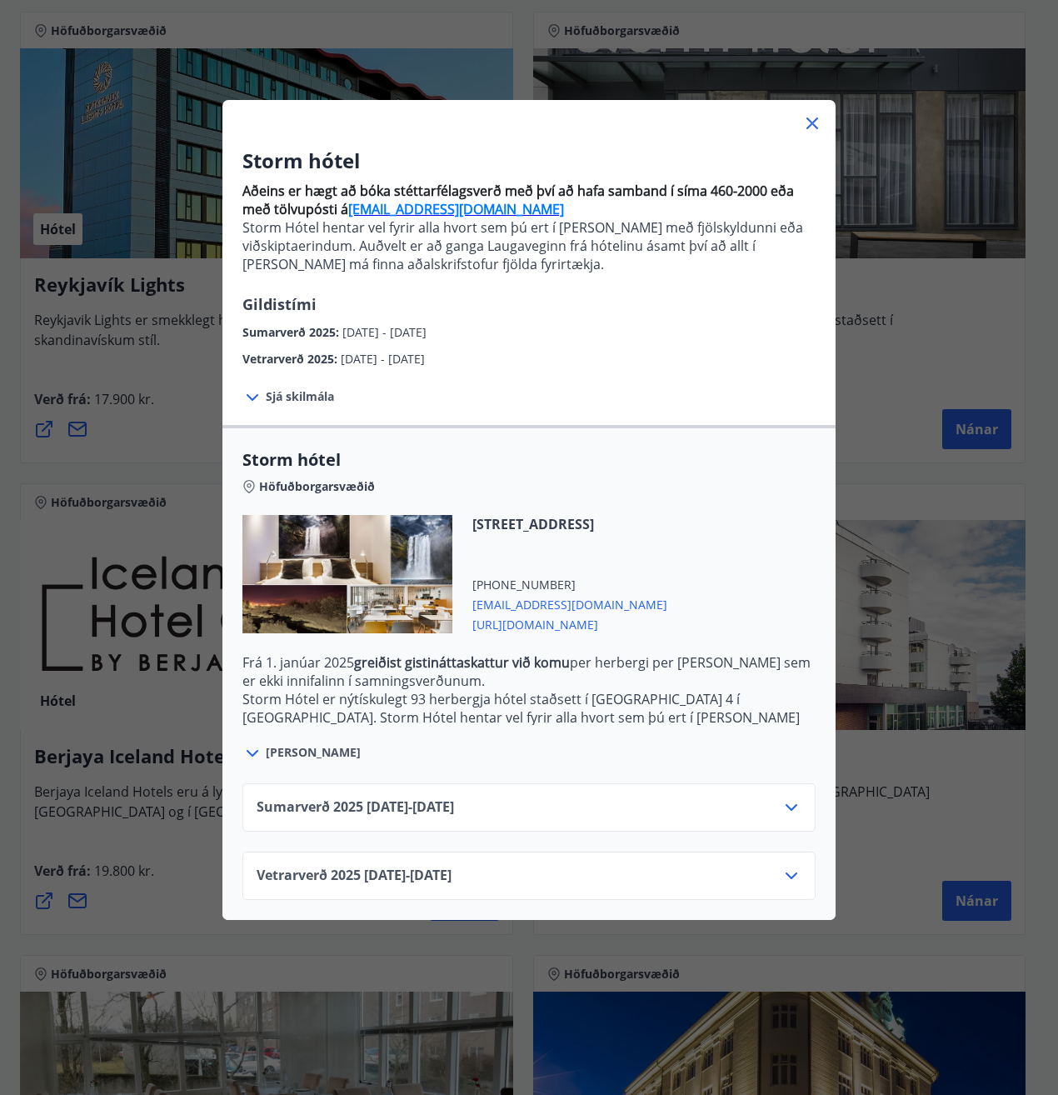
click at [816, 125] on div at bounding box center [528, 116] width 613 height 33
drag, startPoint x: 810, startPoint y: 125, endPoint x: 1057, endPoint y: 223, distance: 266.2
click at [812, 128] on icon at bounding box center [812, 123] width 20 height 20
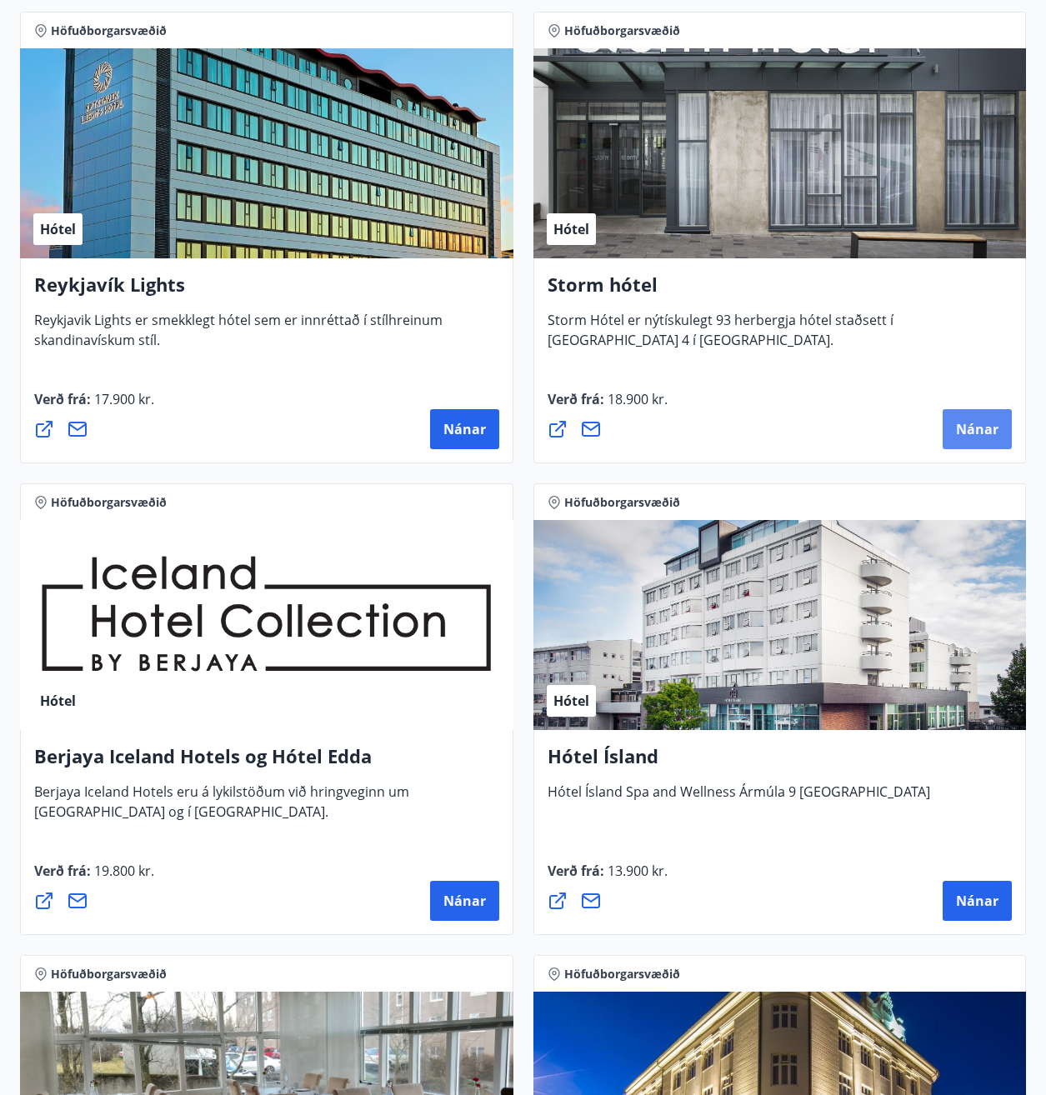
click at [977, 423] on span "Nánar" at bounding box center [977, 429] width 42 height 18
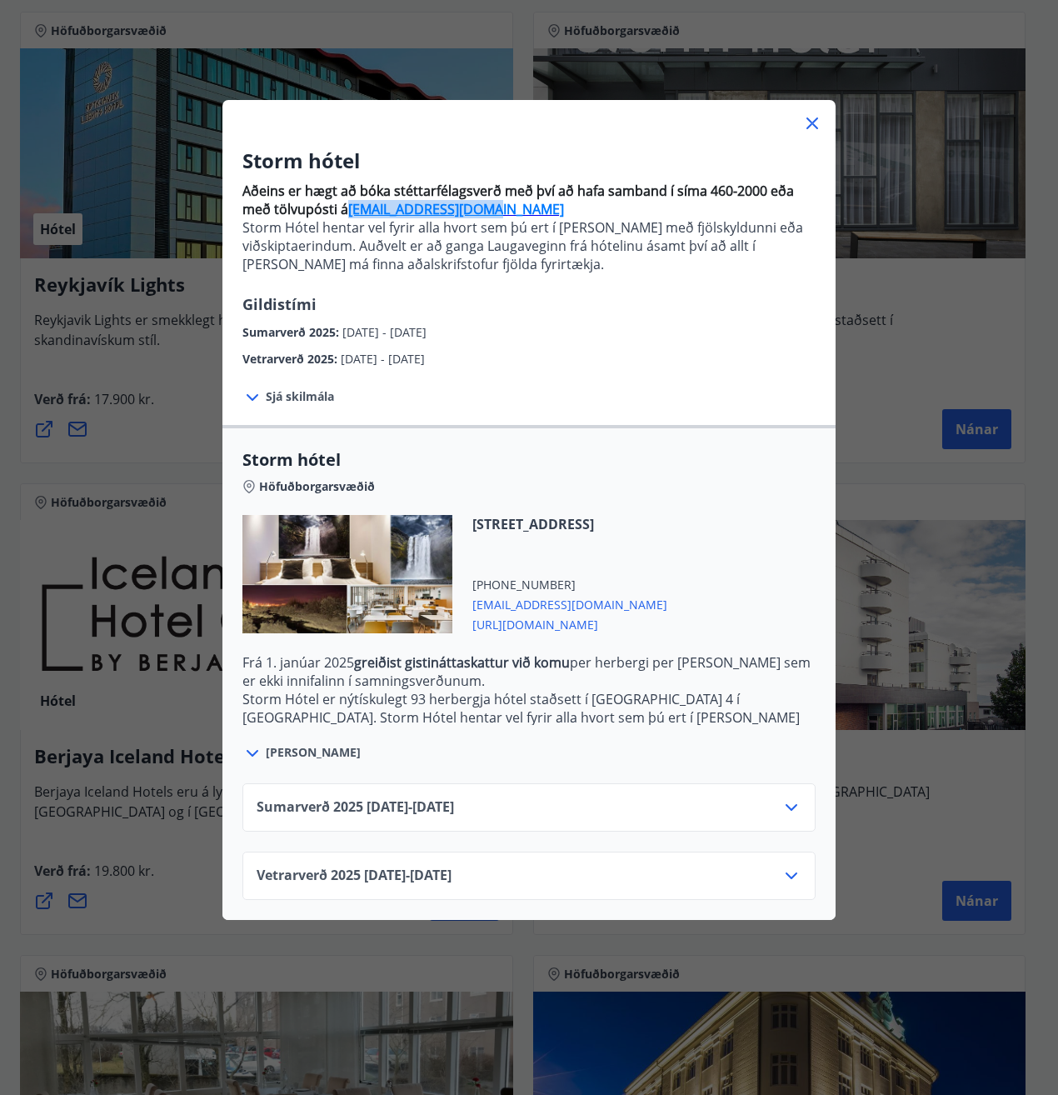
drag, startPoint x: 484, startPoint y: 212, endPoint x: 340, endPoint y: 209, distance: 144.2
click at [340, 209] on p "Aðeins er hægt að bóka stéttarfélagsverð með því að hafa samband í síma 460-200…" at bounding box center [528, 200] width 573 height 37
drag, startPoint x: 340, startPoint y: 209, endPoint x: 372, endPoint y: 209, distance: 31.7
copy p "[EMAIL_ADDRESS][DOMAIN_NAME]"
